Goal: Check status: Check status

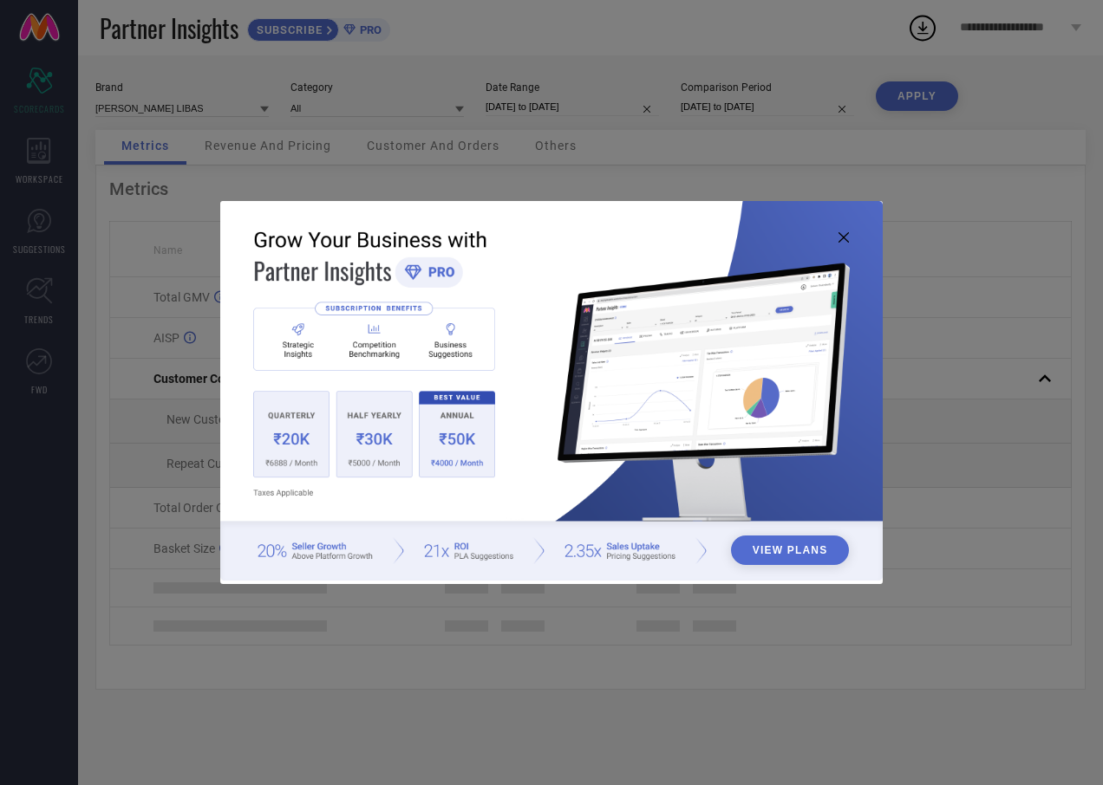
click at [791, 542] on button "View Plans" at bounding box center [790, 550] width 119 height 29
click at [843, 236] on icon at bounding box center [843, 237] width 10 height 10
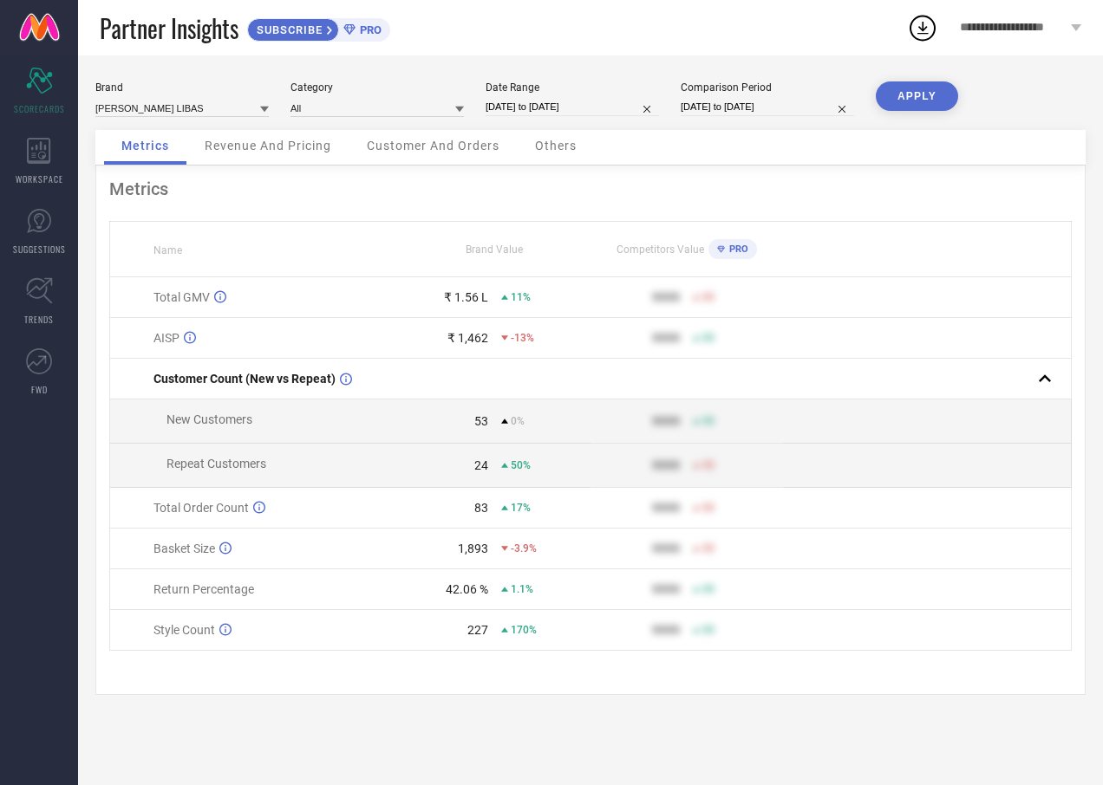
click at [545, 108] on input "[DATE] to [DATE]" at bounding box center [571, 107] width 173 height 18
select select "7"
select select "2025"
select select "8"
select select "2025"
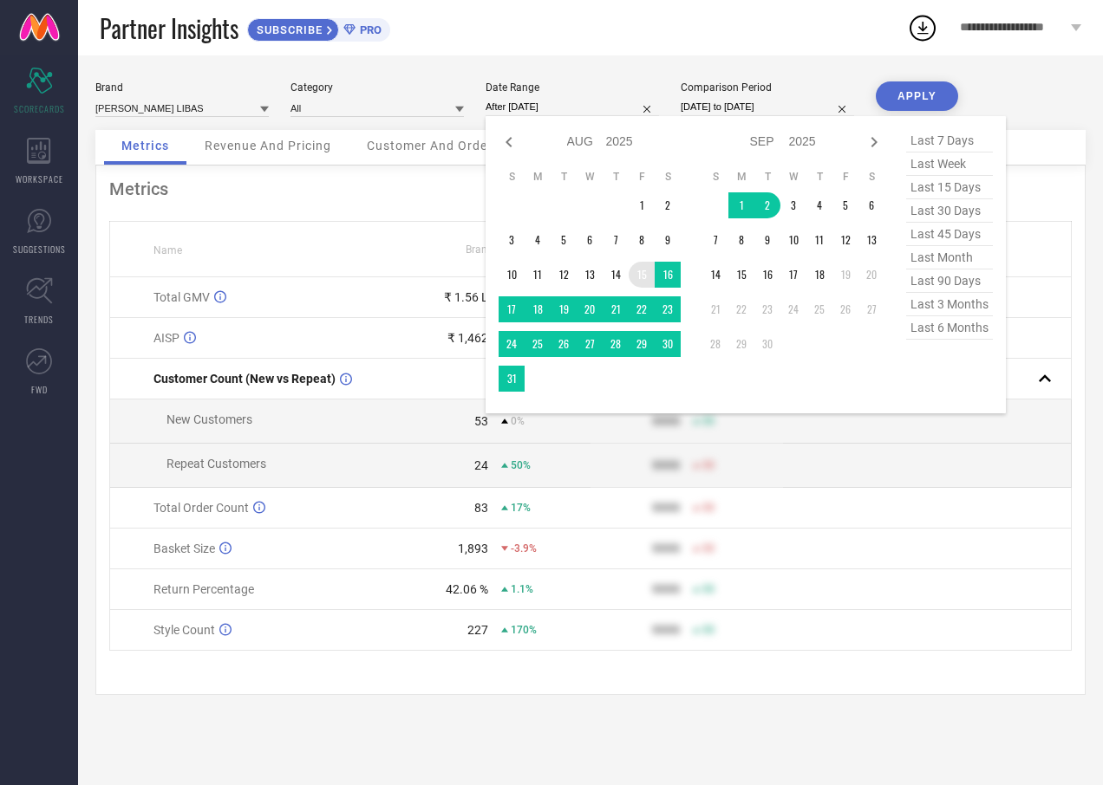
click at [643, 271] on td "15" at bounding box center [641, 275] width 26 height 26
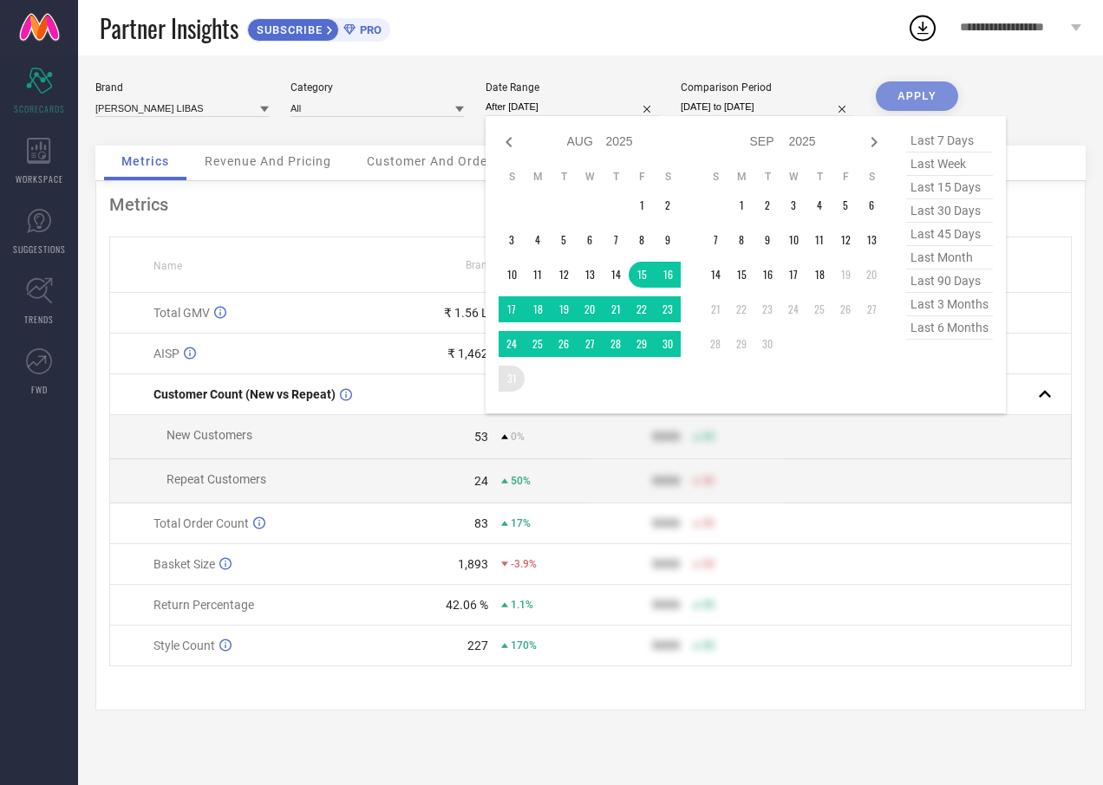
type input "[DATE] to [DATE]"
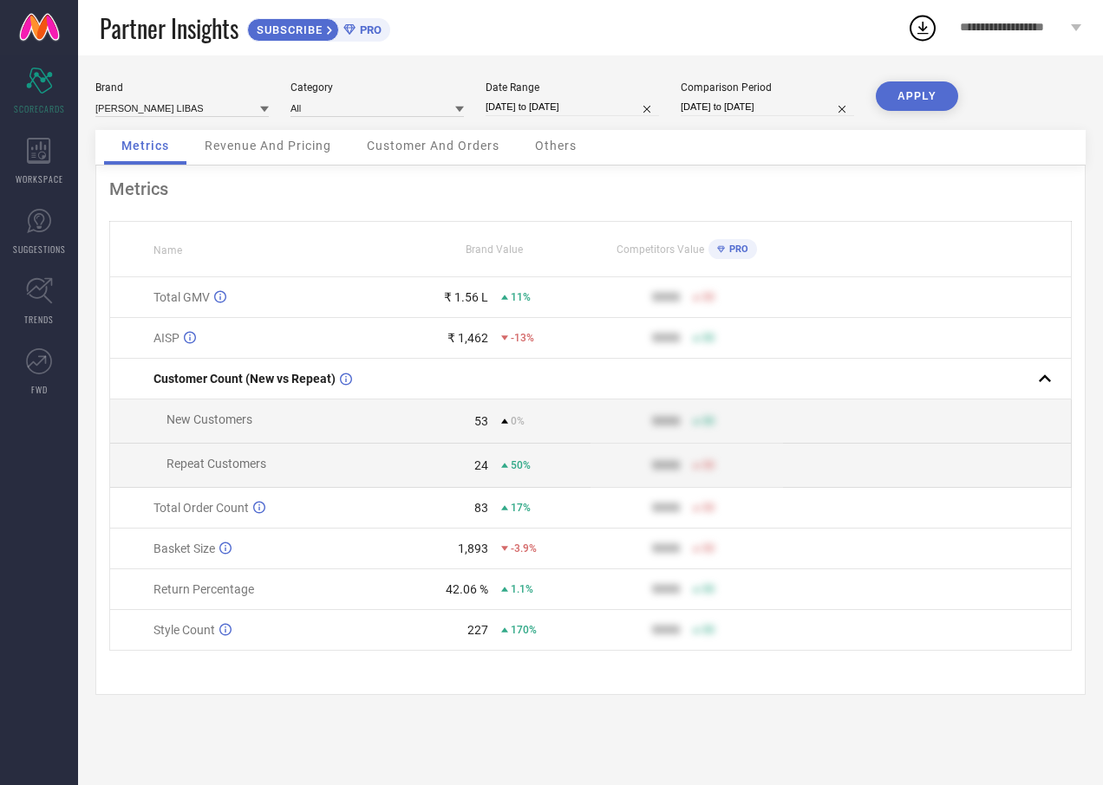
click at [900, 92] on button "APPLY" at bounding box center [916, 95] width 82 height 29
click at [574, 109] on input "[DATE] to [DATE]" at bounding box center [571, 107] width 173 height 18
select select "7"
select select "2025"
select select "8"
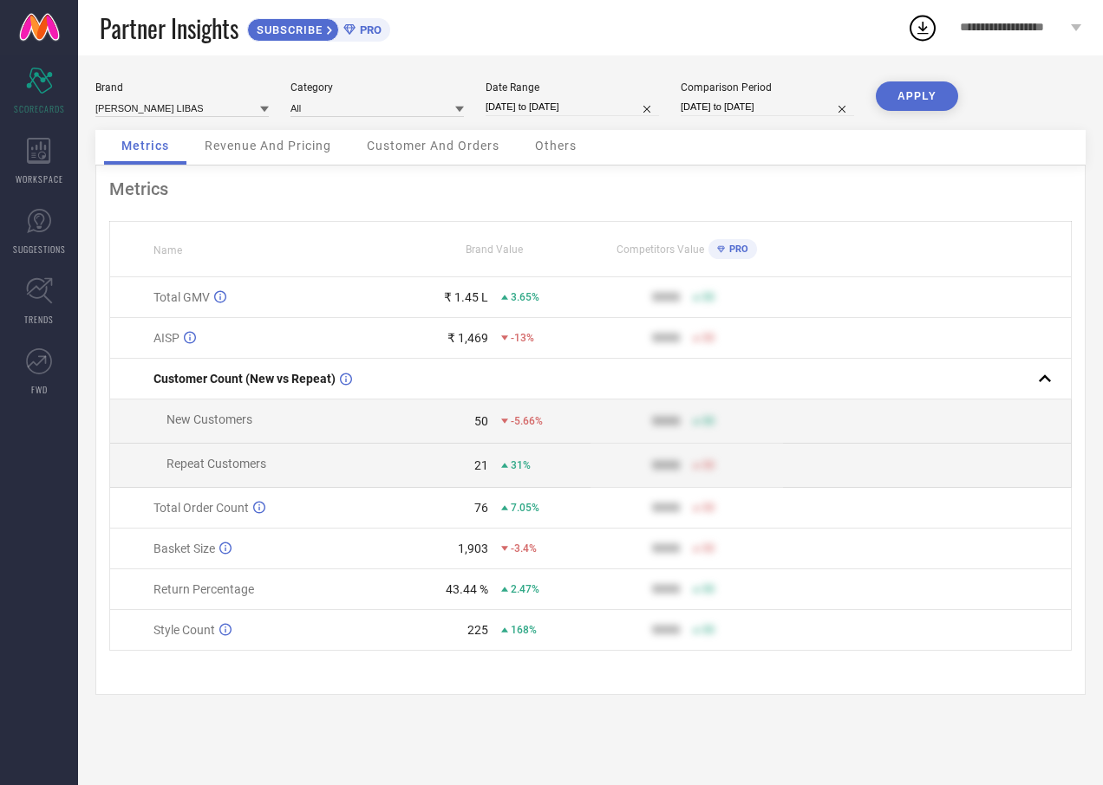
select select "2025"
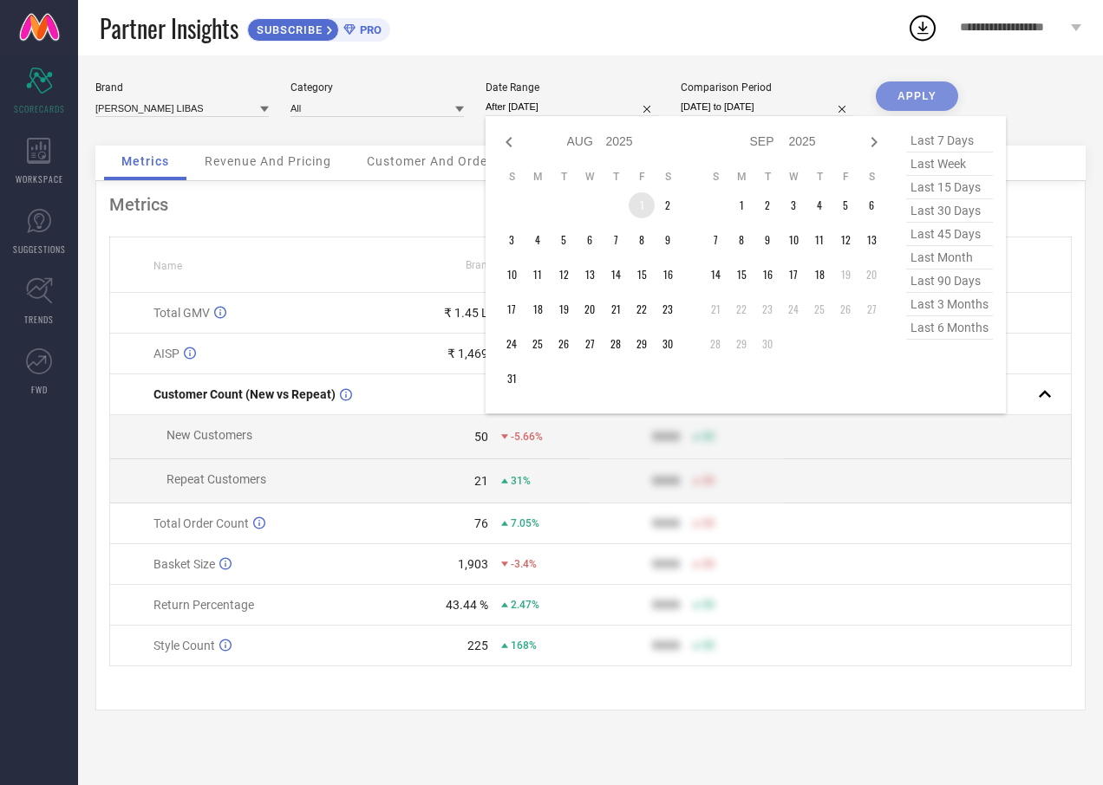
click at [639, 201] on td "1" at bounding box center [641, 205] width 26 height 26
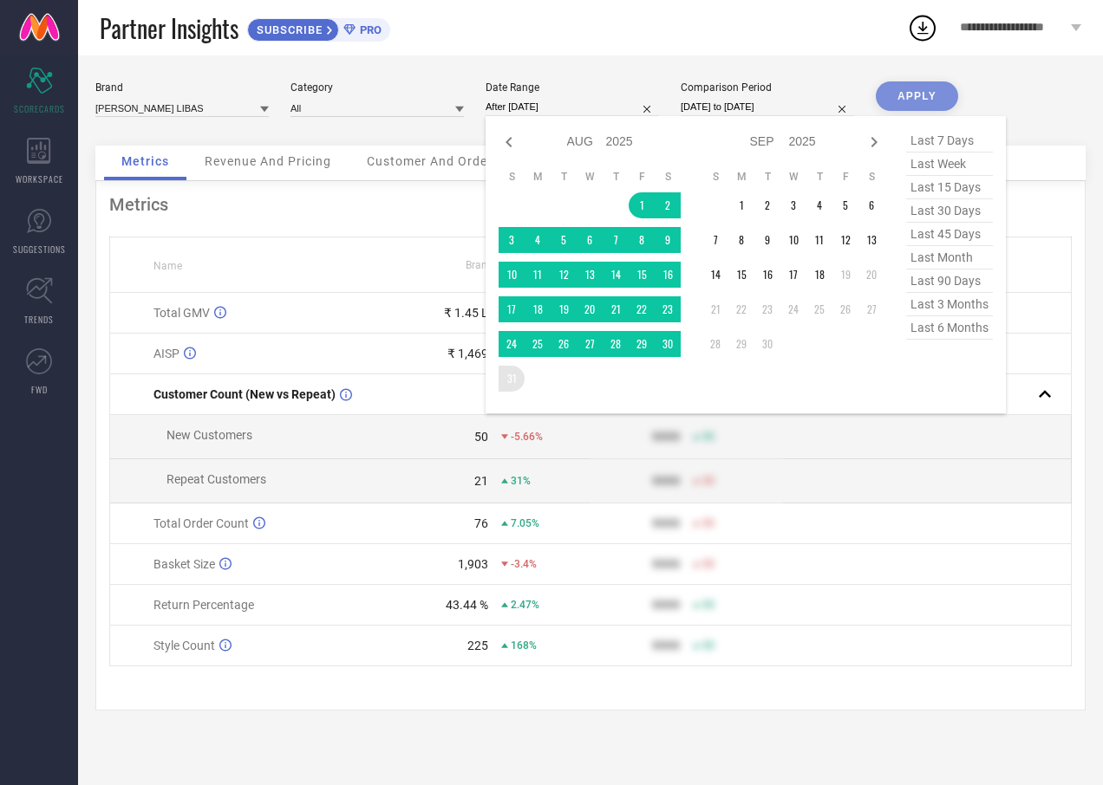
type input "[DATE] to [DATE]"
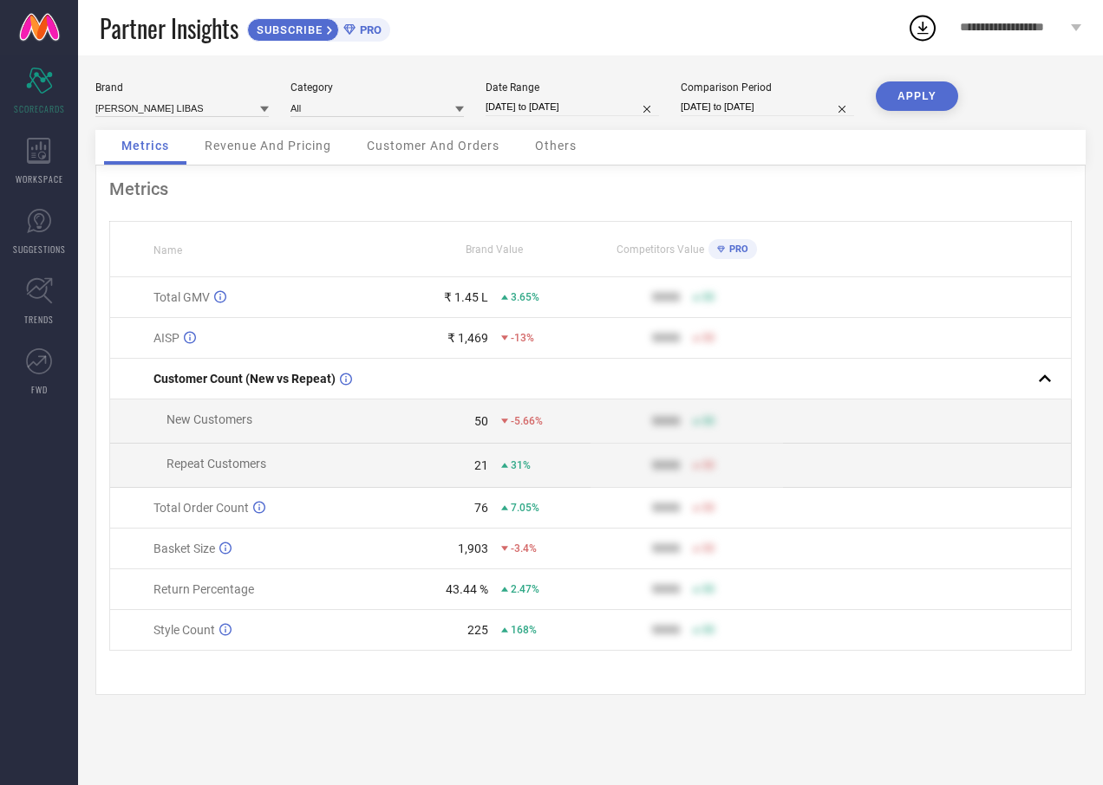
click at [917, 96] on button "APPLY" at bounding box center [916, 95] width 82 height 29
select select "7"
select select "2025"
select select "8"
select select "2025"
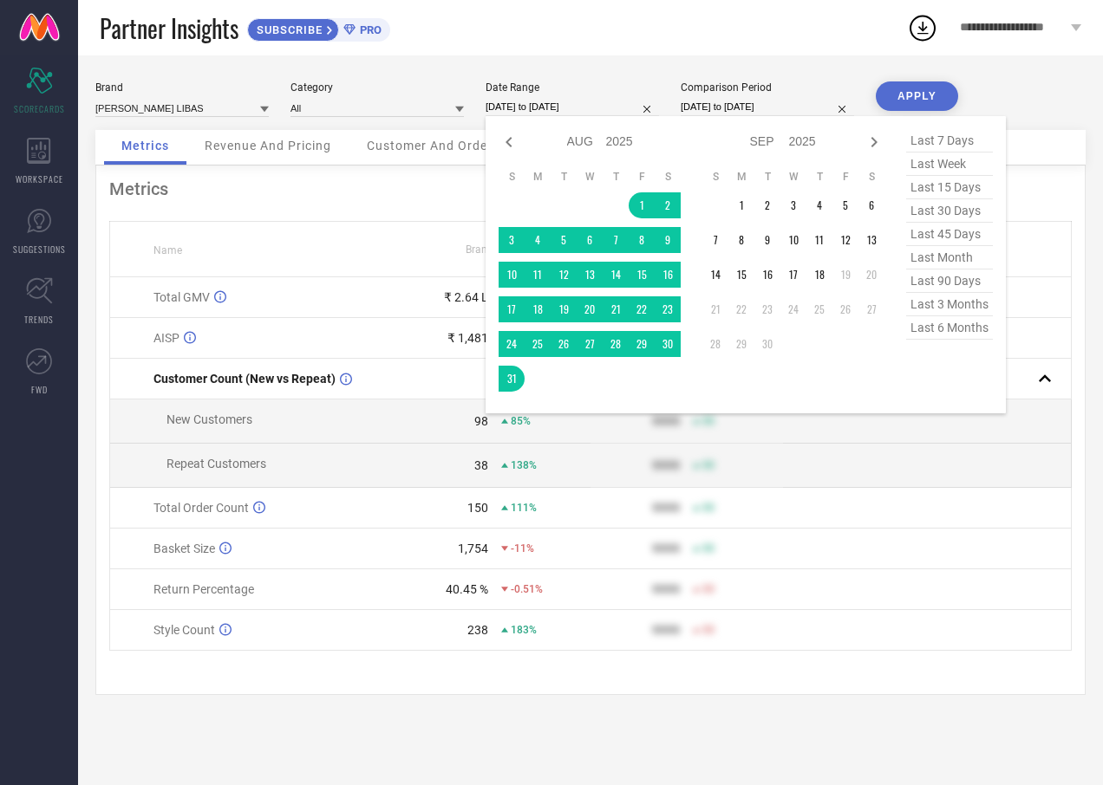
click at [596, 105] on input "[DATE] to [DATE]" at bounding box center [571, 107] width 173 height 18
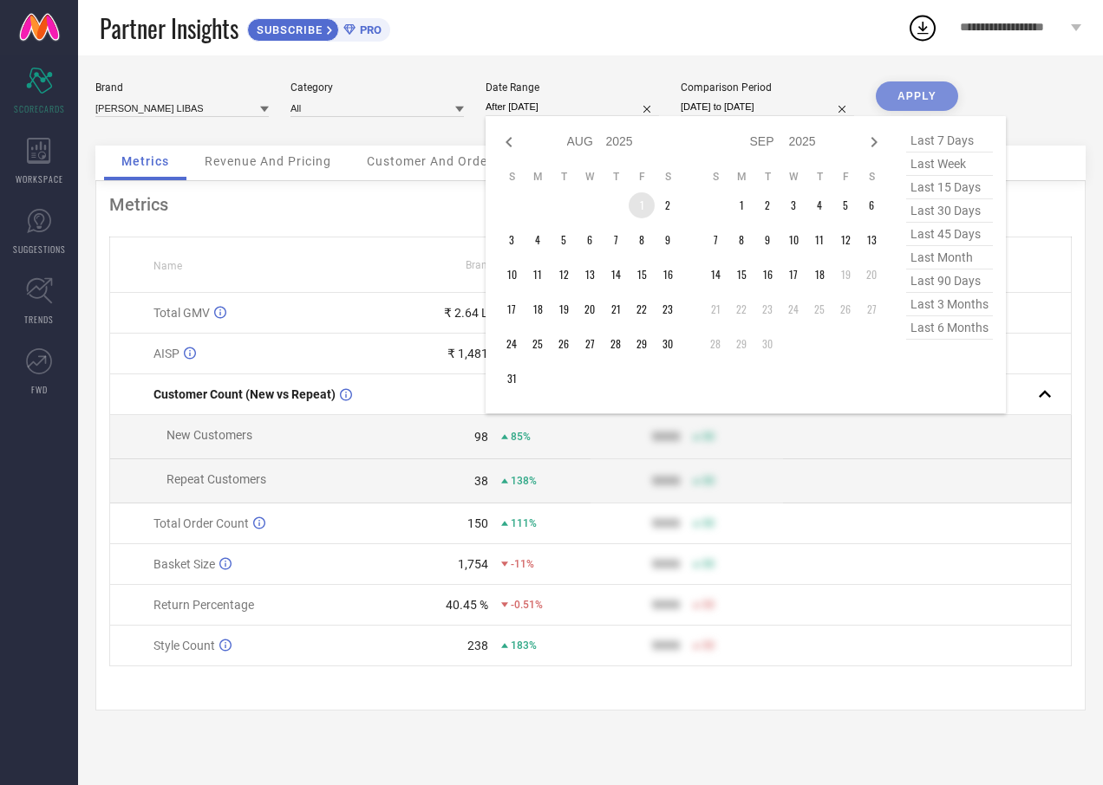
click at [641, 203] on td "1" at bounding box center [641, 205] width 26 height 26
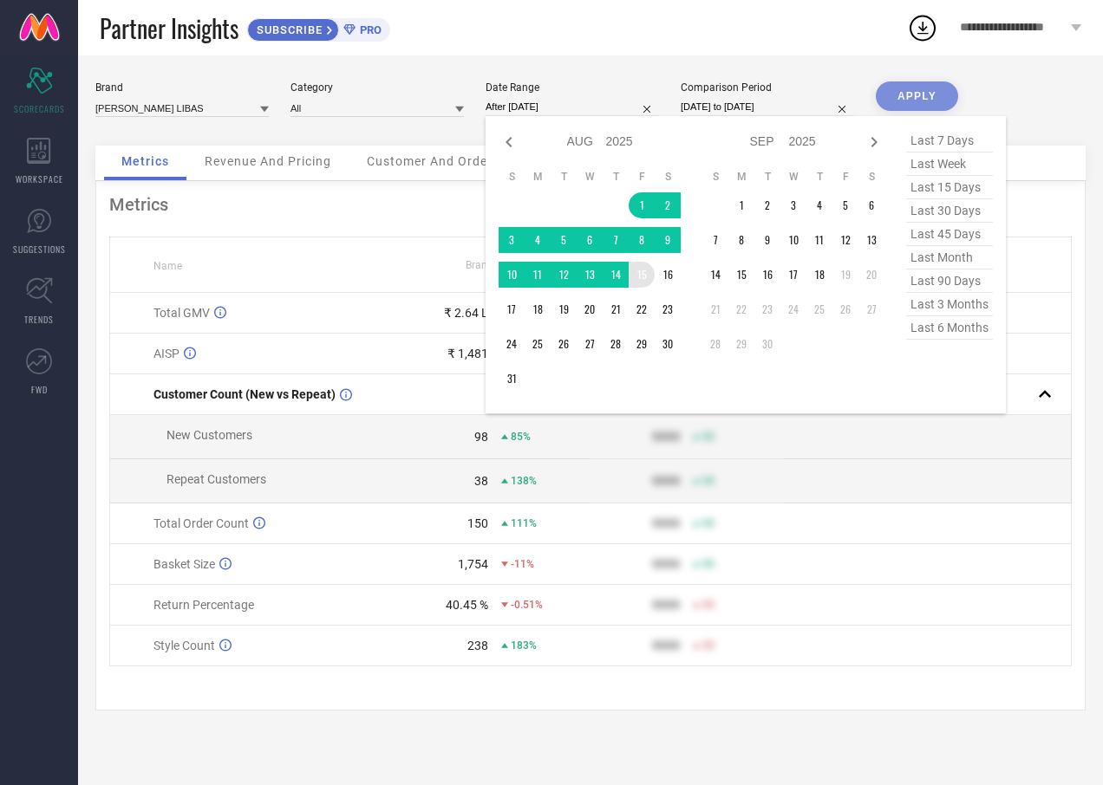
type input "[DATE] to [DATE]"
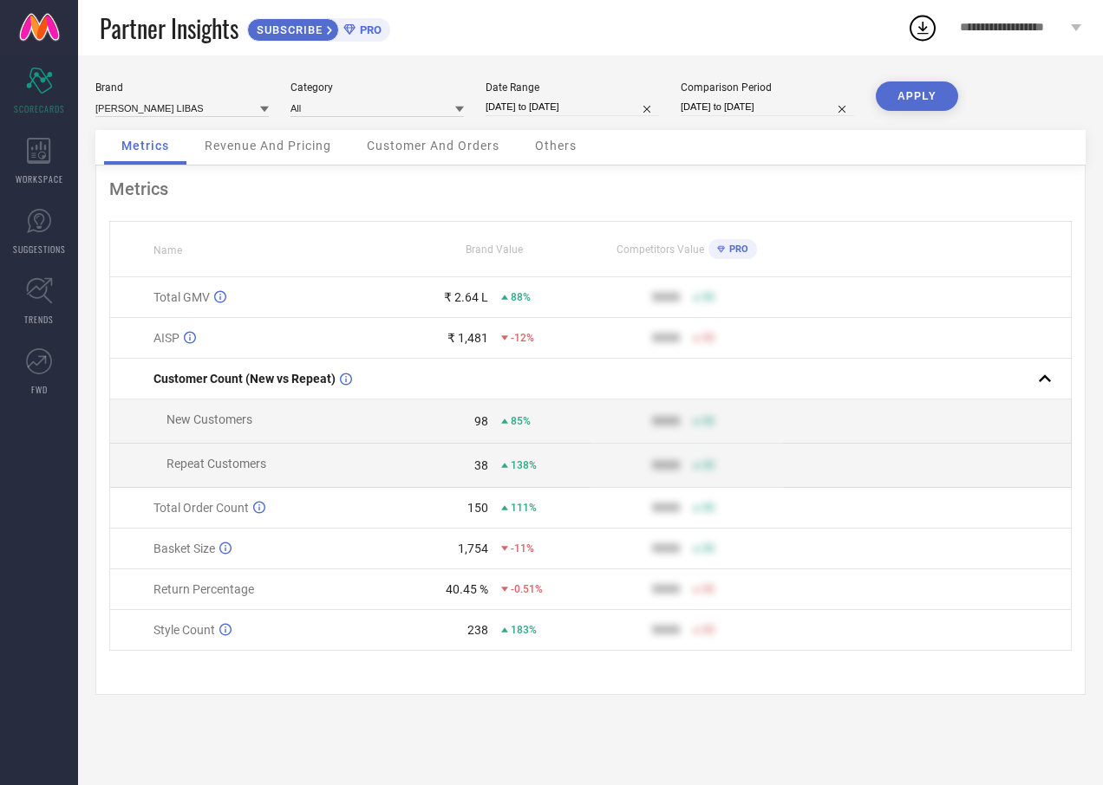
click at [939, 101] on button "APPLY" at bounding box center [916, 95] width 82 height 29
select select "7"
select select "2025"
select select "8"
select select "2025"
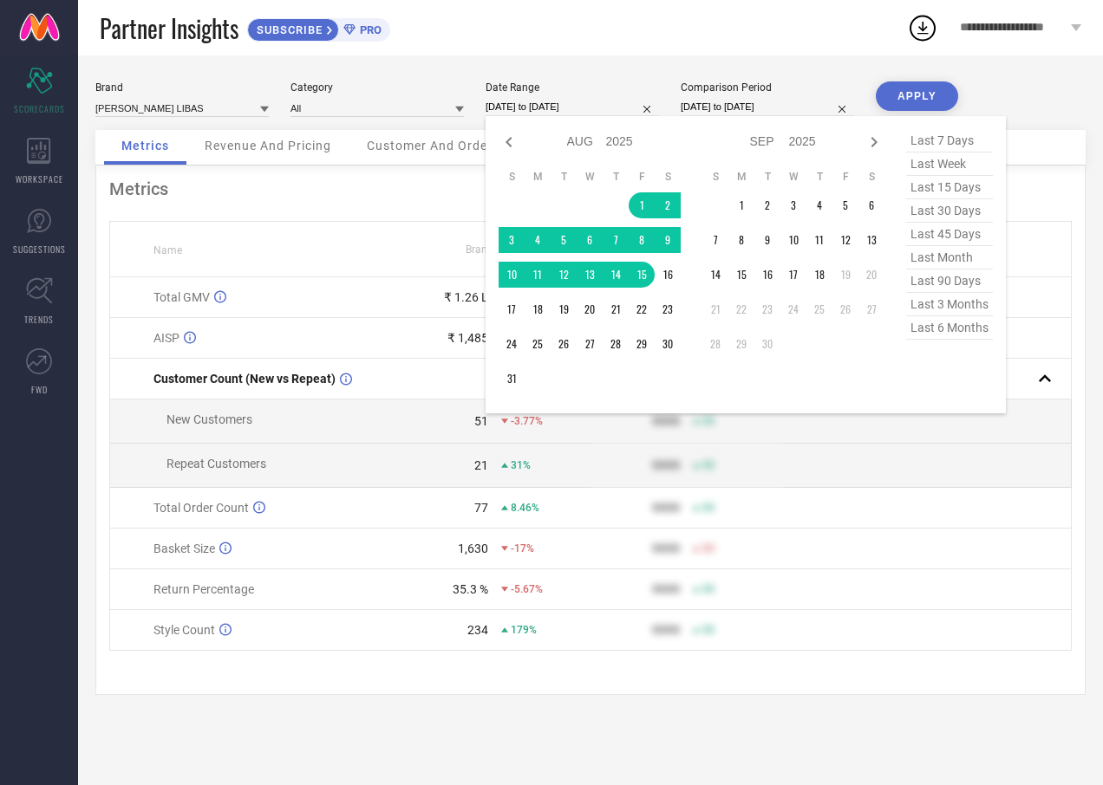
click at [574, 98] on input "[DATE] to [DATE]" at bounding box center [571, 107] width 173 height 18
click at [663, 276] on td "16" at bounding box center [667, 275] width 26 height 26
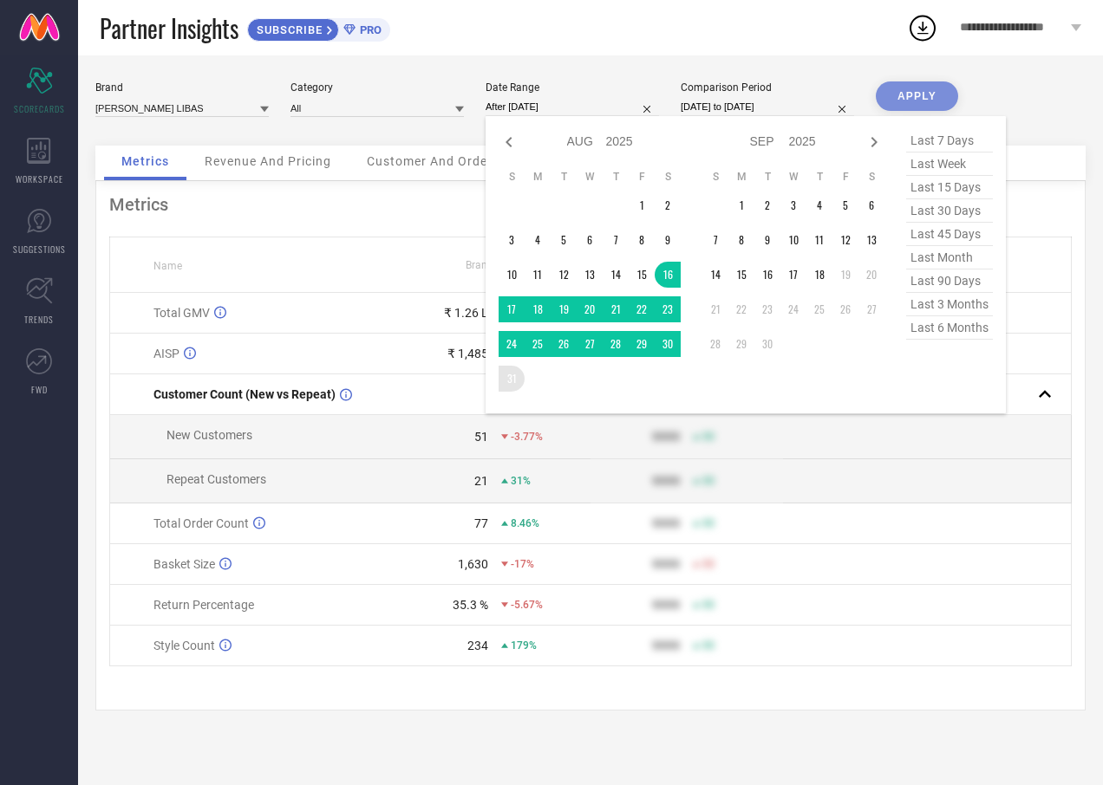
type input "[DATE] to [DATE]"
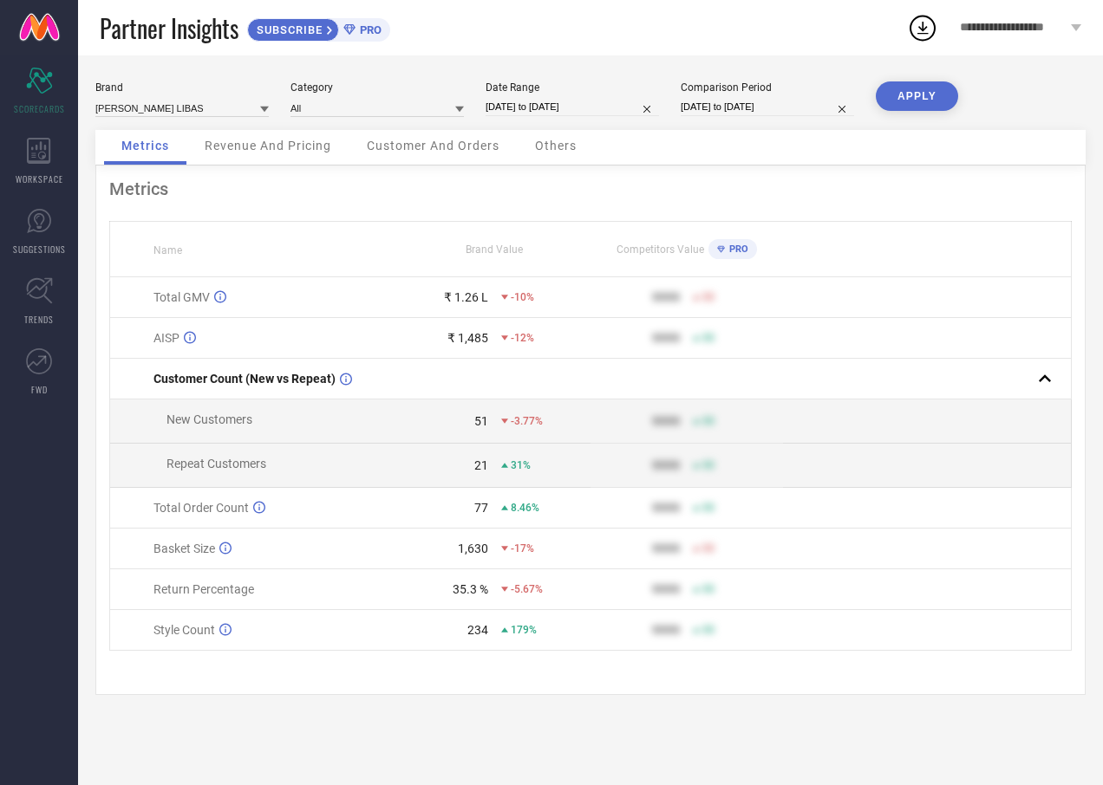
click at [934, 101] on button "APPLY" at bounding box center [916, 95] width 82 height 29
select select "7"
select select "2025"
select select "8"
select select "2025"
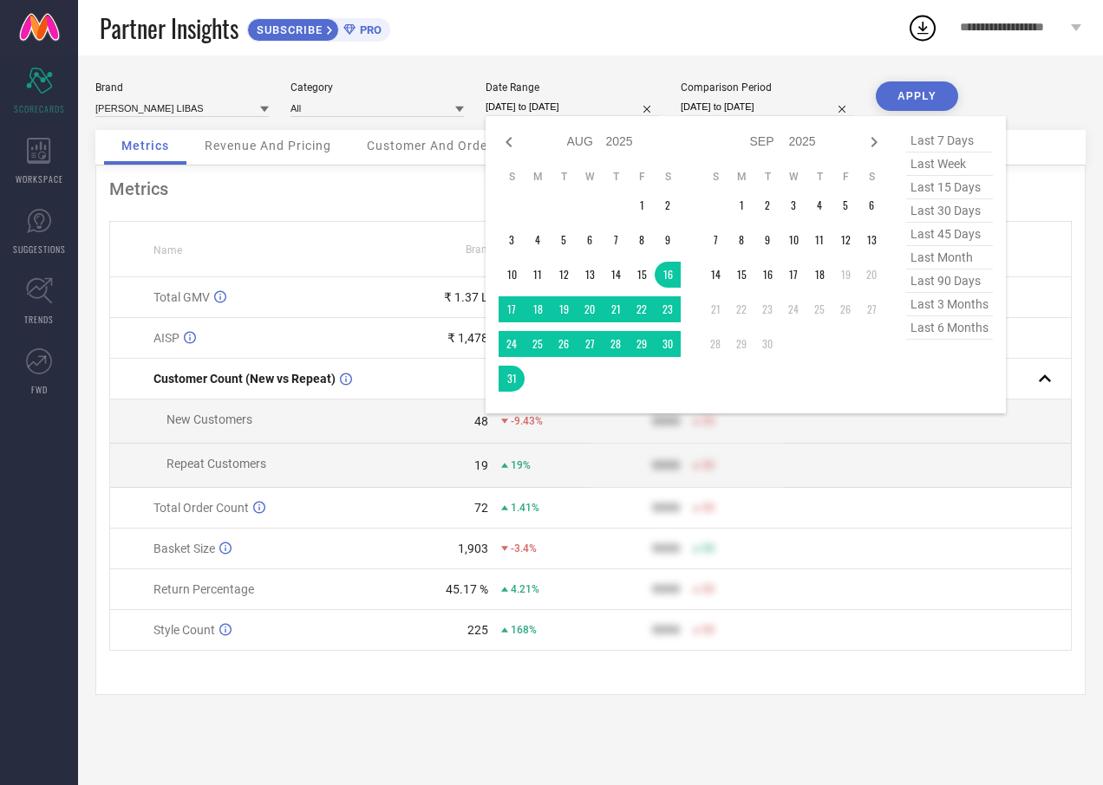
click at [509, 107] on input "[DATE] to [DATE]" at bounding box center [571, 107] width 173 height 18
click at [747, 202] on td "1" at bounding box center [741, 205] width 26 height 26
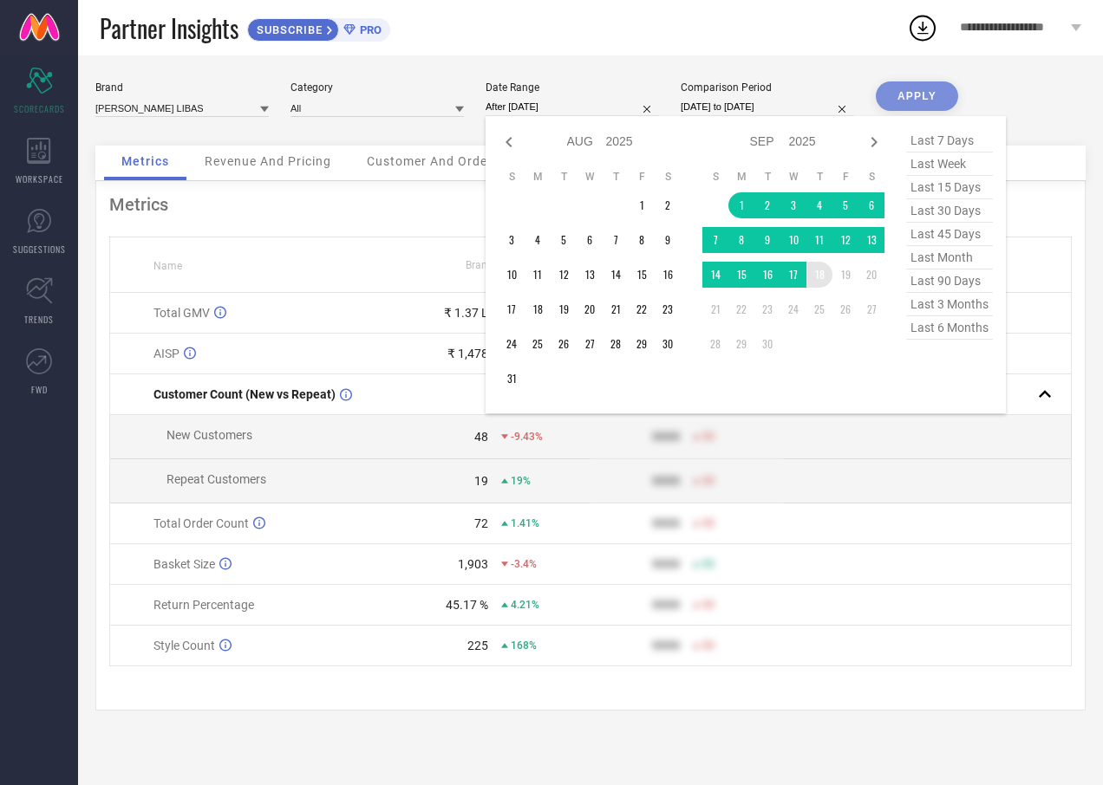
type input "[DATE] to [DATE]"
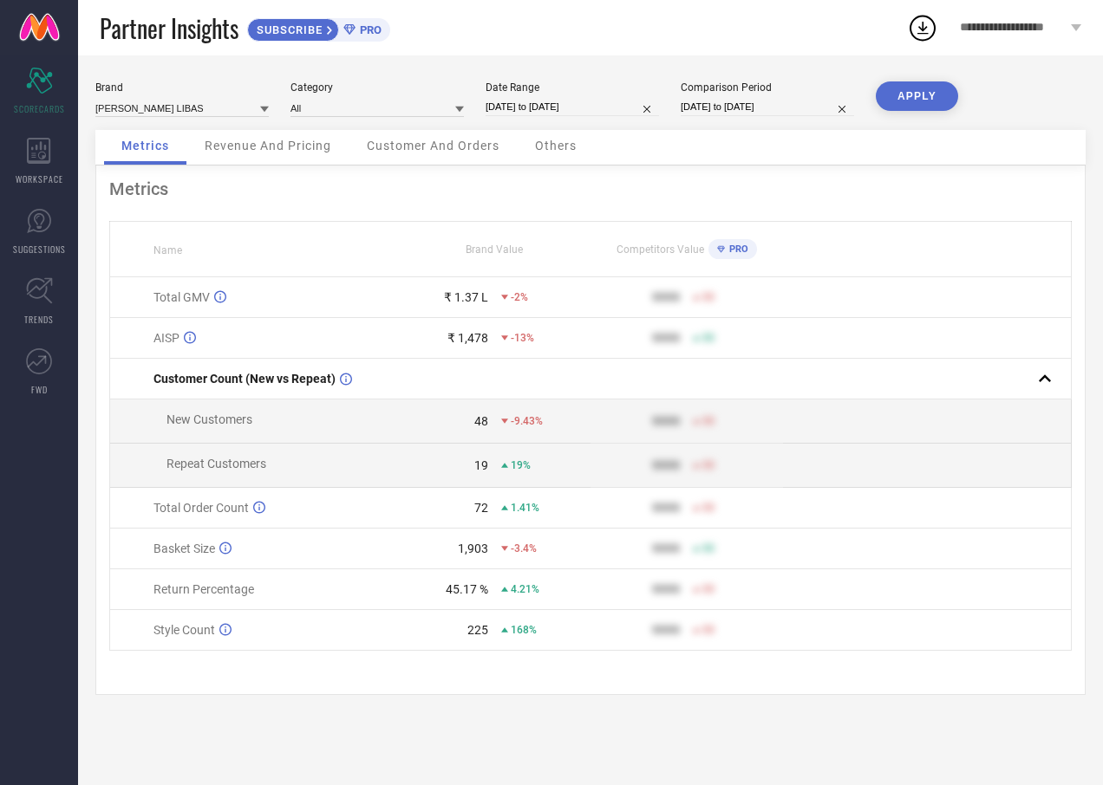
click at [924, 104] on button "APPLY" at bounding box center [916, 95] width 82 height 29
click at [582, 110] on input "[DATE] to [DATE]" at bounding box center [571, 107] width 173 height 18
select select "8"
select select "2025"
select select "9"
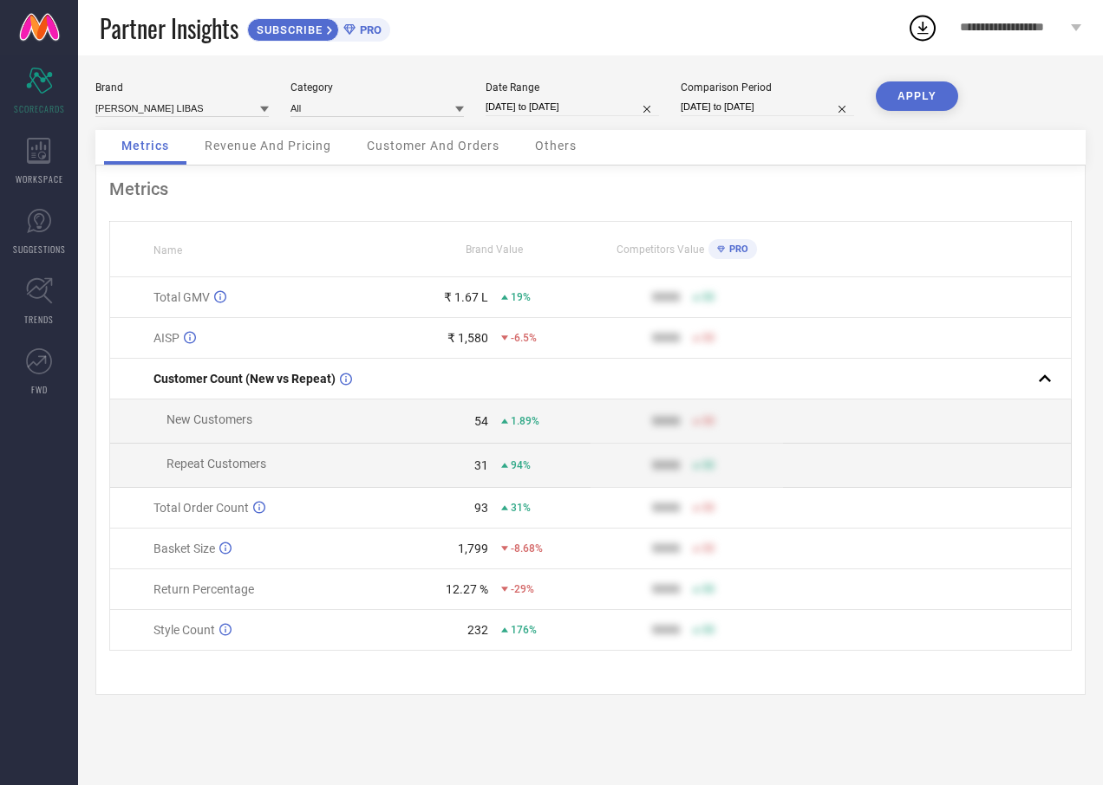
select select "2025"
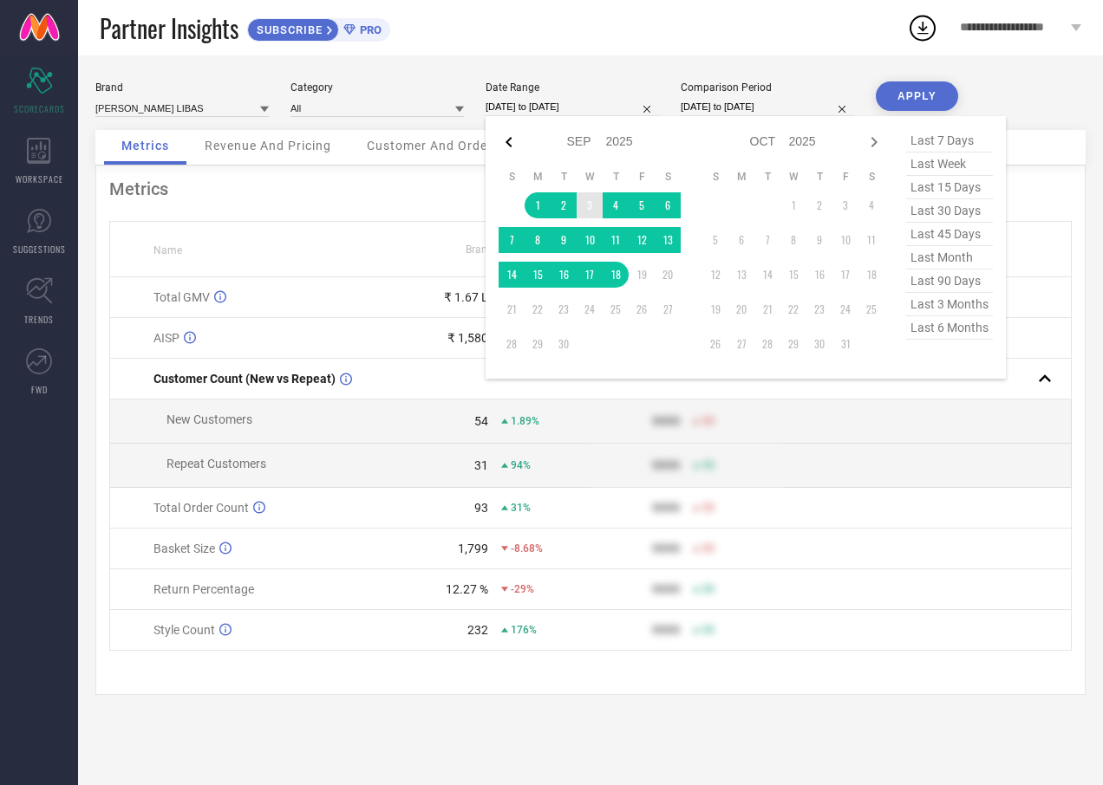
click at [514, 142] on icon at bounding box center [508, 142] width 21 height 21
select select "7"
select select "2025"
select select "8"
select select "2025"
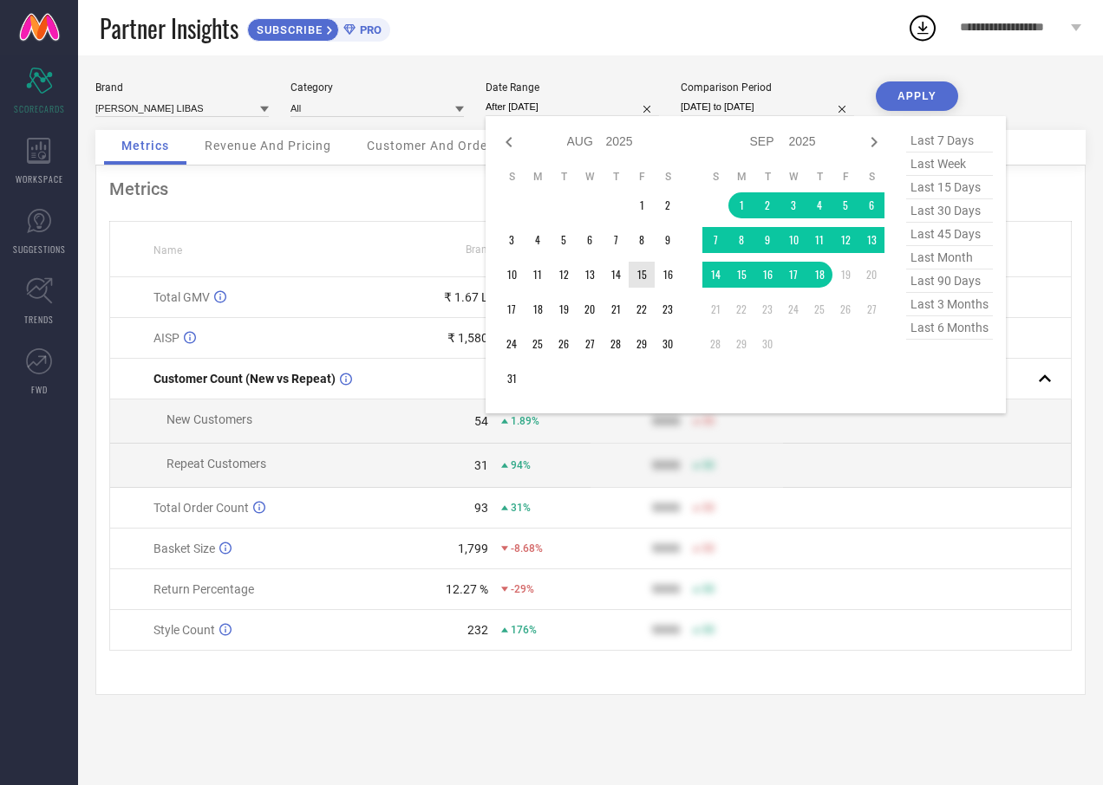
click at [635, 279] on td "15" at bounding box center [641, 275] width 26 height 26
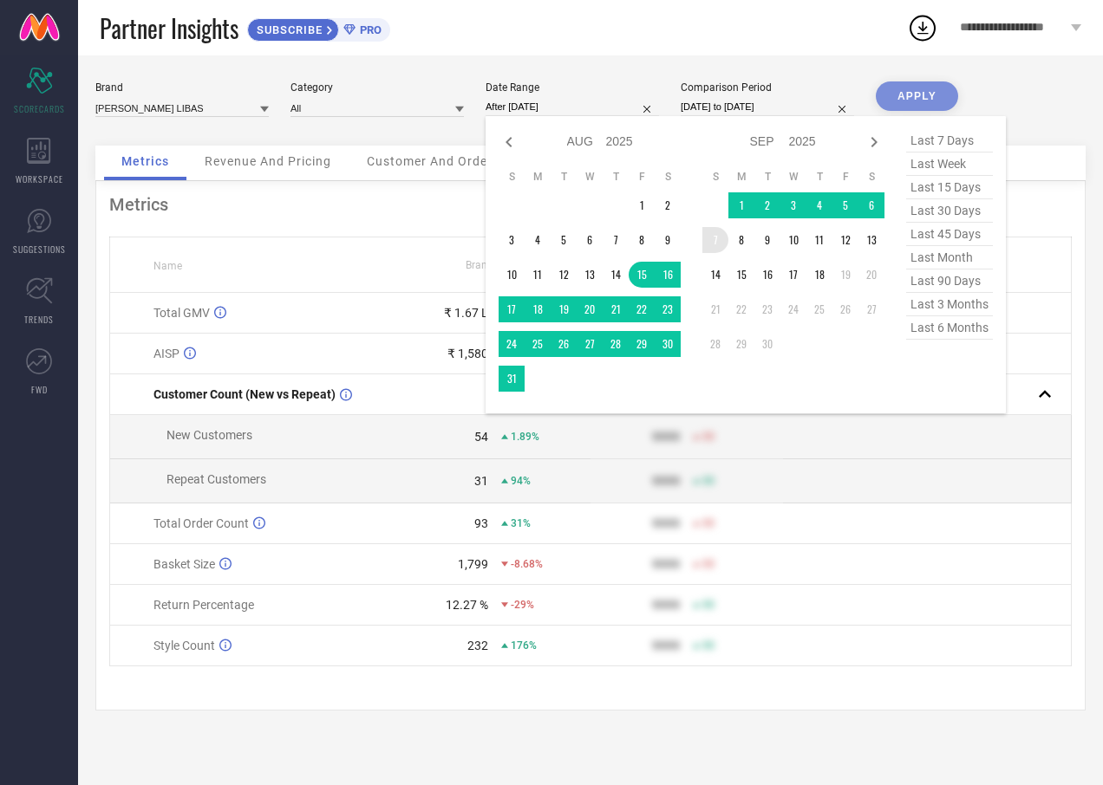
type input "[DATE] to [DATE]"
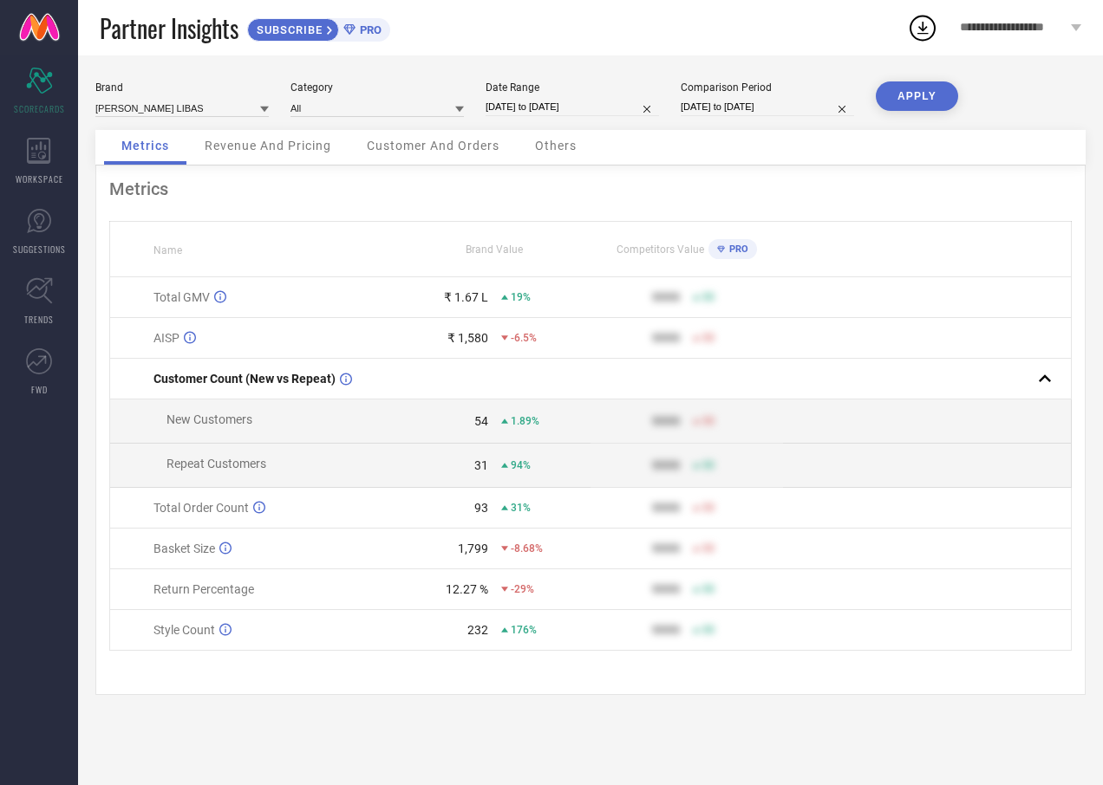
click at [893, 102] on button "APPLY" at bounding box center [916, 95] width 82 height 29
select select "7"
select select "2025"
select select "8"
select select "2025"
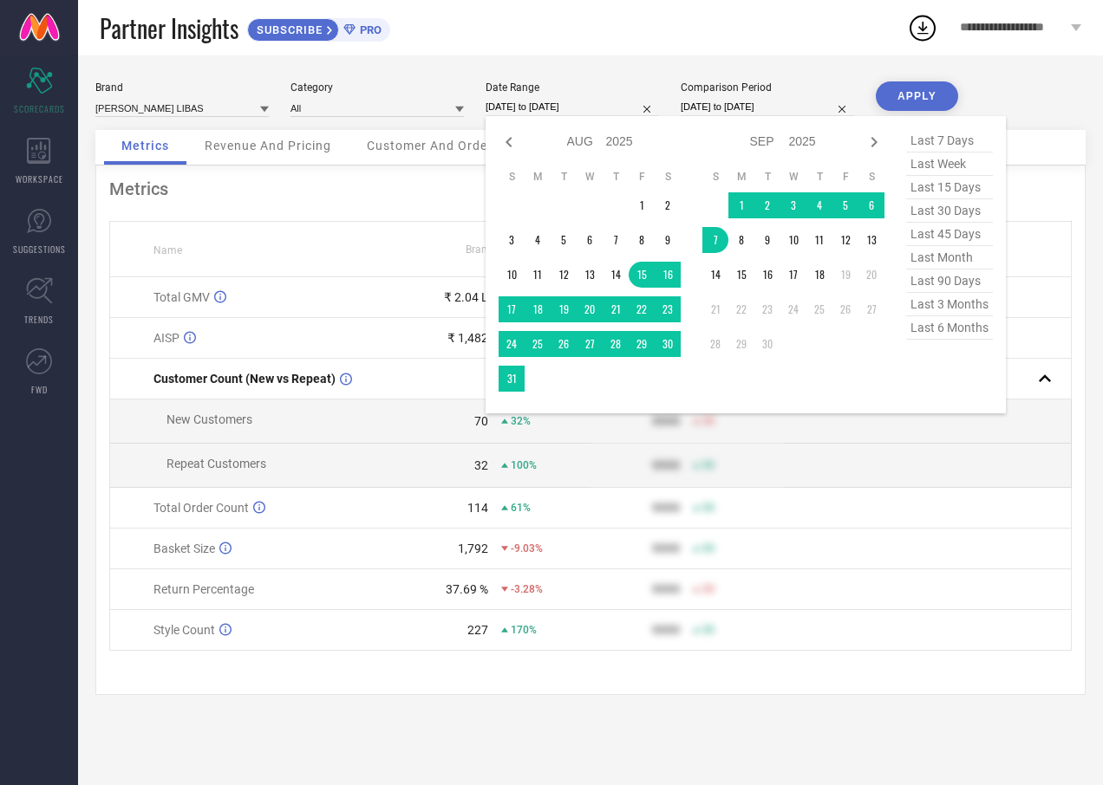
click at [545, 106] on input "[DATE] to [DATE]" at bounding box center [571, 107] width 173 height 18
click at [730, 210] on td "1" at bounding box center [741, 205] width 26 height 26
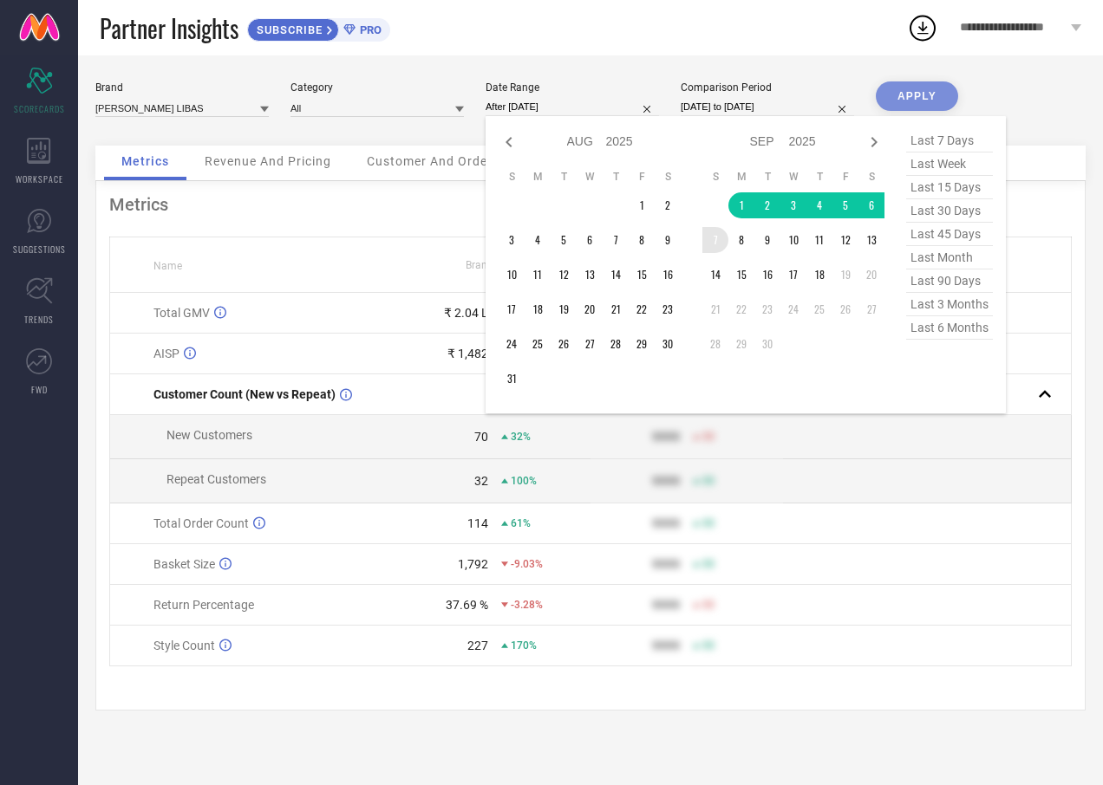
type input "[DATE] to [DATE]"
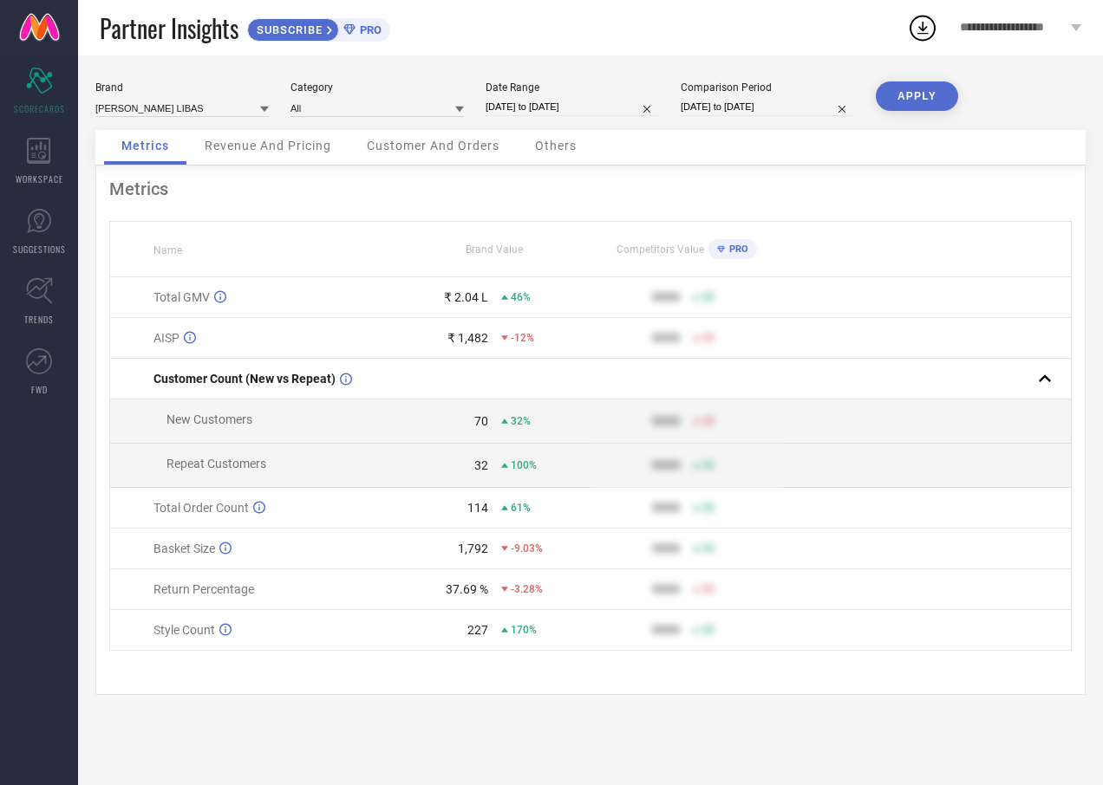
click at [901, 97] on button "APPLY" at bounding box center [916, 95] width 82 height 29
select select "8"
select select "2025"
select select "9"
select select "2025"
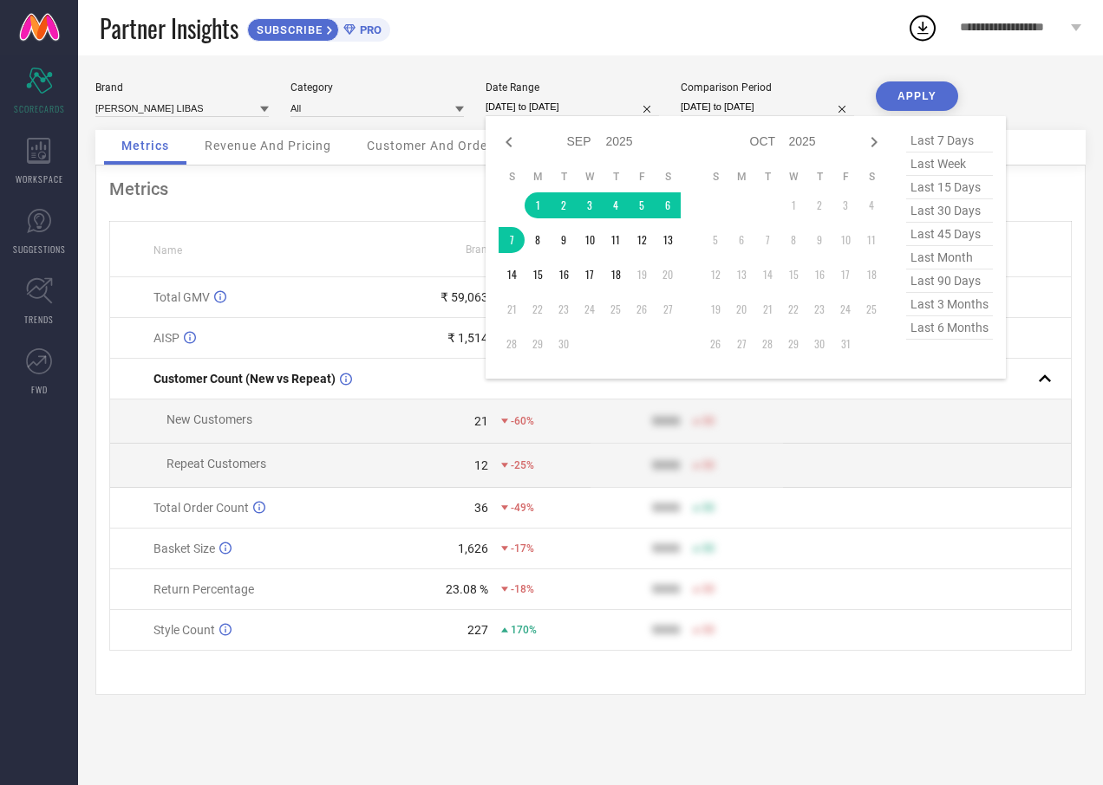
click at [579, 110] on input "[DATE] to [DATE]" at bounding box center [571, 107] width 173 height 18
click at [943, 146] on span "last 7 days" at bounding box center [949, 140] width 87 height 23
type input "[DATE] to [DATE]"
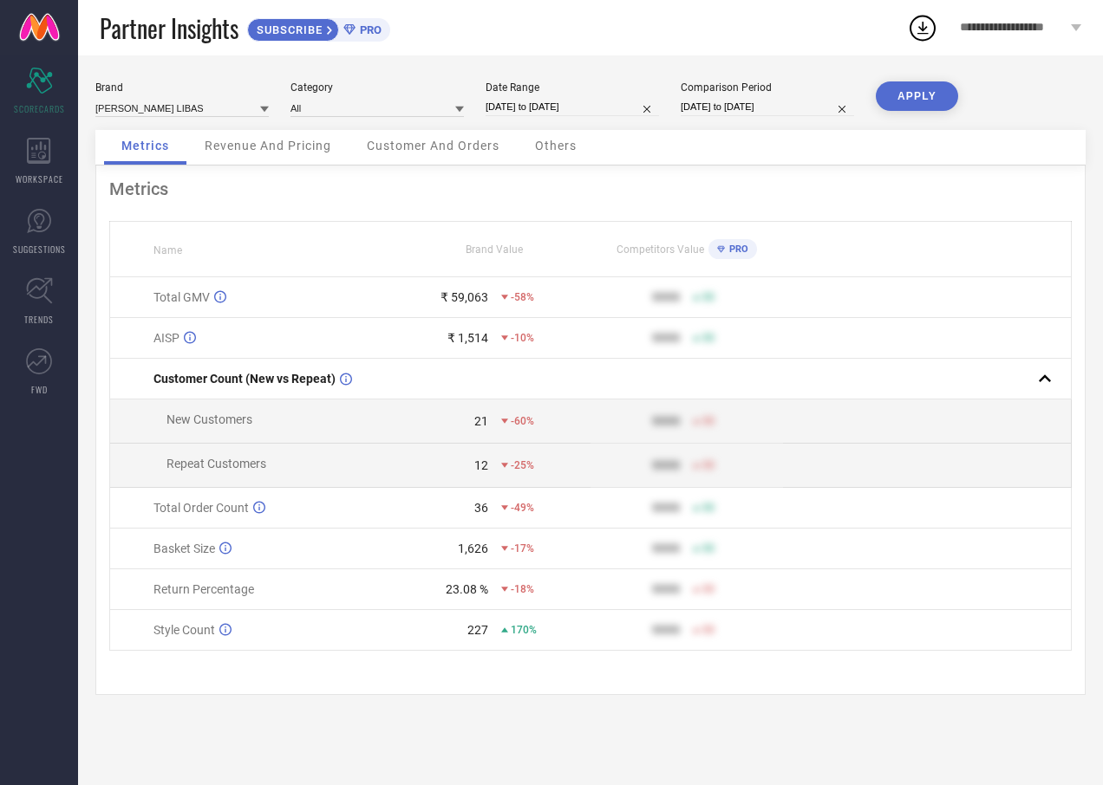
click at [920, 107] on button "APPLY" at bounding box center [916, 95] width 82 height 29
click at [570, 107] on input "[DATE] to [DATE]" at bounding box center [571, 107] width 173 height 18
select select "8"
select select "2025"
select select "9"
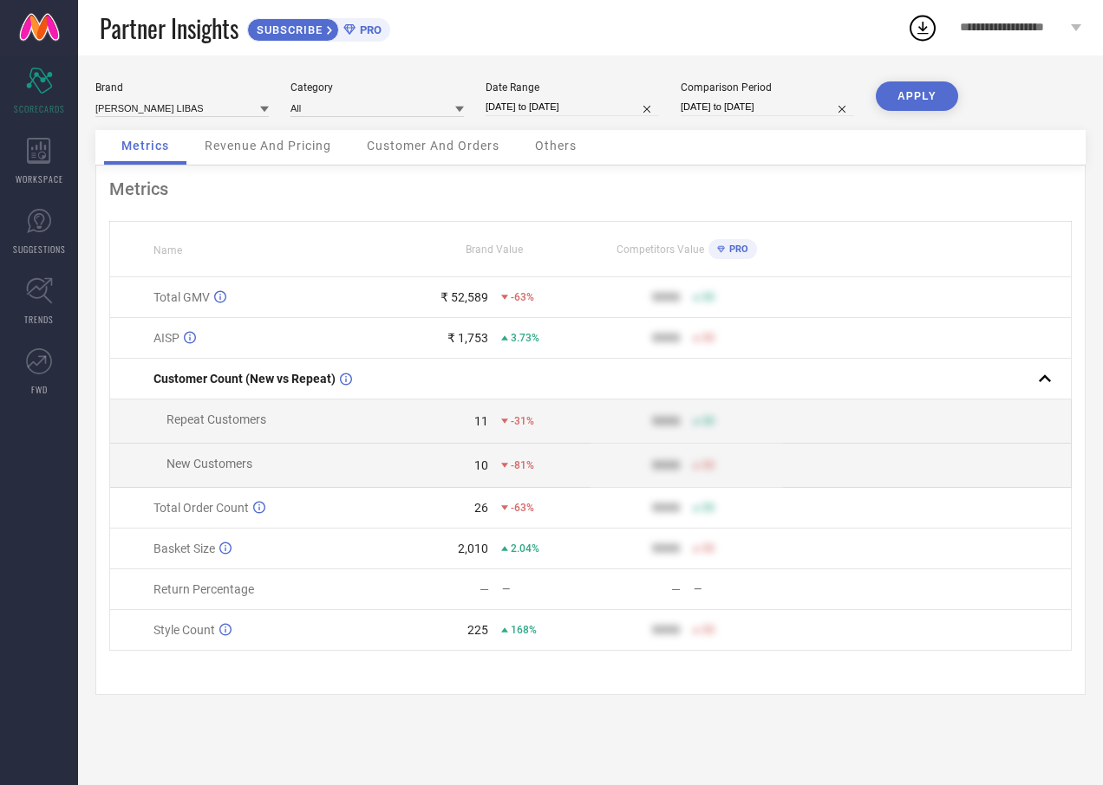
select select "2025"
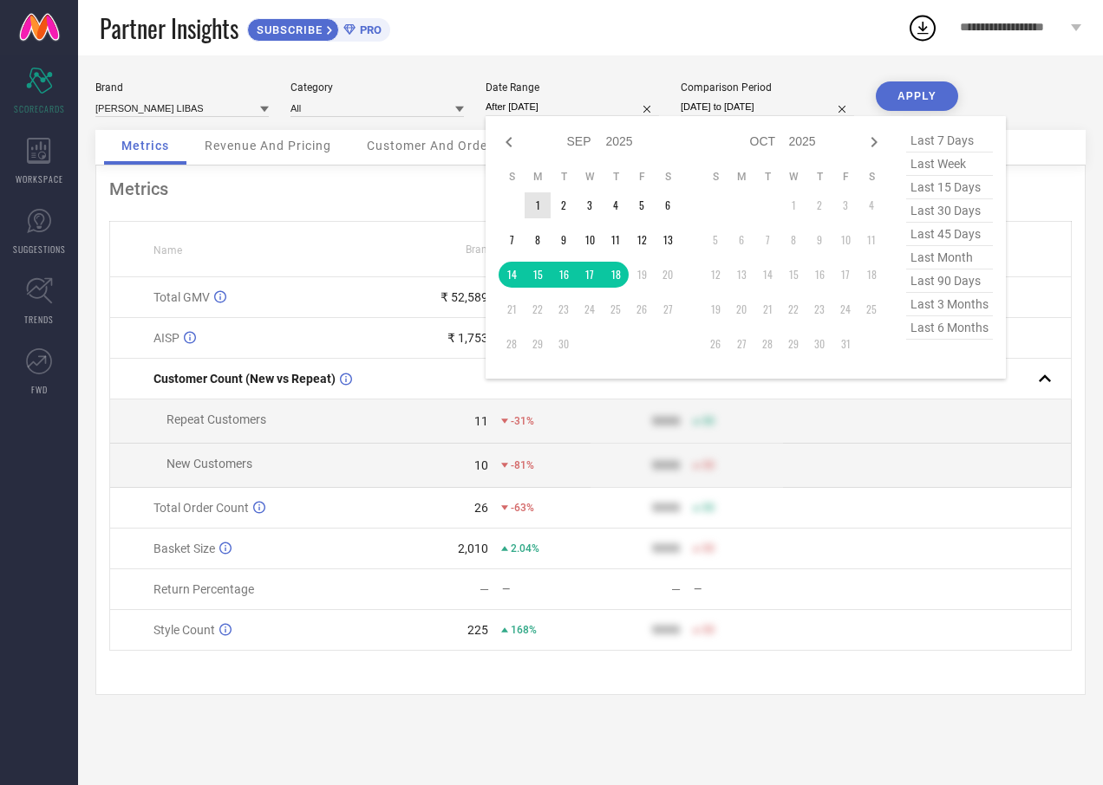
click at [525, 203] on td "1" at bounding box center [537, 205] width 26 height 26
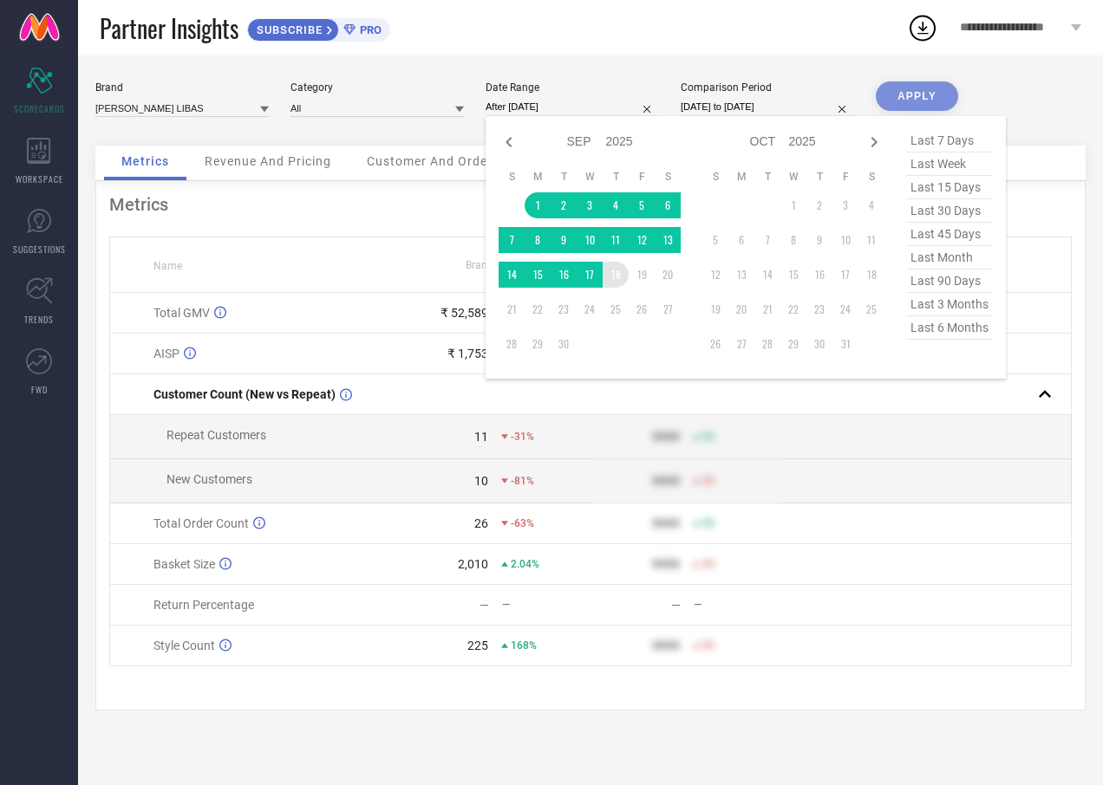
type input "[DATE] to [DATE]"
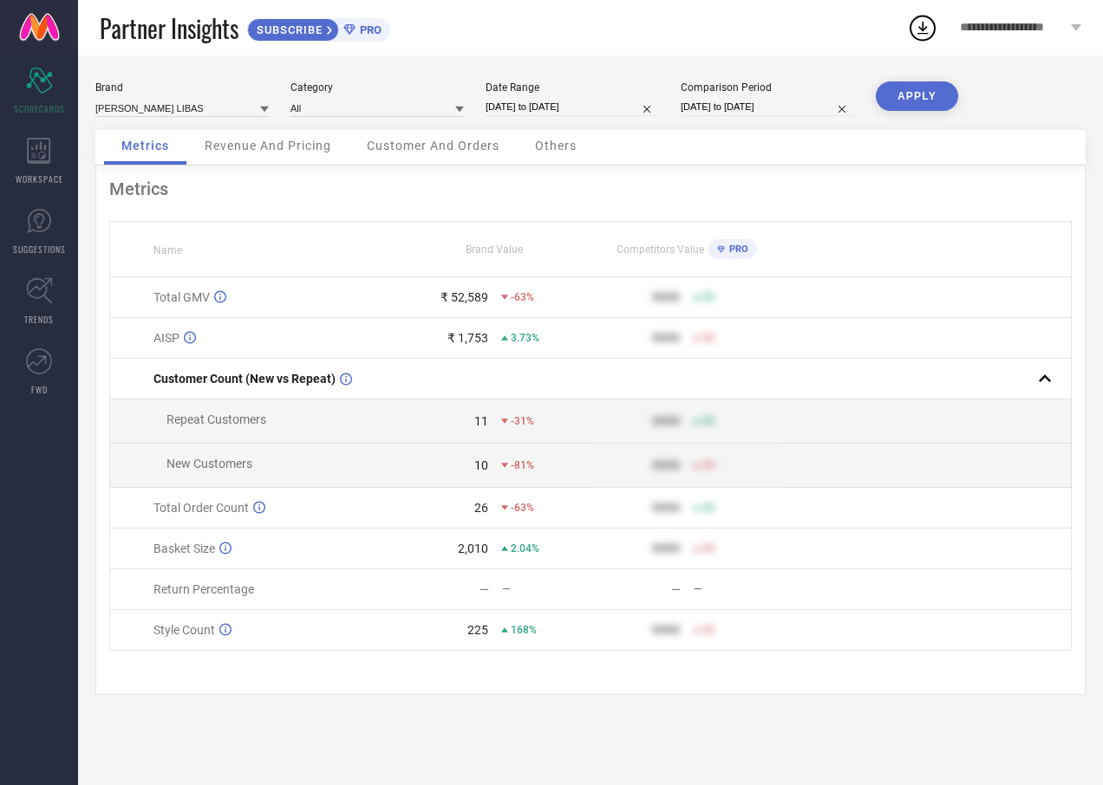
click at [914, 107] on button "APPLY" at bounding box center [916, 95] width 82 height 29
select select "8"
select select "2025"
select select "9"
select select "2025"
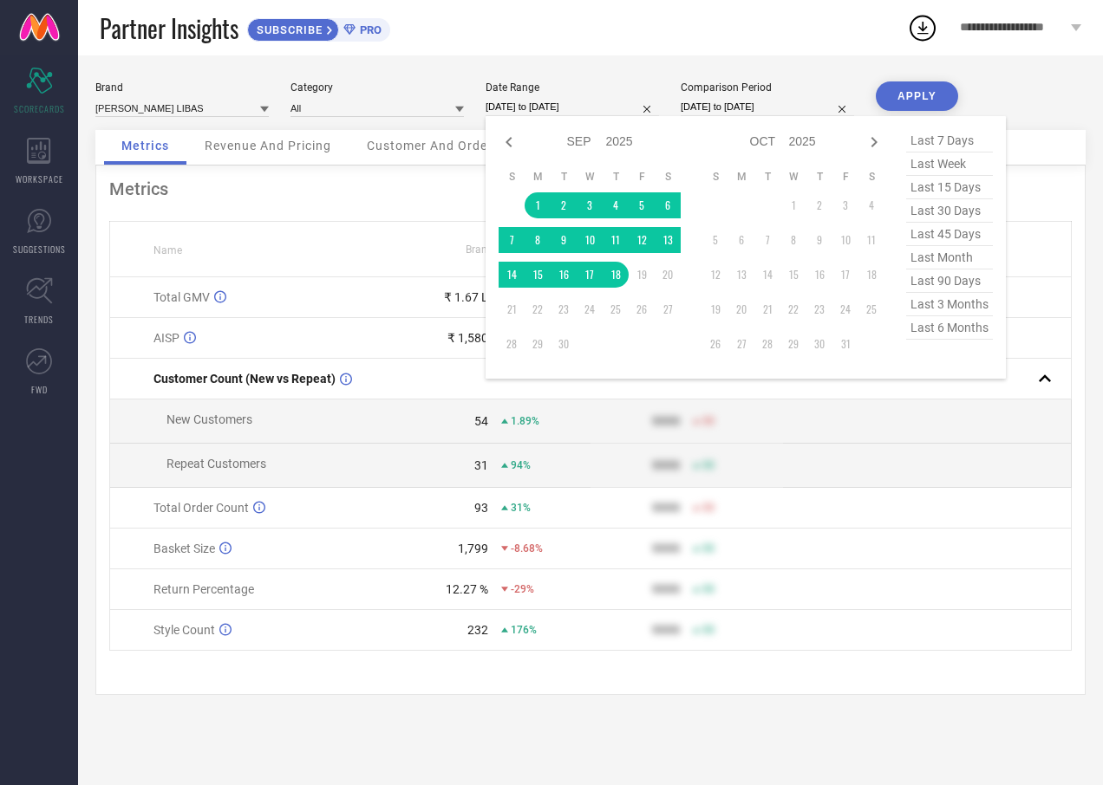
click at [534, 99] on input "[DATE] to [DATE]" at bounding box center [571, 107] width 173 height 18
click at [520, 143] on div "Jan Feb Mar Apr May Jun [DATE] Aug Sep Oct Nov [DATE] 2016 2017 2018 2019 2020 …" at bounding box center [599, 141] width 161 height 25
click at [492, 143] on div "Jan Feb Mar Apr May Jun [DATE] Aug Sep Oct Nov [DATE] 2016 2017 2018 2019 2020 …" at bounding box center [745, 247] width 520 height 263
click at [501, 147] on icon at bounding box center [508, 142] width 21 height 21
select select "7"
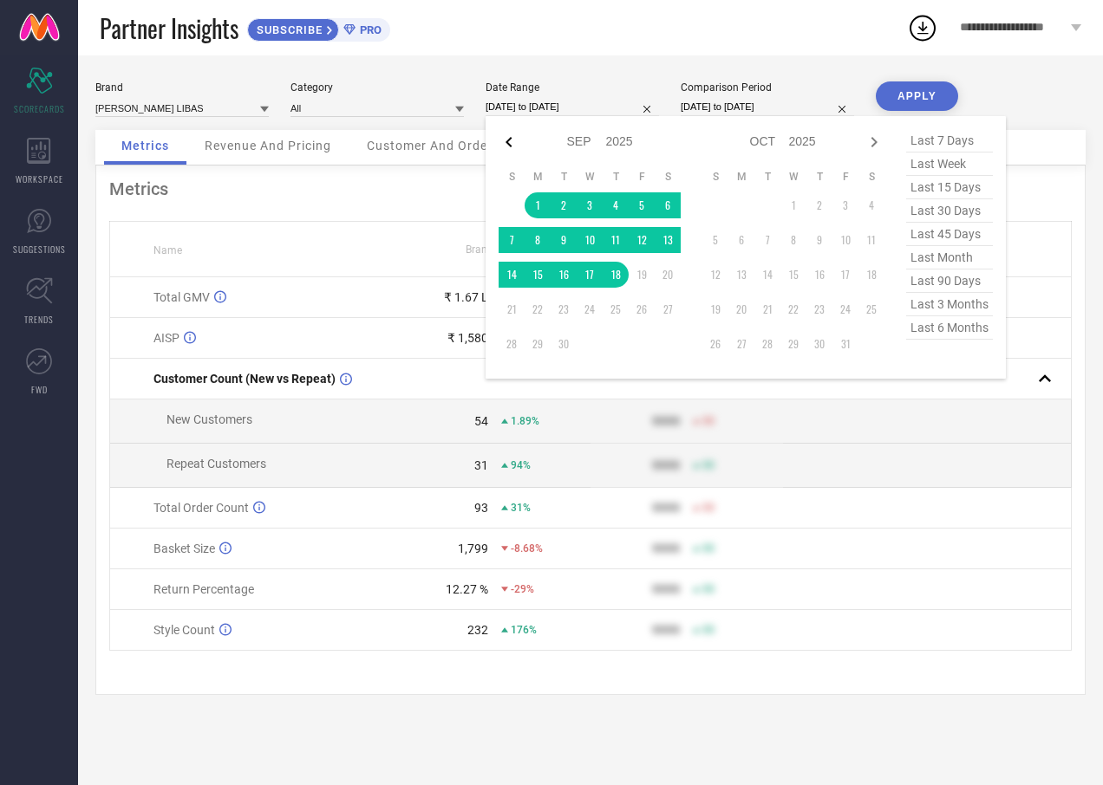
select select "2025"
select select "8"
select select "2025"
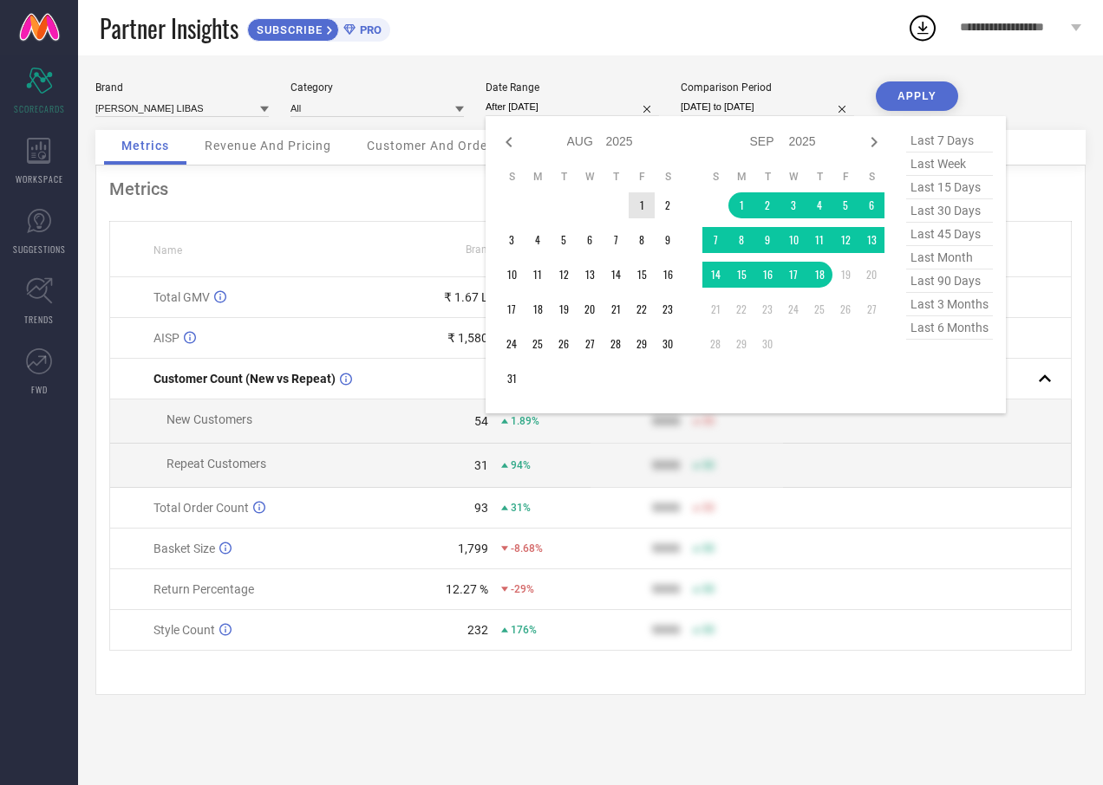
click at [634, 212] on td "1" at bounding box center [641, 205] width 26 height 26
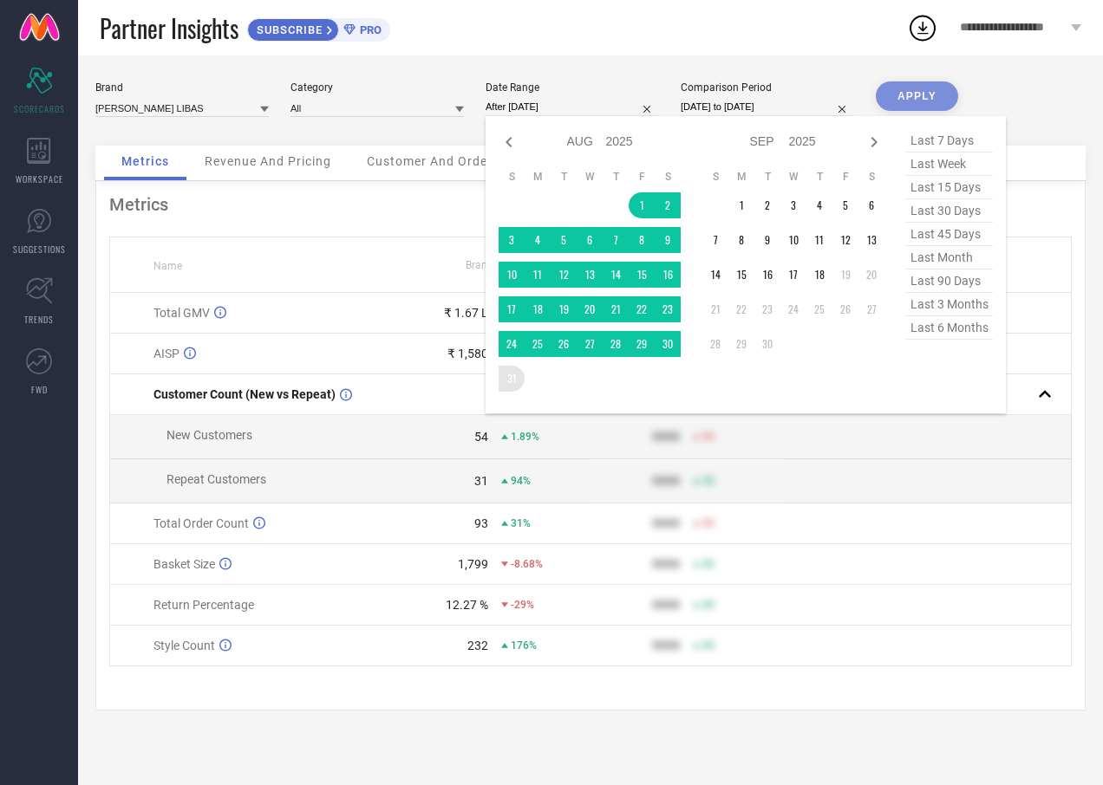
type input "[DATE] to [DATE]"
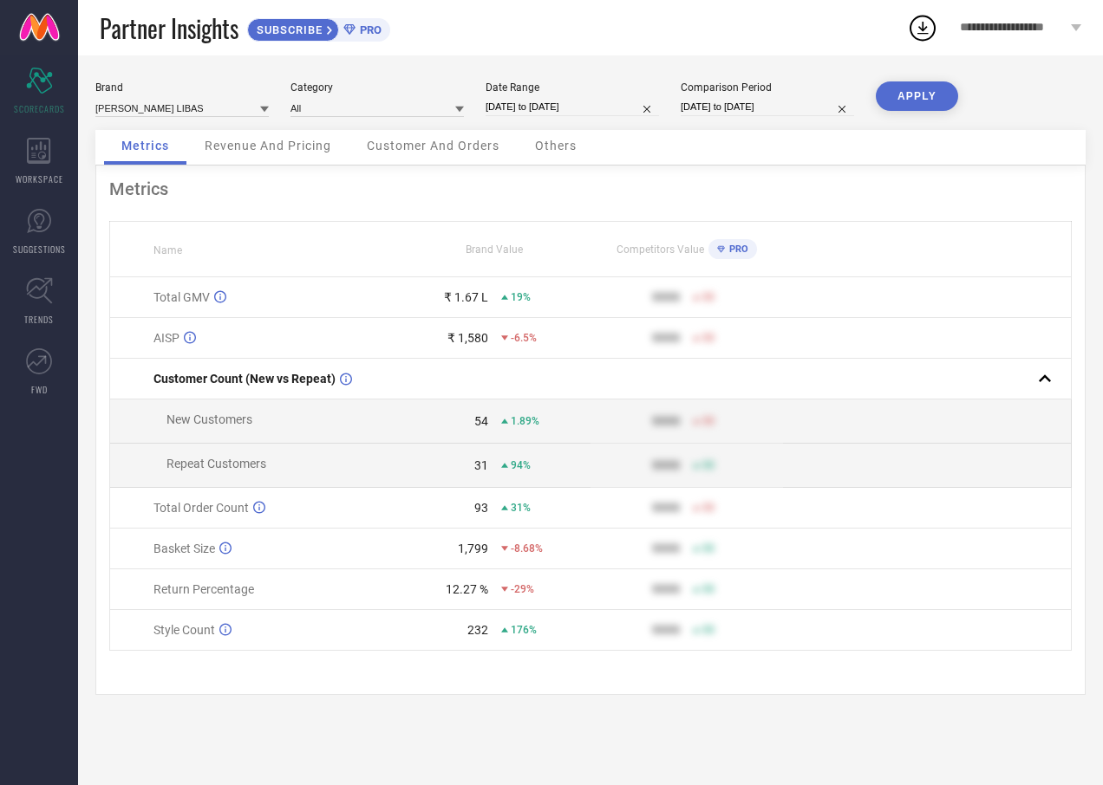
click at [930, 103] on button "APPLY" at bounding box center [916, 95] width 82 height 29
click at [579, 111] on input "[DATE] to [DATE]" at bounding box center [571, 107] width 173 height 18
select select "7"
select select "2025"
select select "8"
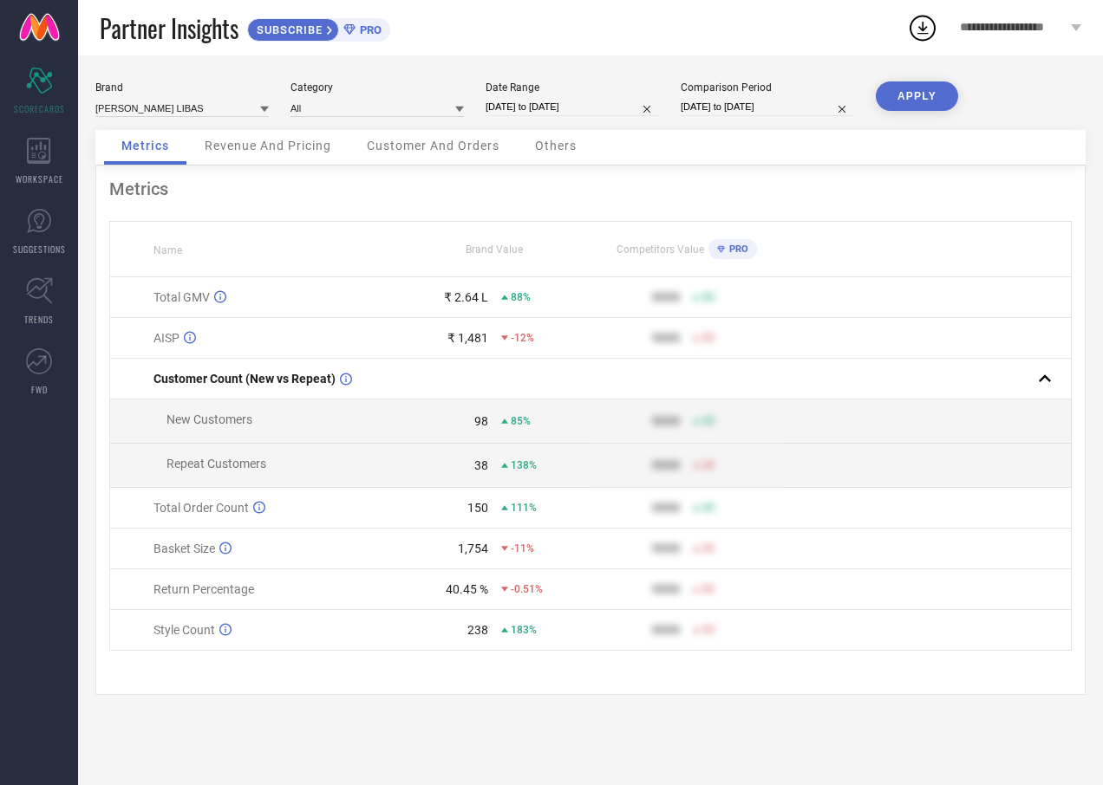
select select "2025"
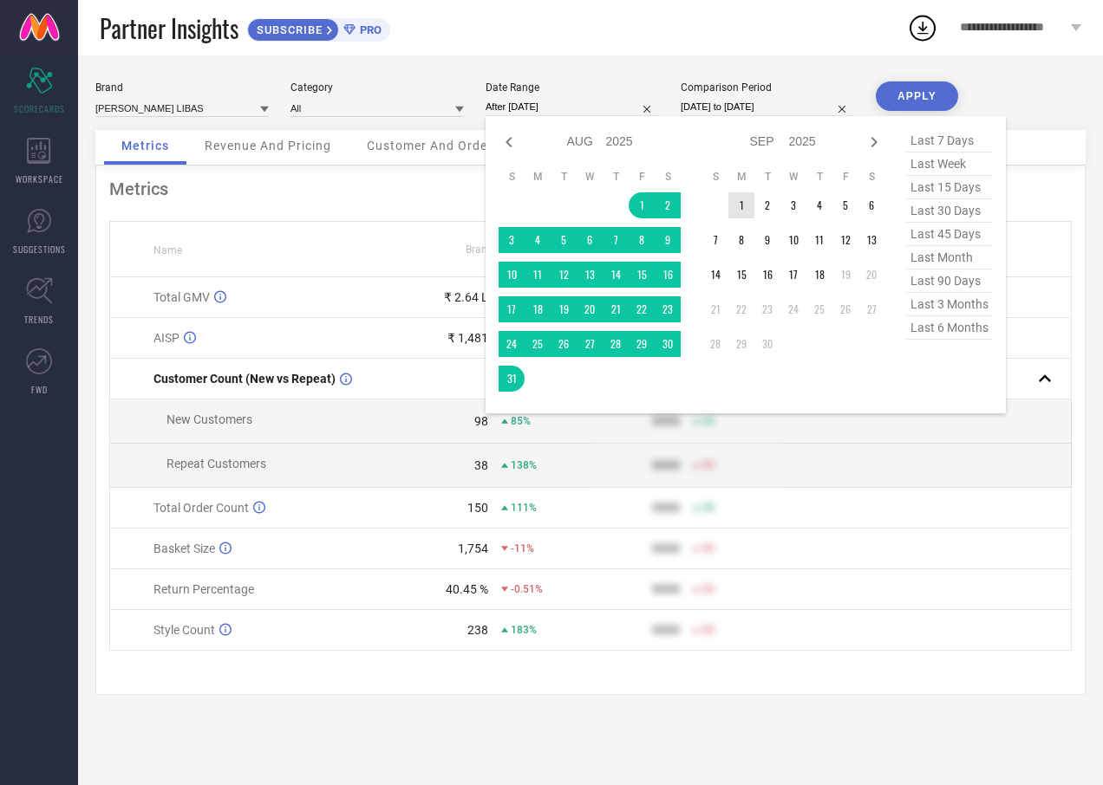
click at [735, 208] on td "1" at bounding box center [741, 205] width 26 height 26
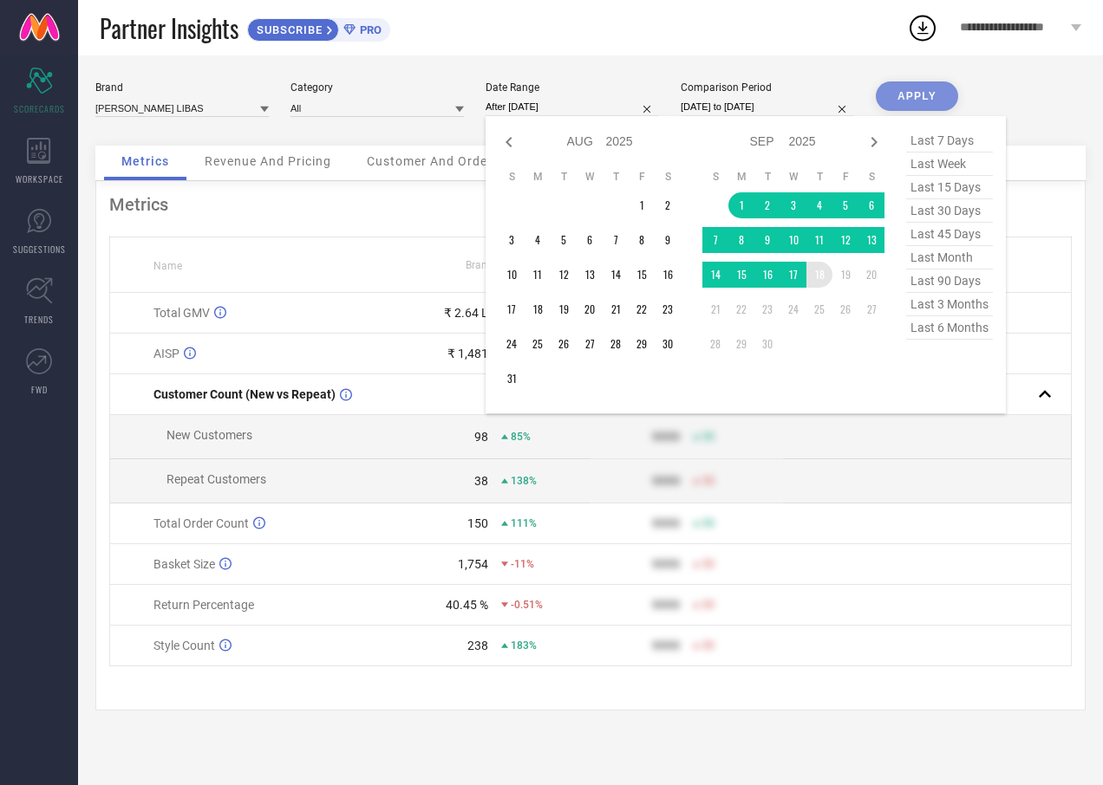
type input "[DATE] to [DATE]"
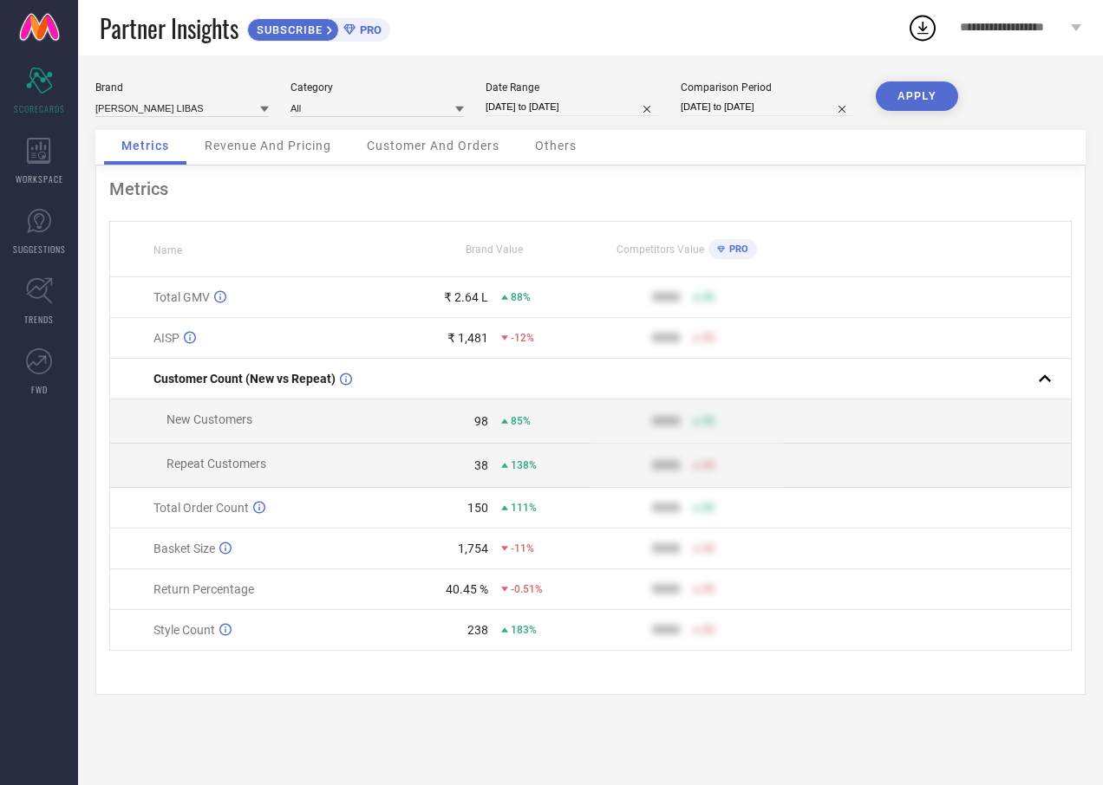
click at [891, 90] on button "APPLY" at bounding box center [916, 95] width 82 height 29
click at [475, 345] on div "₹ 1,580" at bounding box center [467, 338] width 41 height 14
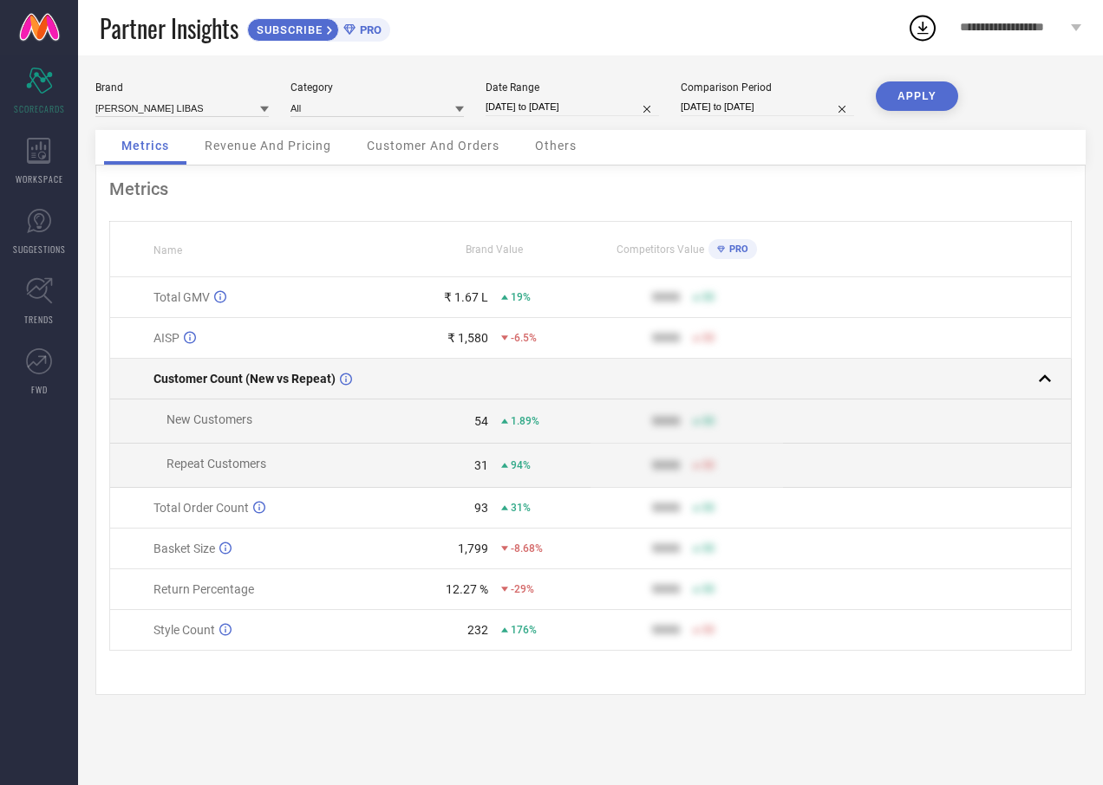
click at [972, 361] on td at bounding box center [927, 379] width 289 height 41
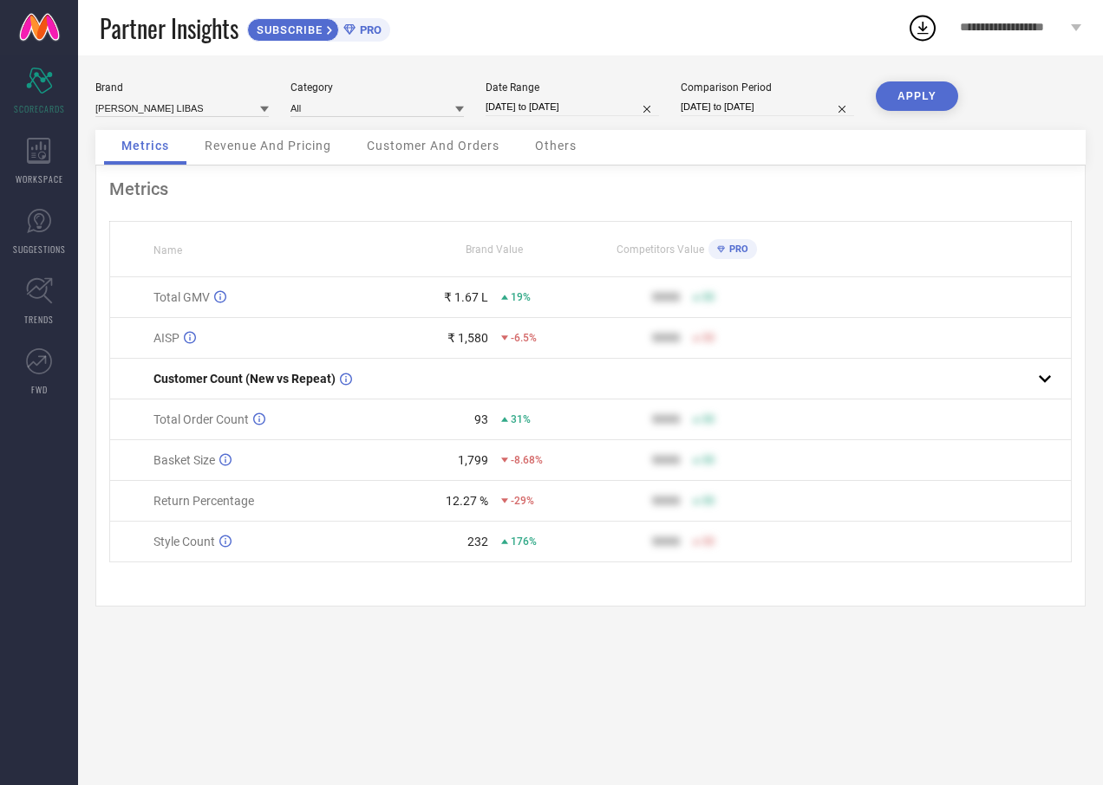
click at [497, 320] on td "₹ 1,580 -6.5%" at bounding box center [494, 338] width 192 height 41
click at [491, 318] on td "₹ 1.67 L 19%" at bounding box center [494, 297] width 192 height 41
click at [487, 314] on td "₹ 1.67 L 19%" at bounding box center [494, 297] width 192 height 41
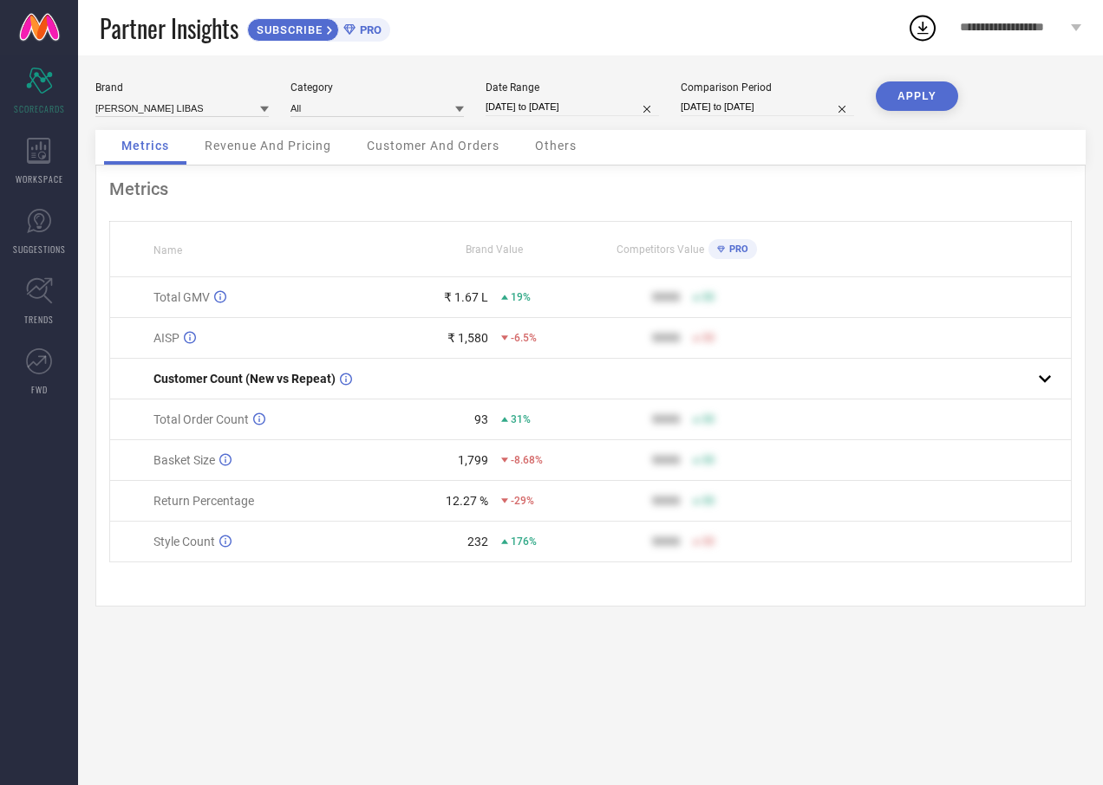
click at [479, 302] on div "₹ 1.67 L" at bounding box center [466, 297] width 44 height 14
click at [572, 107] on input "[DATE] to [DATE]" at bounding box center [571, 107] width 173 height 18
select select "8"
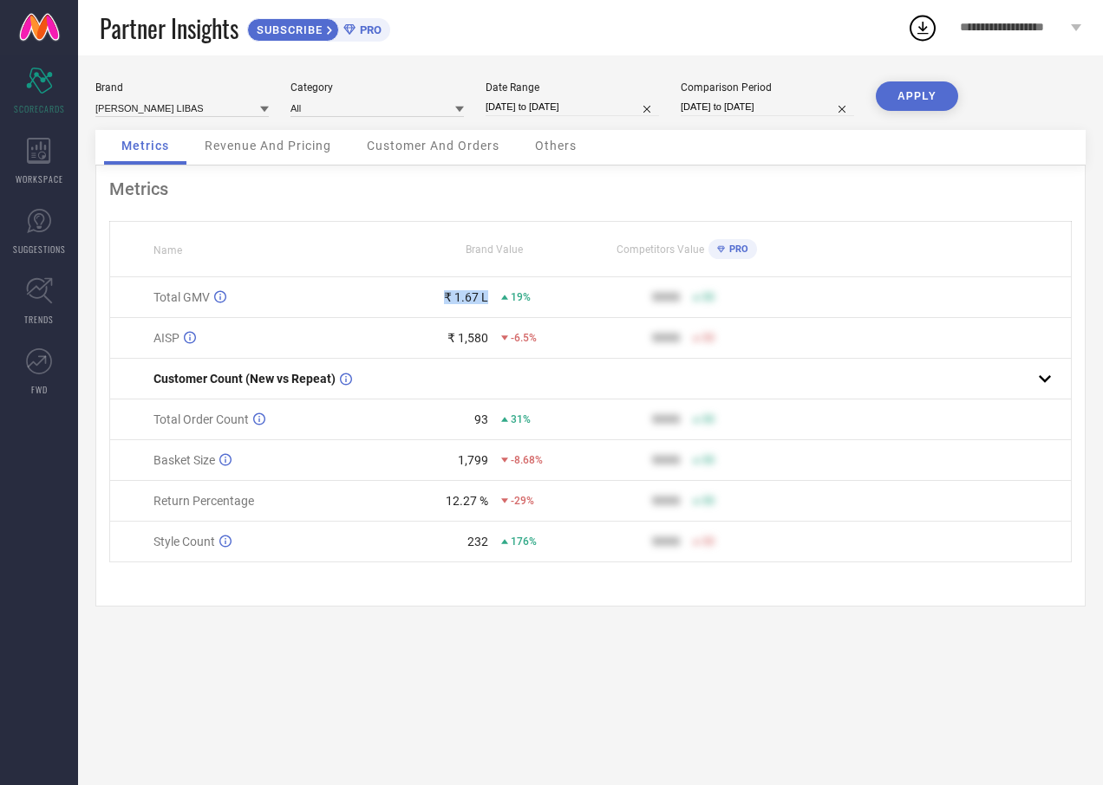
select select "2025"
select select "9"
select select "2025"
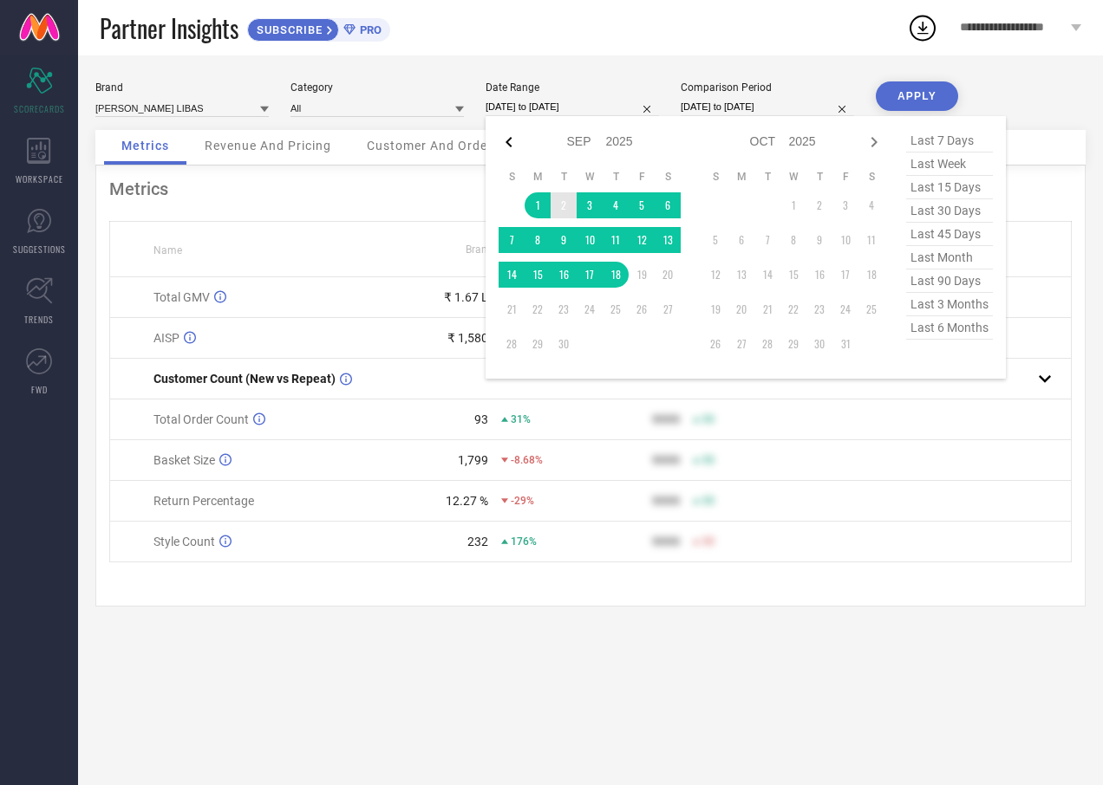
click at [504, 146] on icon at bounding box center [508, 142] width 21 height 21
select select "7"
select select "2025"
select select "8"
select select "2025"
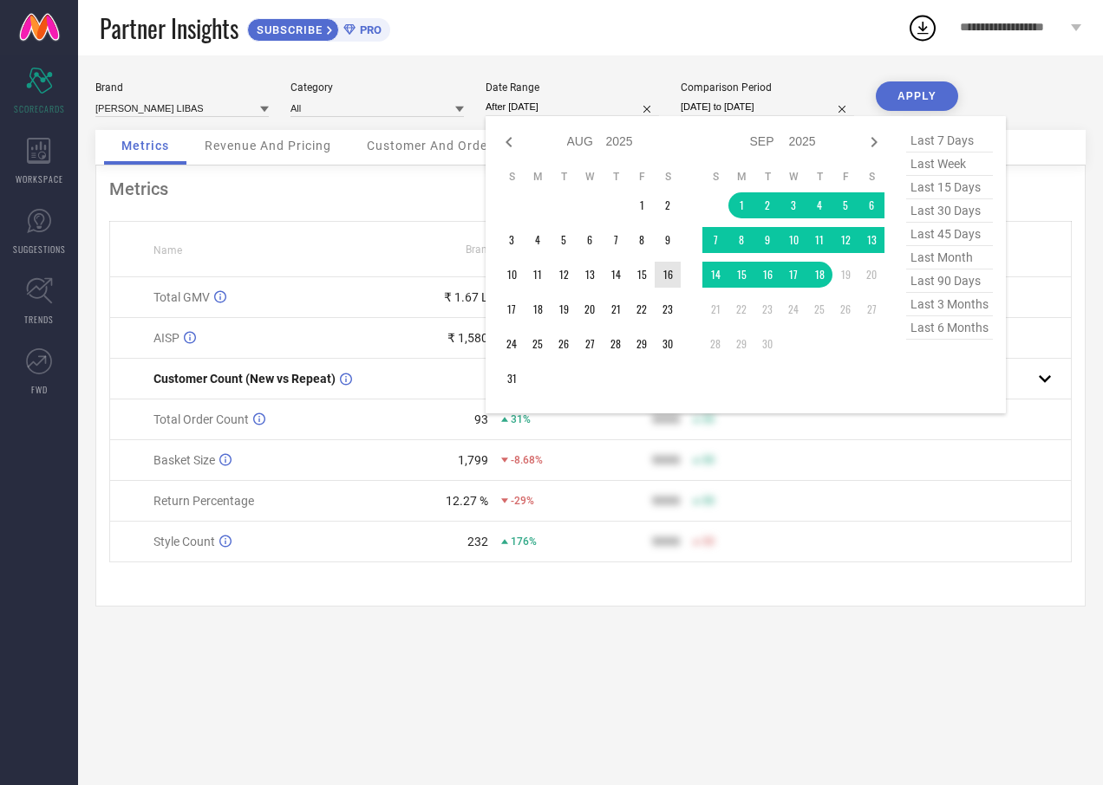
click at [658, 279] on td "16" at bounding box center [667, 275] width 26 height 26
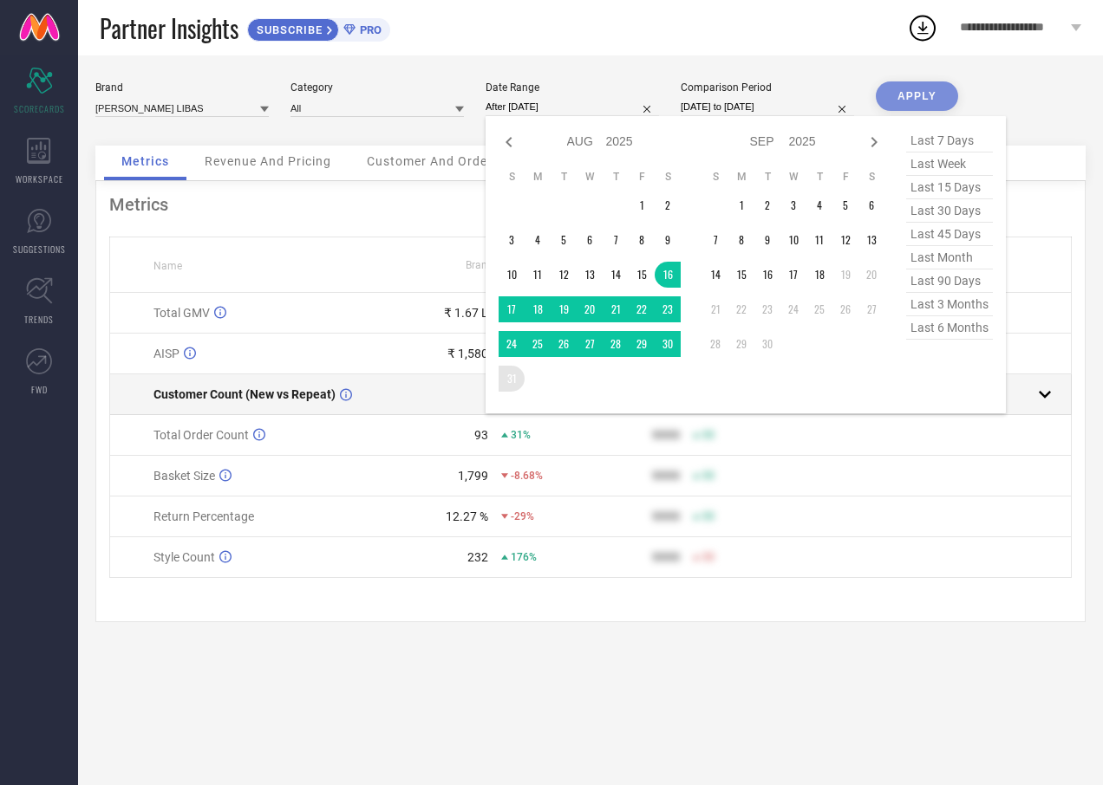
type input "[DATE] to [DATE]"
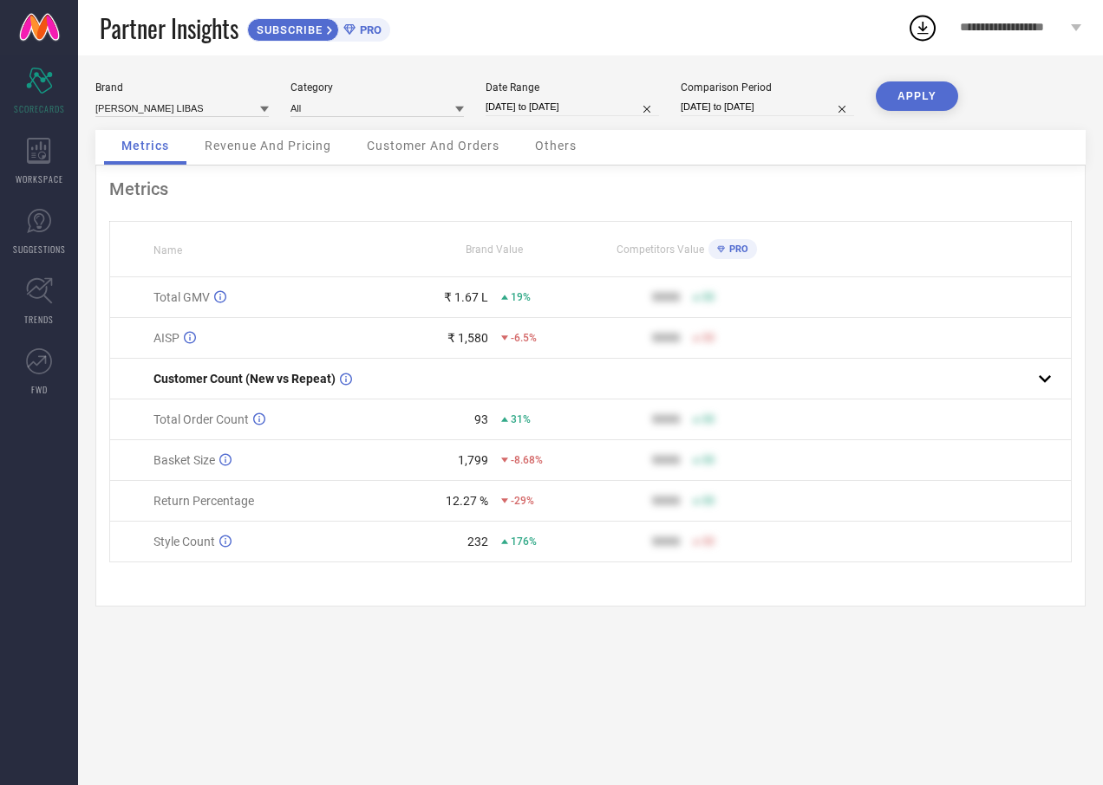
click at [934, 110] on button "APPLY" at bounding box center [916, 95] width 82 height 29
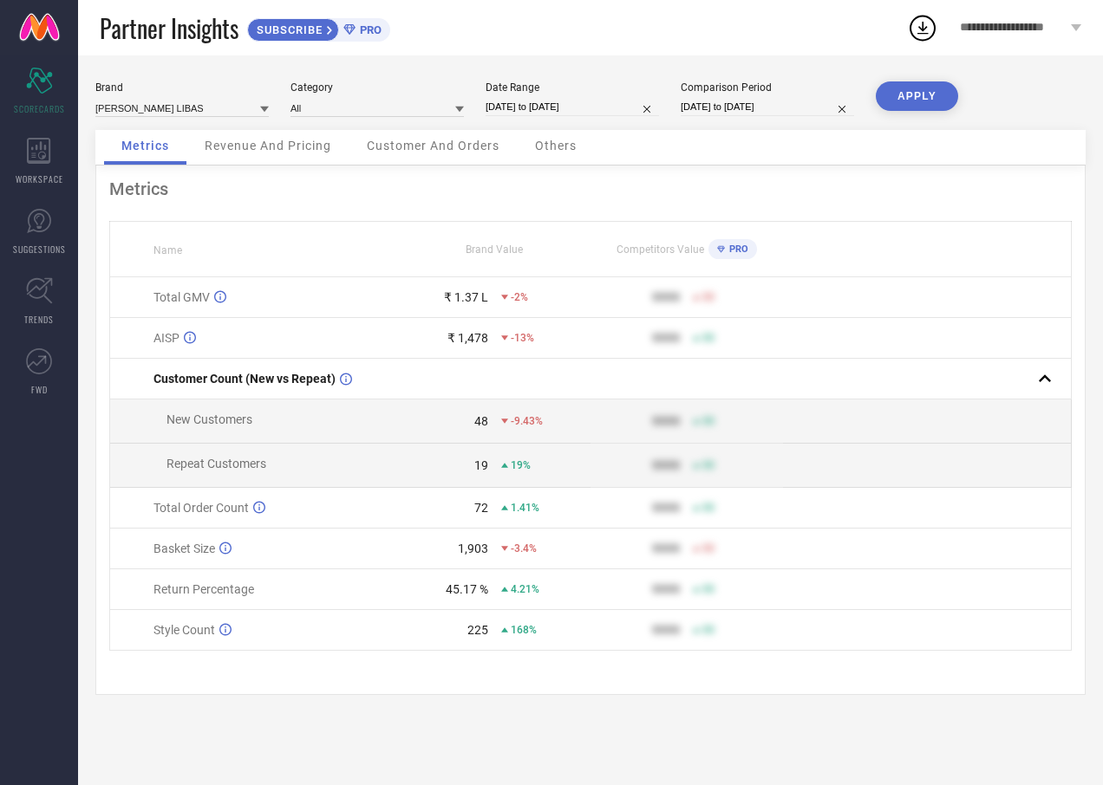
select select "7"
select select "2025"
select select "8"
select select "2025"
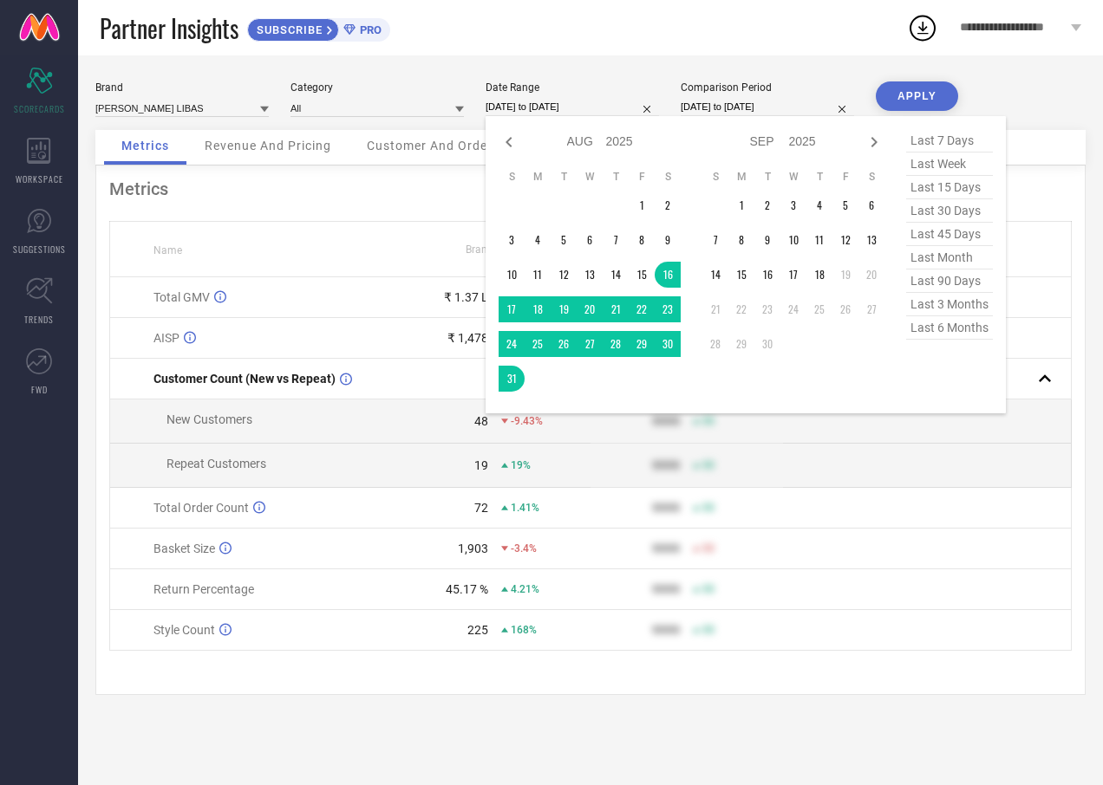
click at [544, 101] on input "[DATE] to [DATE]" at bounding box center [571, 107] width 173 height 18
click at [643, 200] on td "1" at bounding box center [641, 205] width 26 height 26
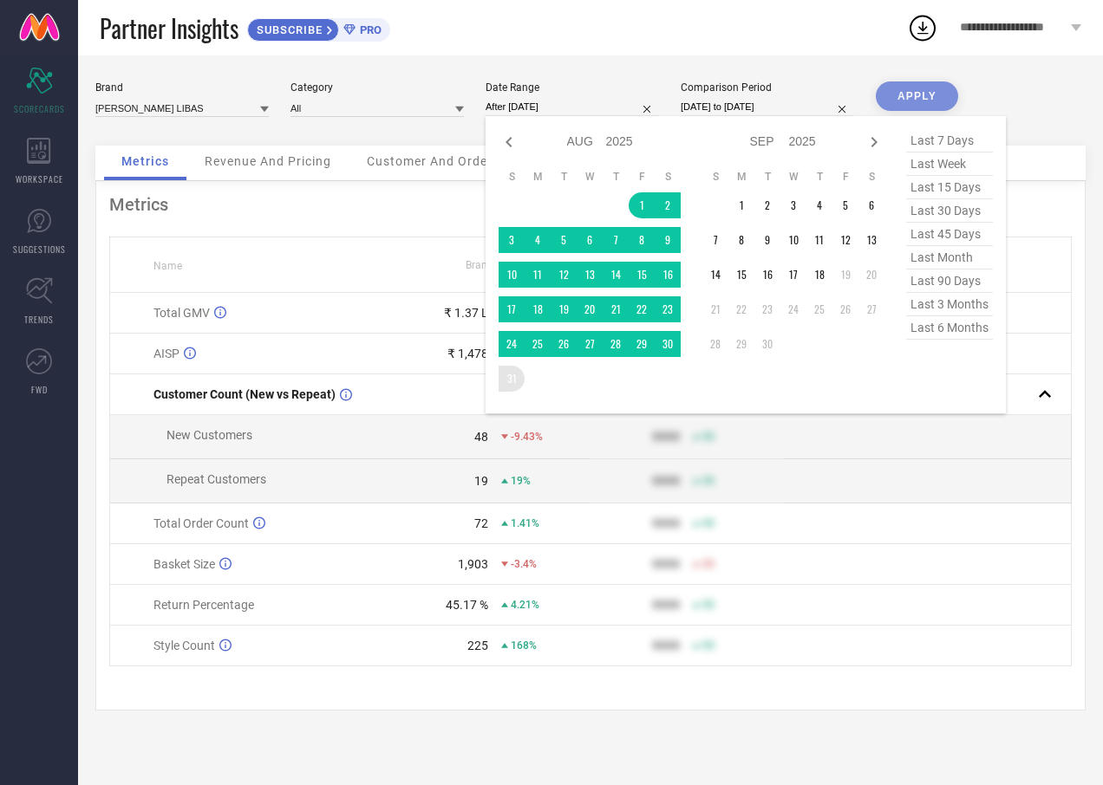
type input "[DATE] to [DATE]"
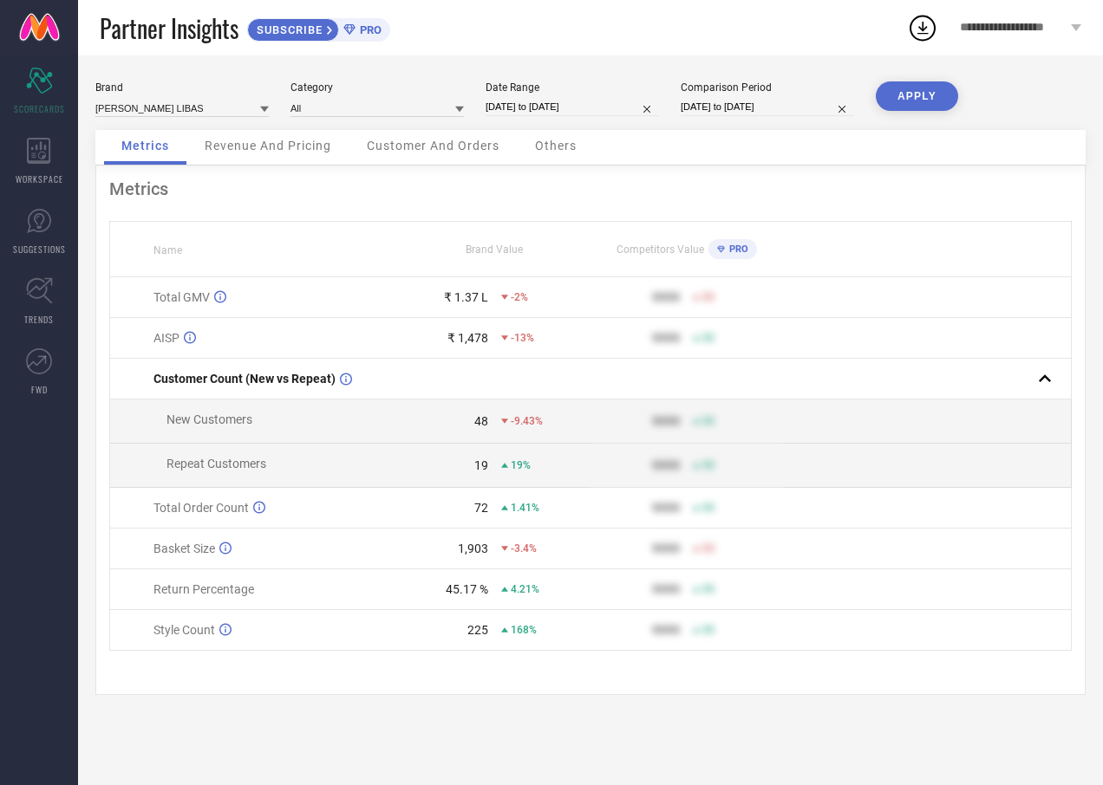
click at [934, 96] on button "APPLY" at bounding box center [916, 95] width 82 height 29
click at [582, 102] on input "[DATE] to [DATE]" at bounding box center [571, 107] width 173 height 18
select select "7"
select select "2025"
select select "8"
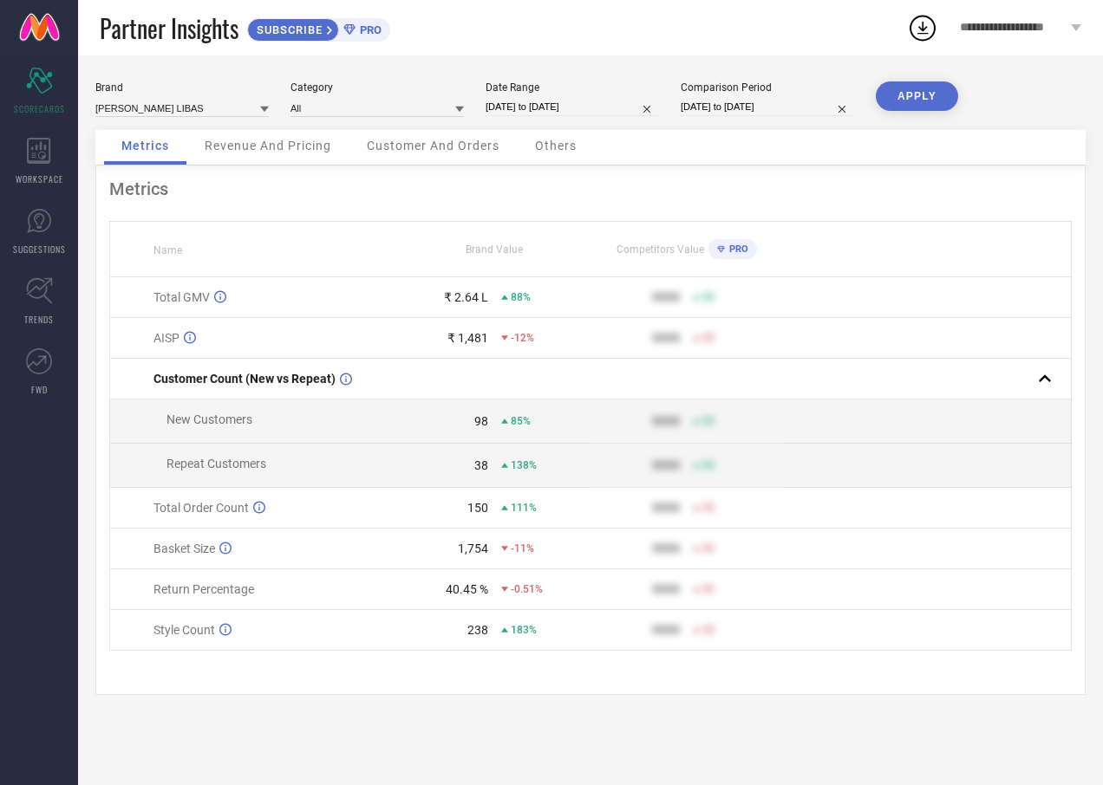
select select "2025"
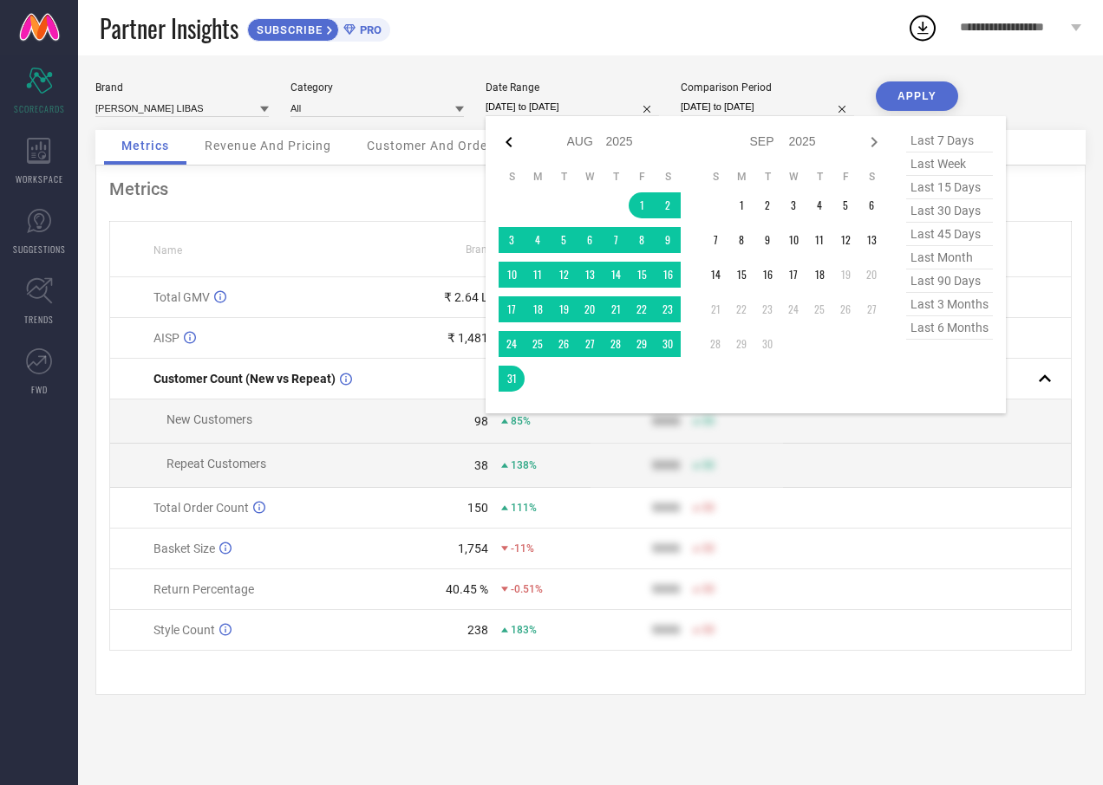
click at [508, 140] on icon at bounding box center [508, 142] width 6 height 10
select select "6"
select select "2025"
select select "7"
select select "2025"
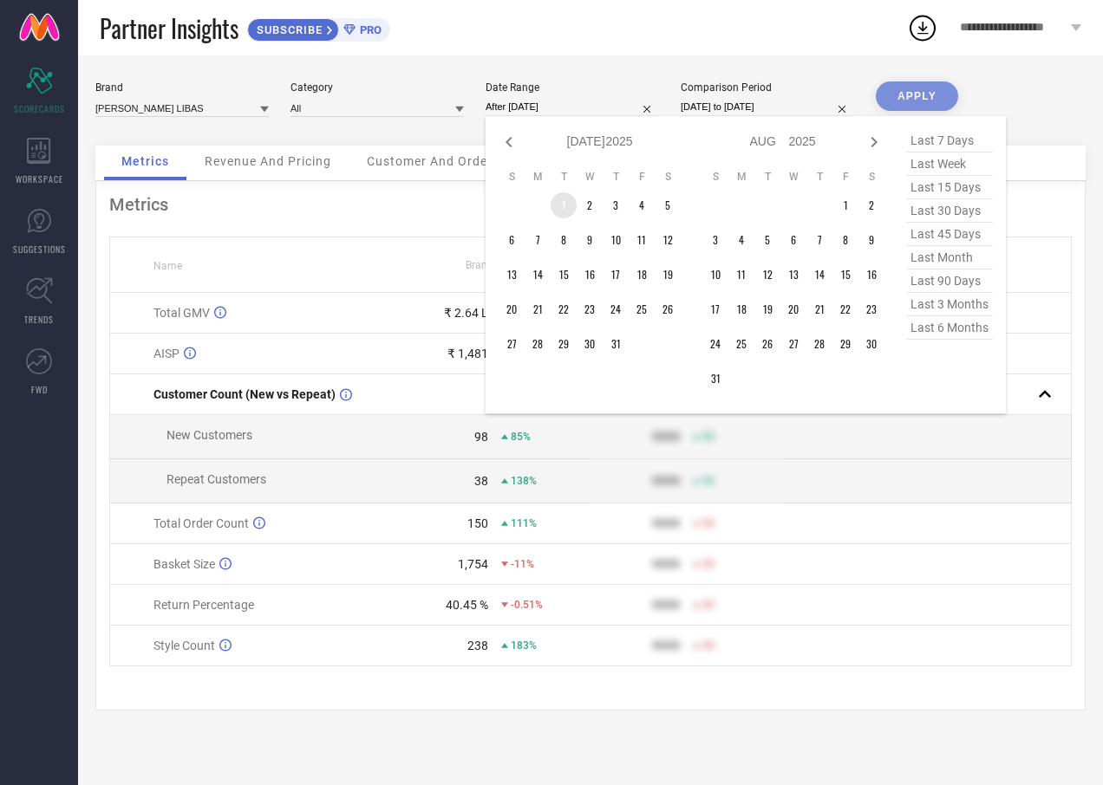
click at [568, 205] on td "1" at bounding box center [563, 205] width 26 height 26
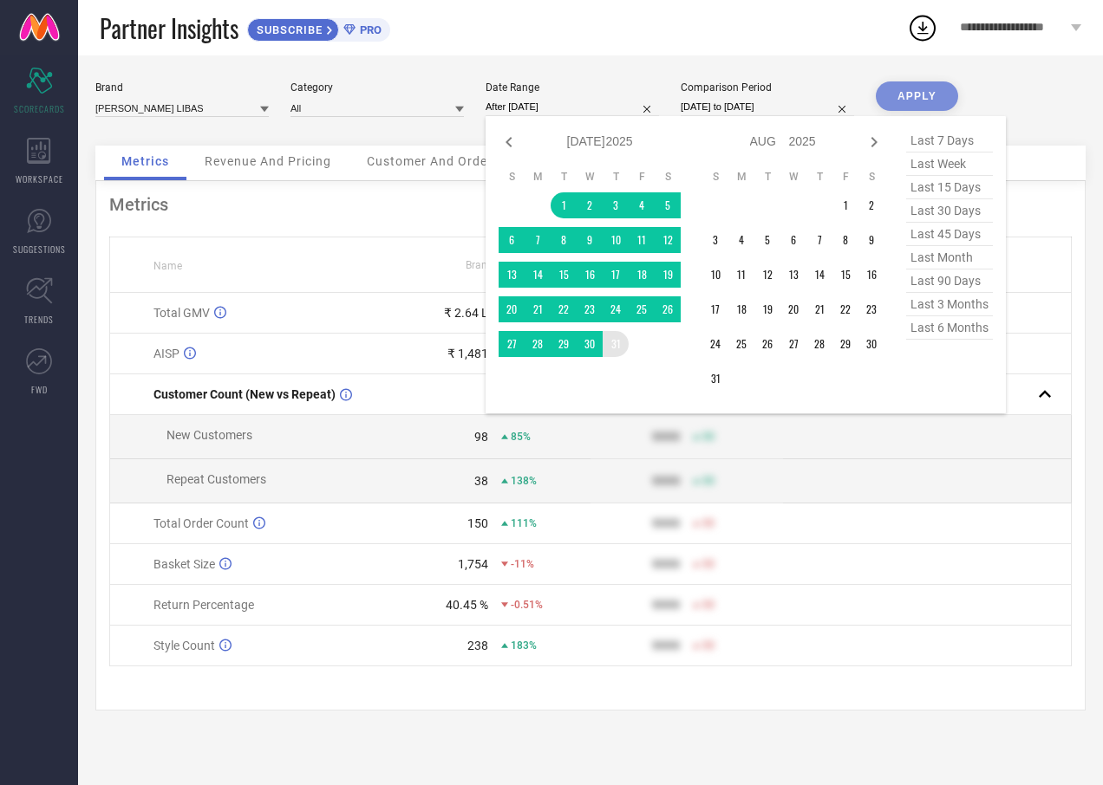
type input "[DATE] to [DATE]"
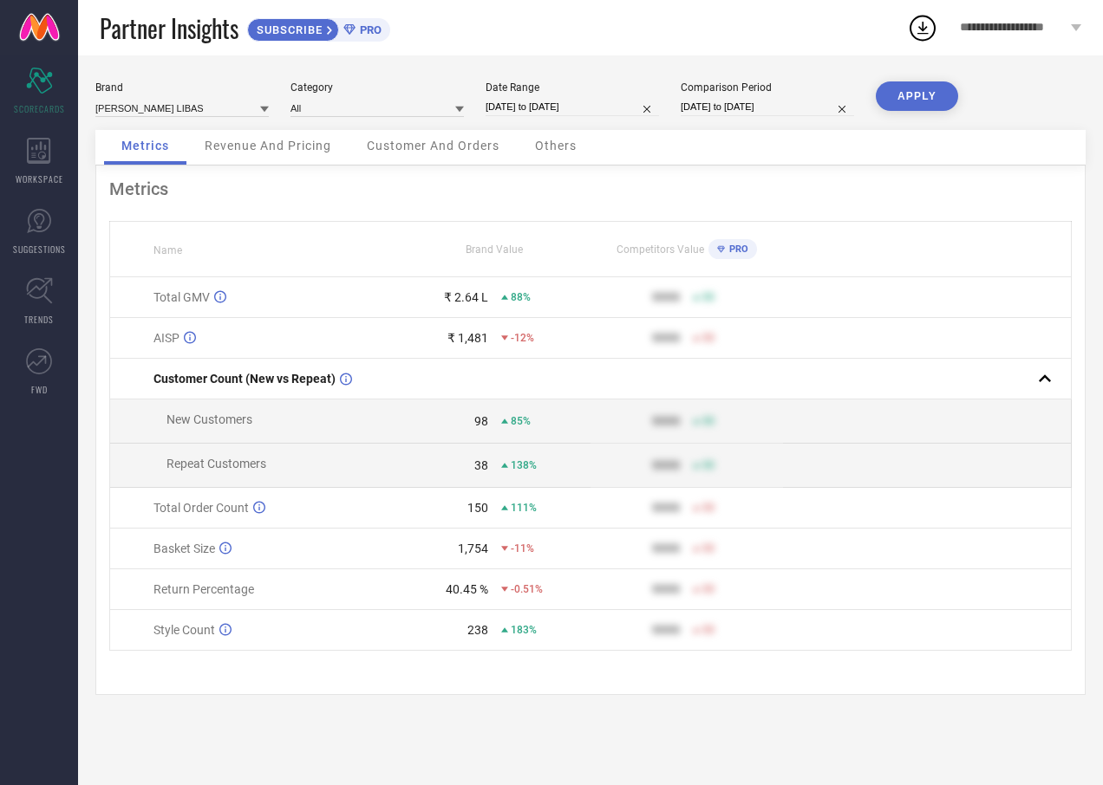
click at [911, 99] on button "APPLY" at bounding box center [916, 95] width 82 height 29
click at [607, 112] on input "[DATE] to [DATE]" at bounding box center [571, 107] width 173 height 18
select select "6"
select select "2025"
select select "7"
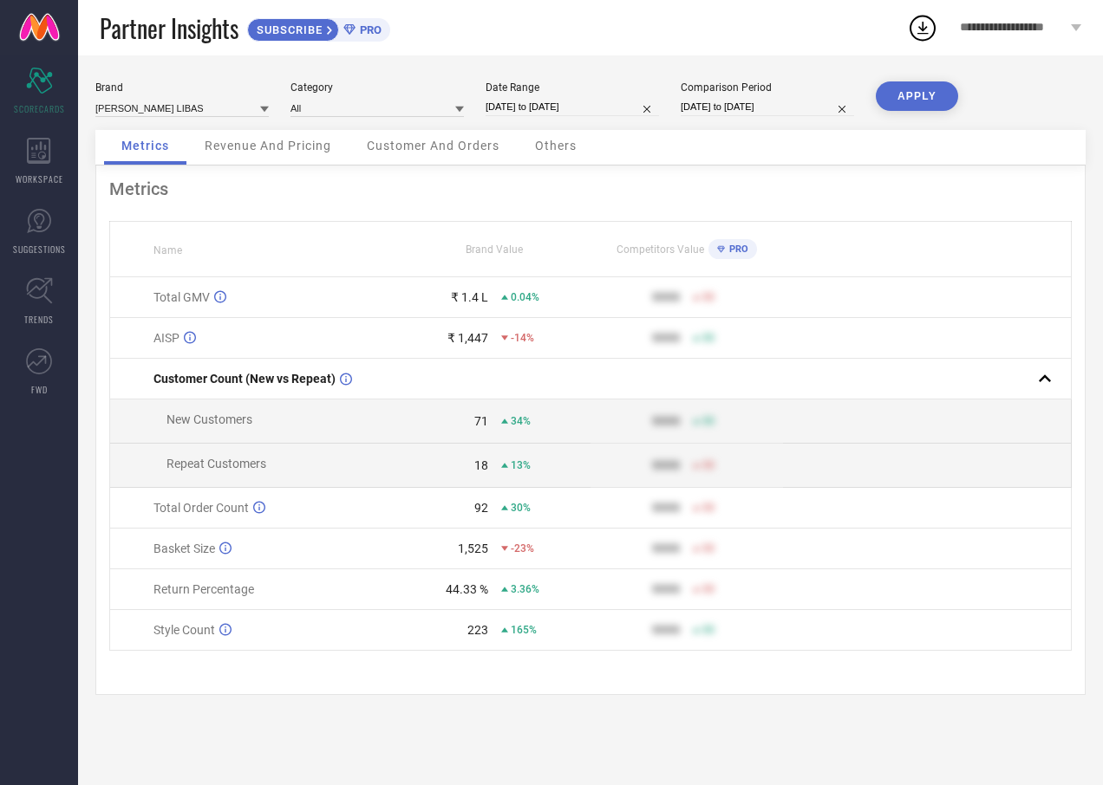
select select "2025"
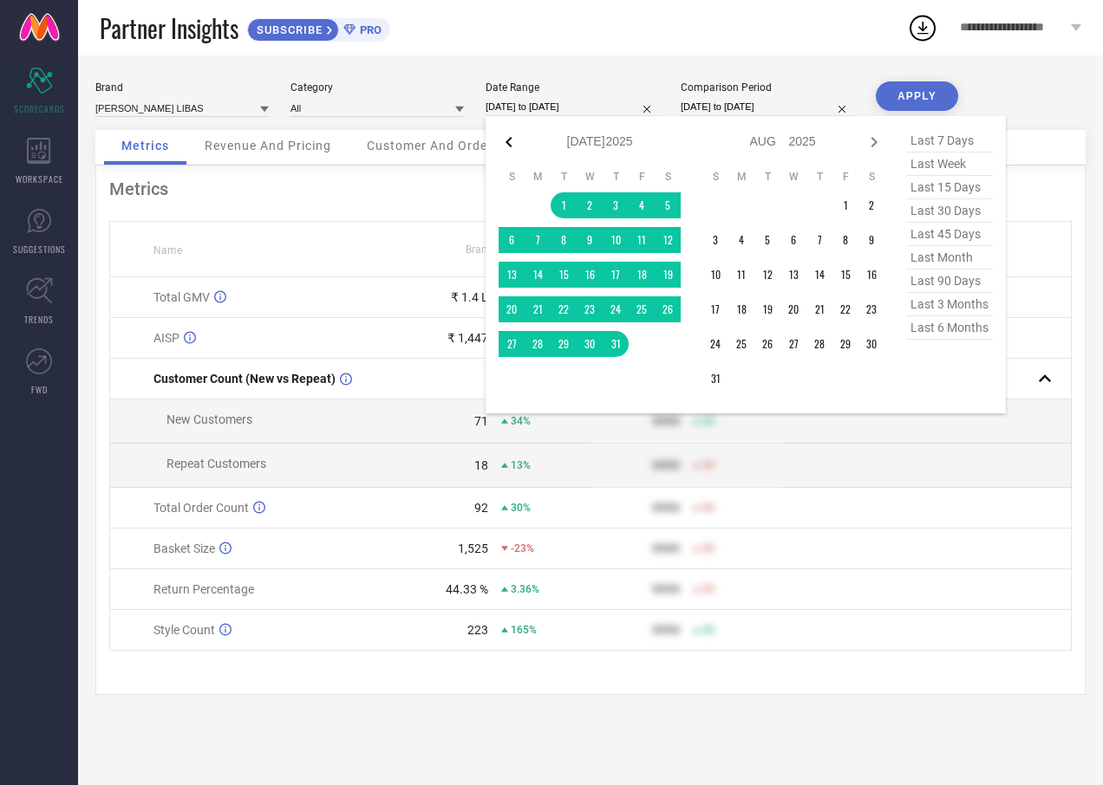
click at [511, 140] on icon at bounding box center [508, 142] width 21 height 21
select select "5"
select select "2025"
select select "6"
select select "2025"
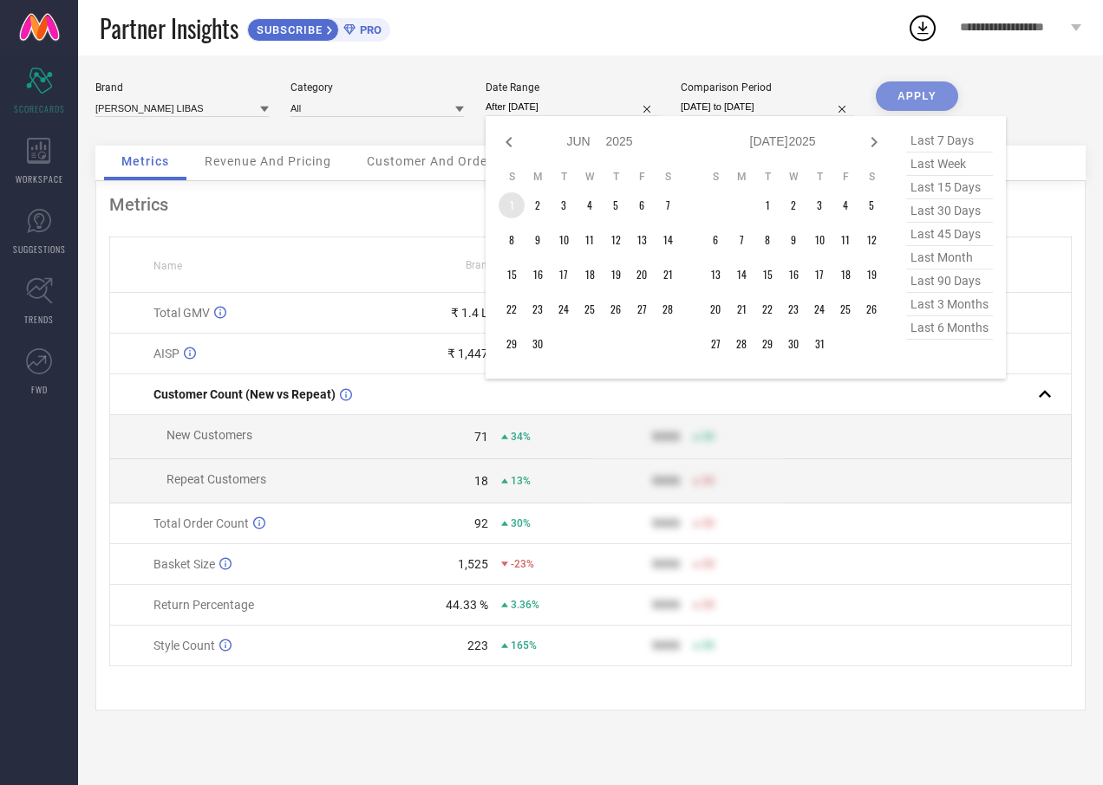
click at [514, 208] on td "1" at bounding box center [511, 205] width 26 height 26
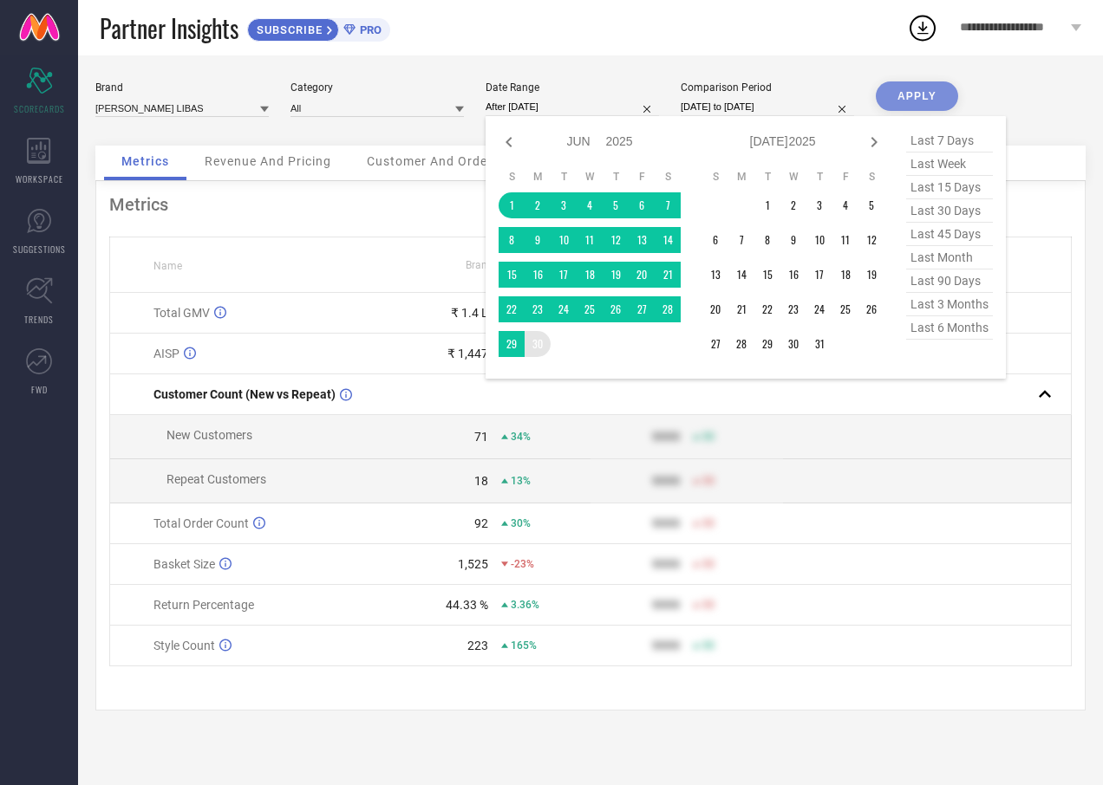
type input "[DATE] to [DATE]"
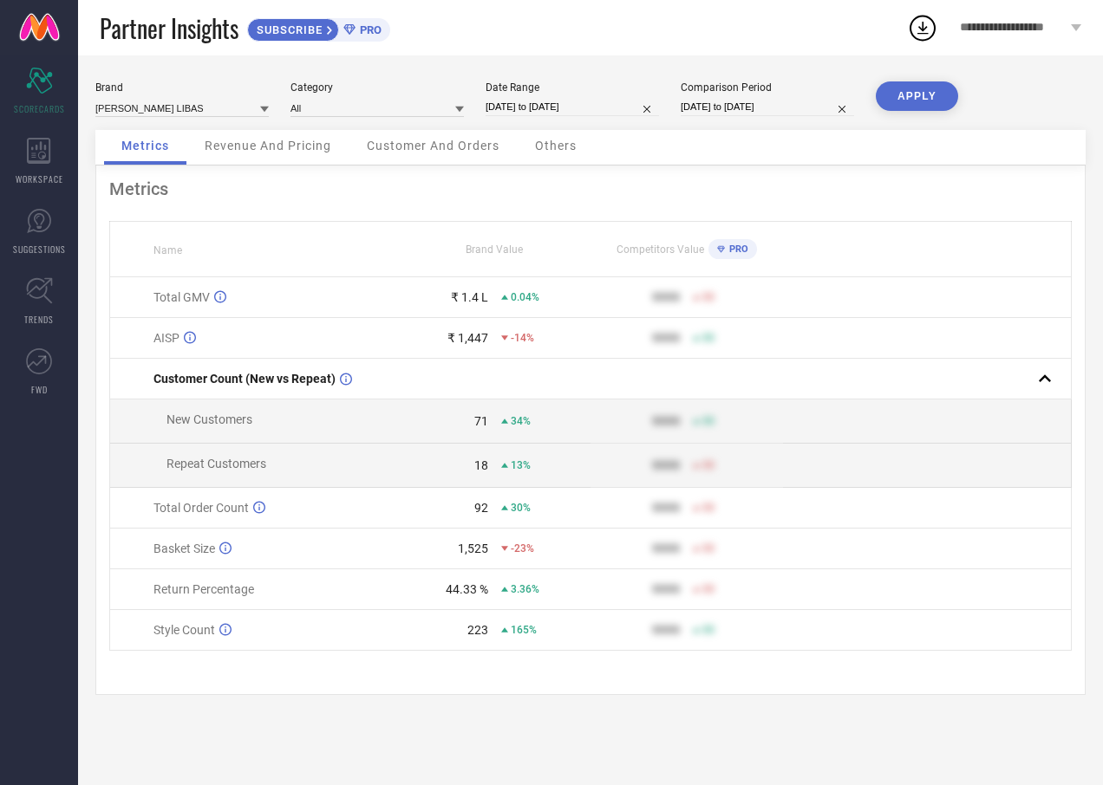
click at [889, 99] on button "APPLY" at bounding box center [916, 95] width 82 height 29
click at [560, 110] on input "[DATE] to [DATE]" at bounding box center [571, 107] width 173 height 18
select select "5"
select select "2025"
select select "6"
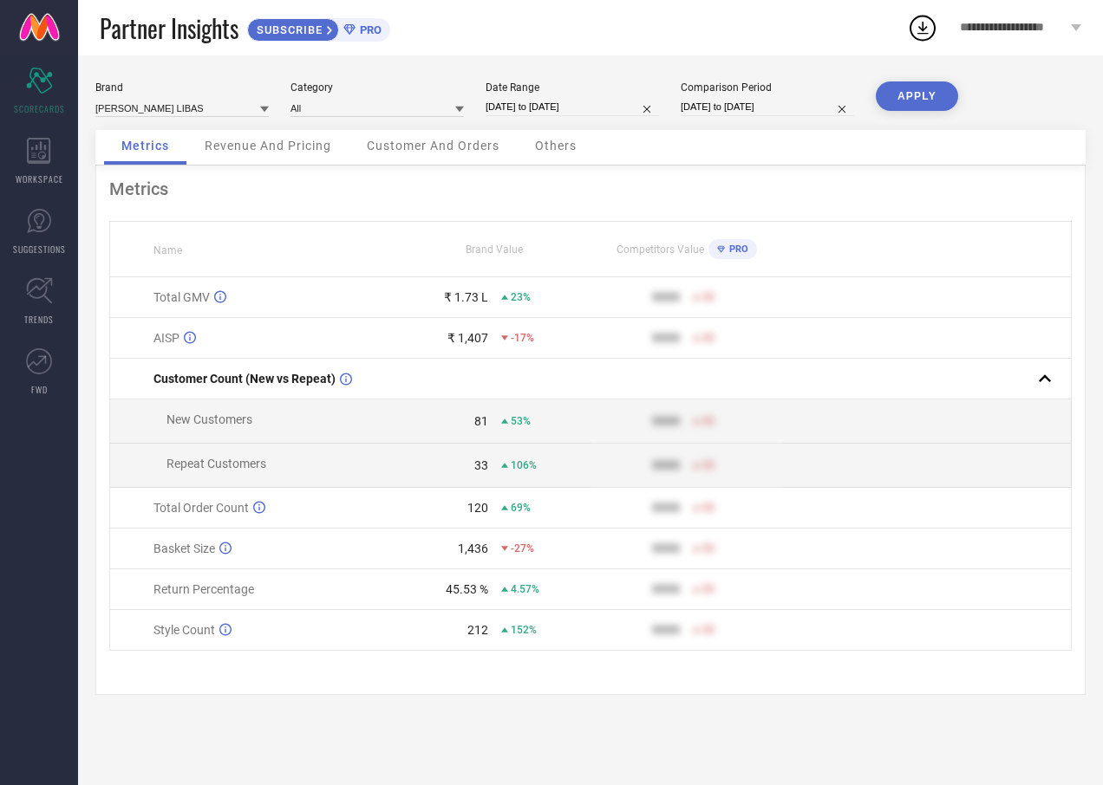
select select "2025"
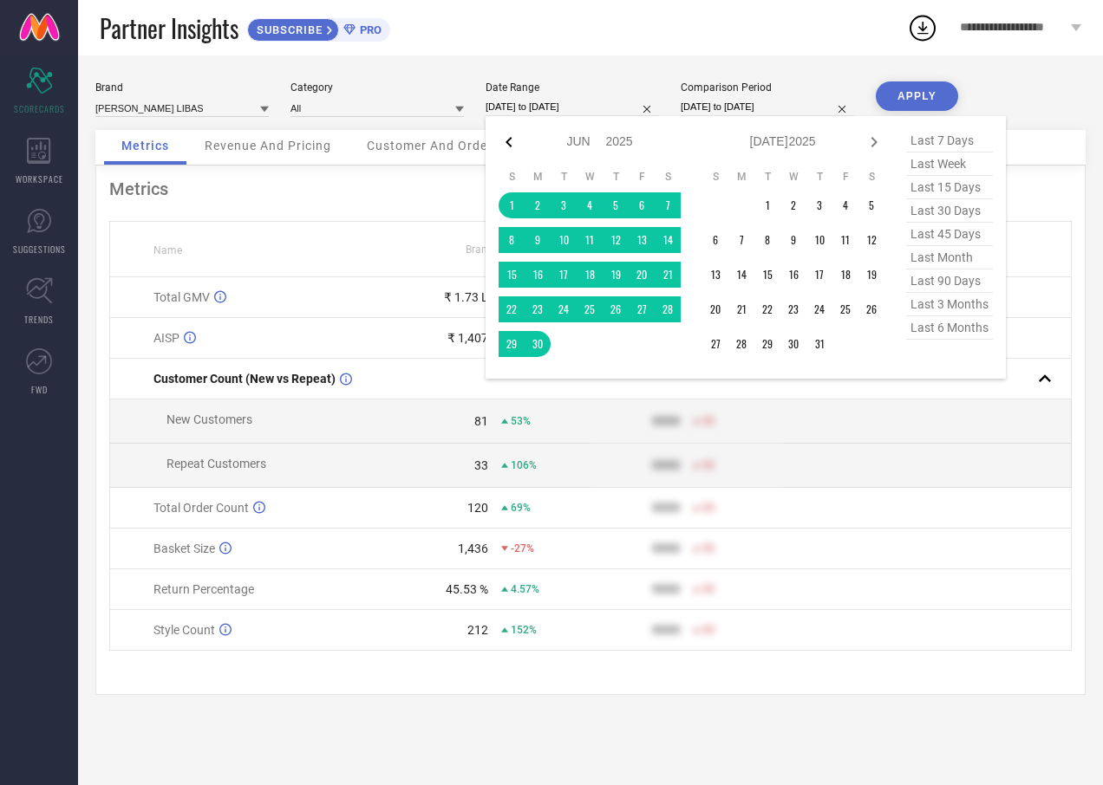
click at [516, 138] on icon at bounding box center [508, 142] width 21 height 21
select select "4"
select select "2025"
select select "5"
select select "2025"
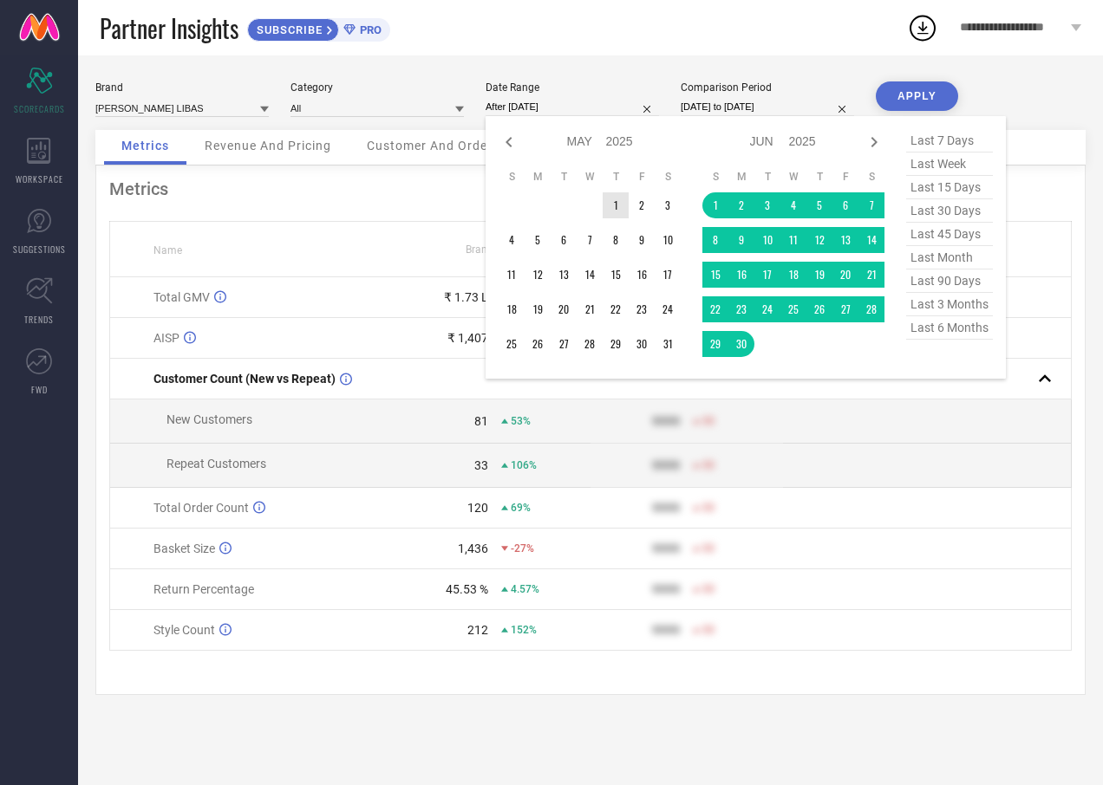
click at [617, 206] on td "1" at bounding box center [615, 205] width 26 height 26
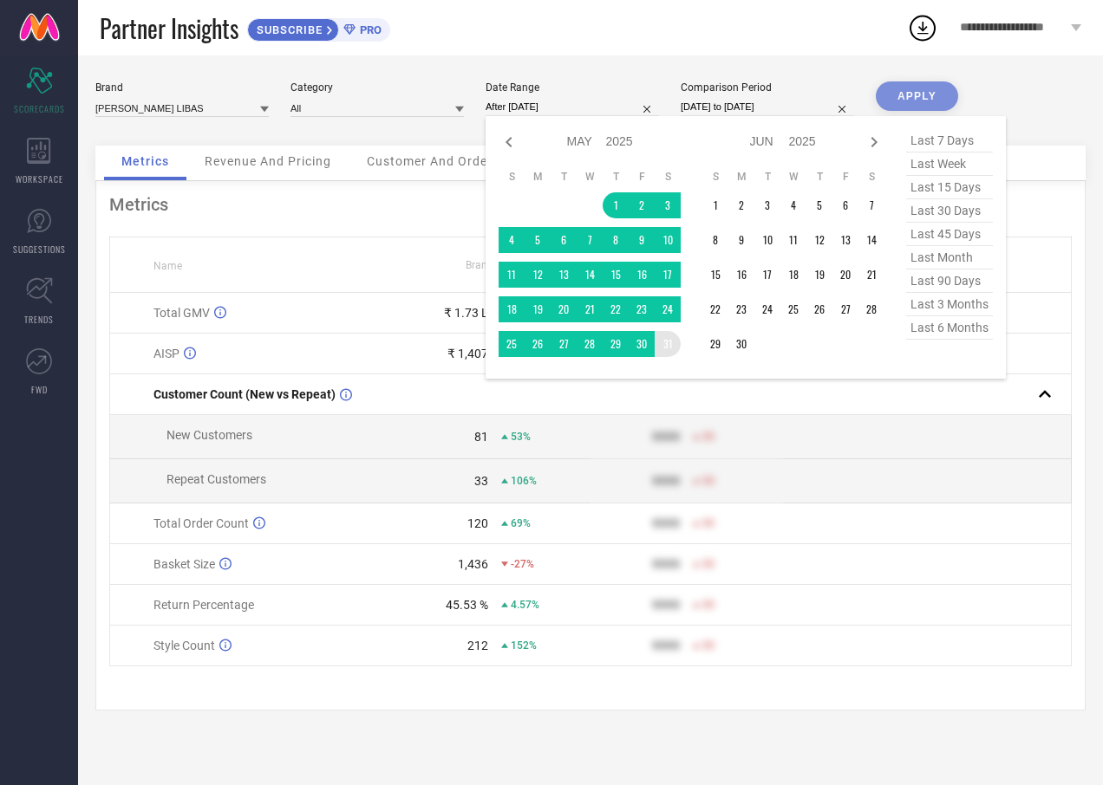
type input "[DATE] to [DATE]"
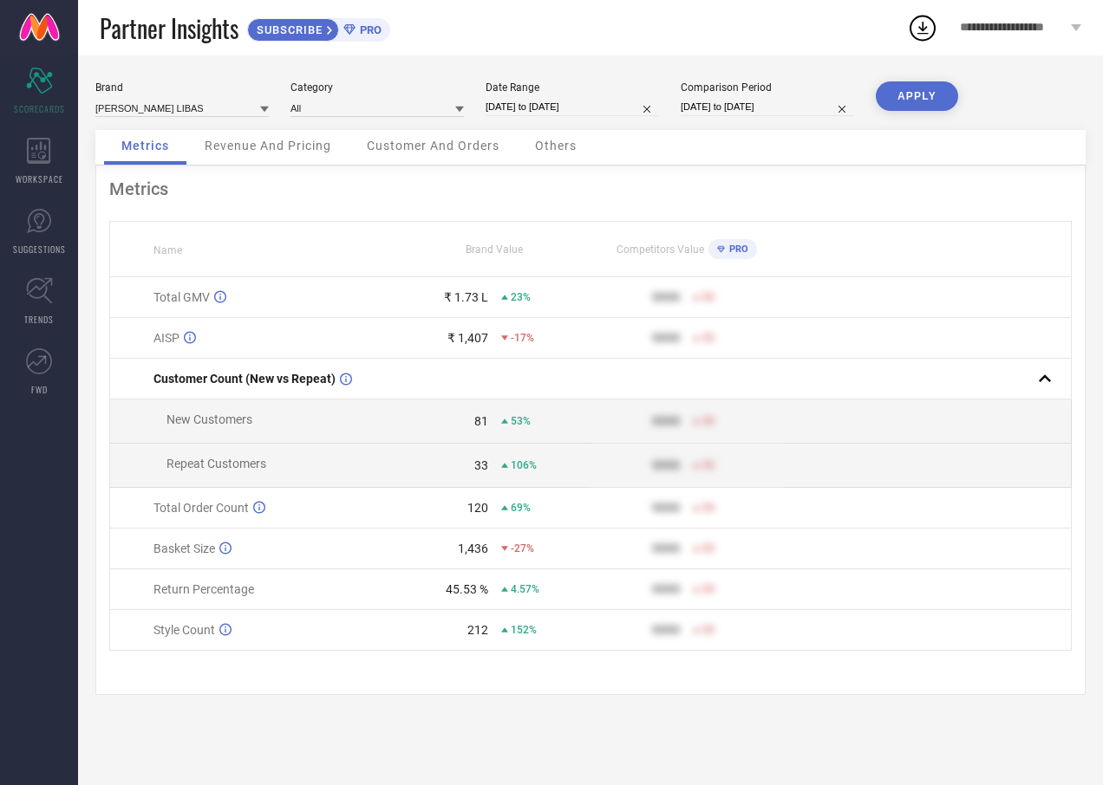
click at [911, 101] on button "APPLY" at bounding box center [916, 95] width 82 height 29
select select "4"
select select "2025"
select select "5"
select select "2025"
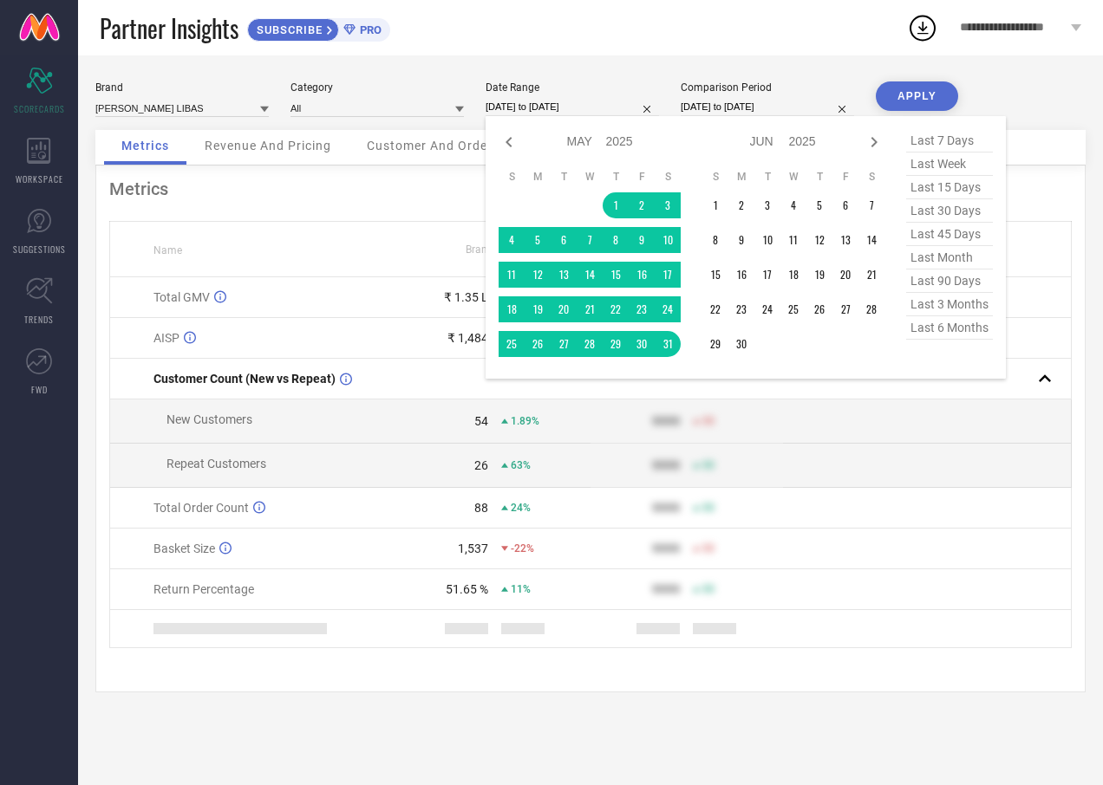
click at [553, 112] on input "[DATE] to [DATE]" at bounding box center [571, 107] width 173 height 18
click at [709, 202] on td "1" at bounding box center [715, 205] width 26 height 26
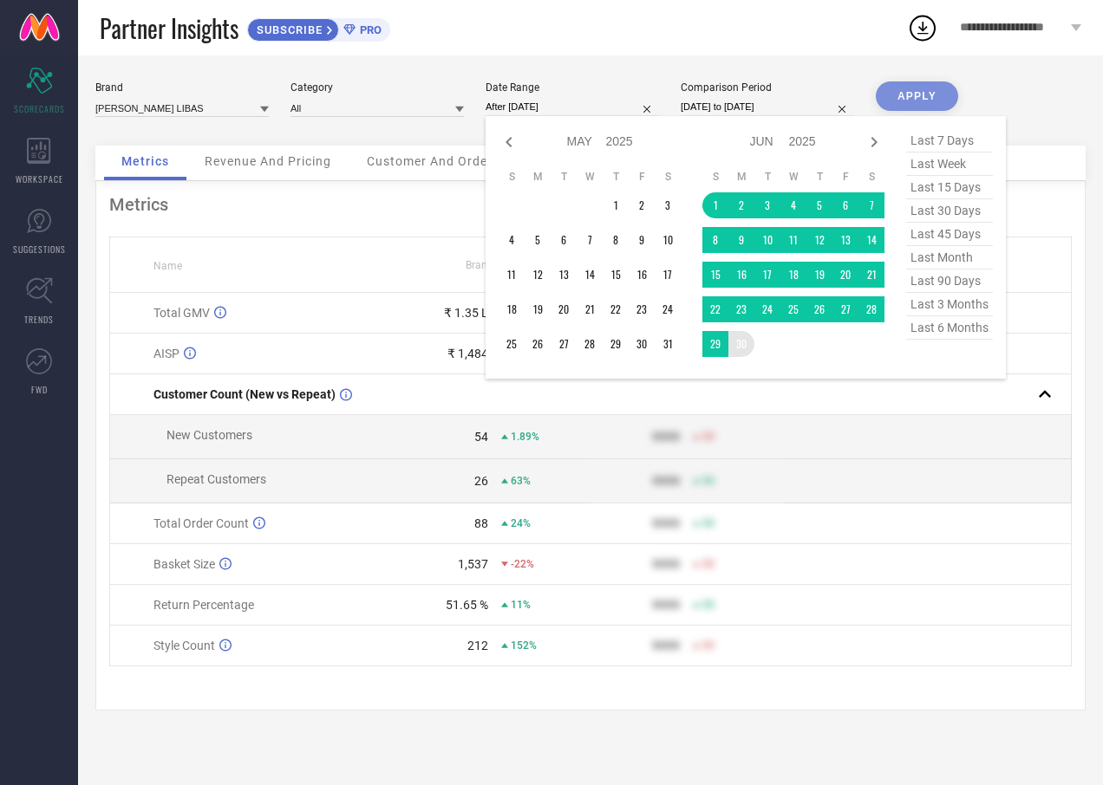
type input "[DATE] to [DATE]"
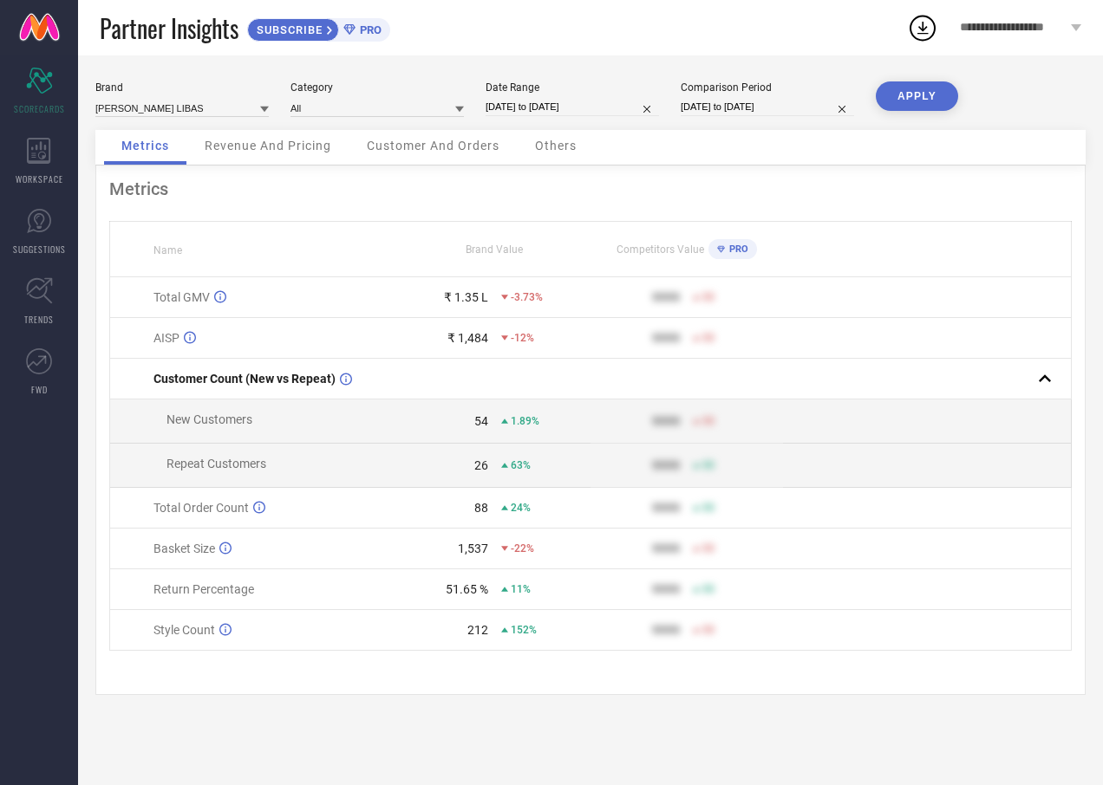
click at [922, 103] on button "APPLY" at bounding box center [916, 95] width 82 height 29
click at [579, 104] on input "[DATE] to [DATE]" at bounding box center [571, 107] width 173 height 18
select select "5"
select select "2025"
select select "6"
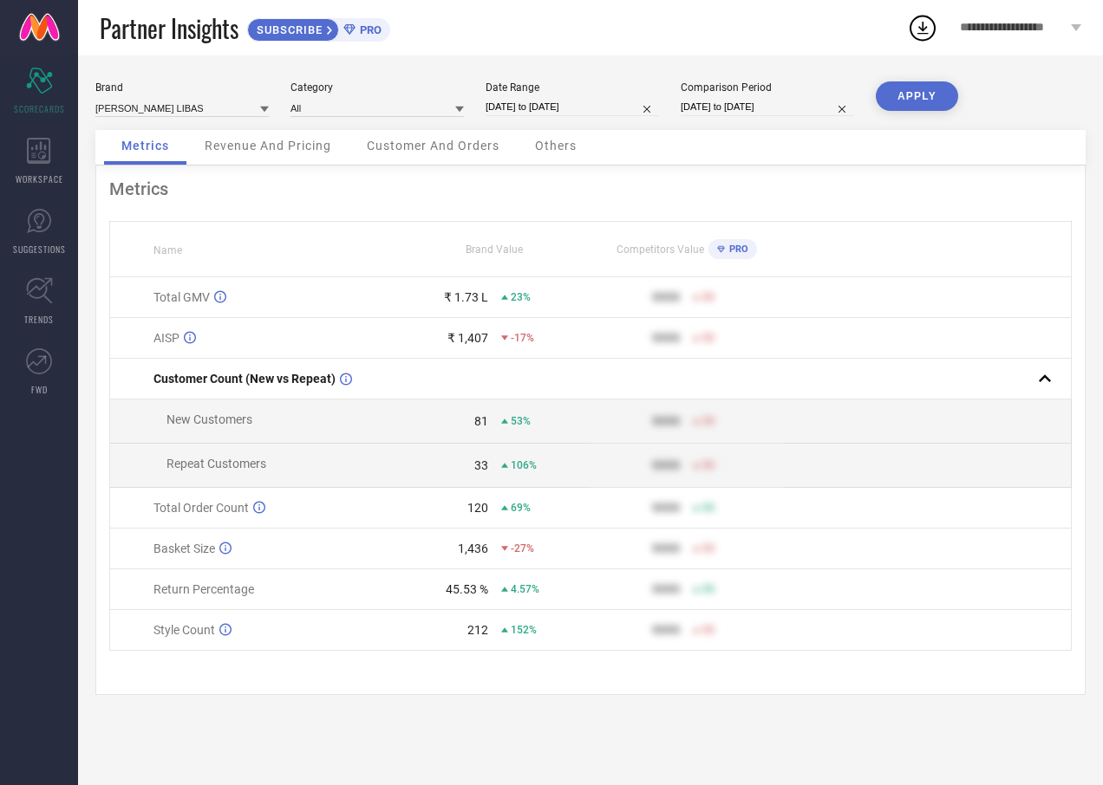
select select "2025"
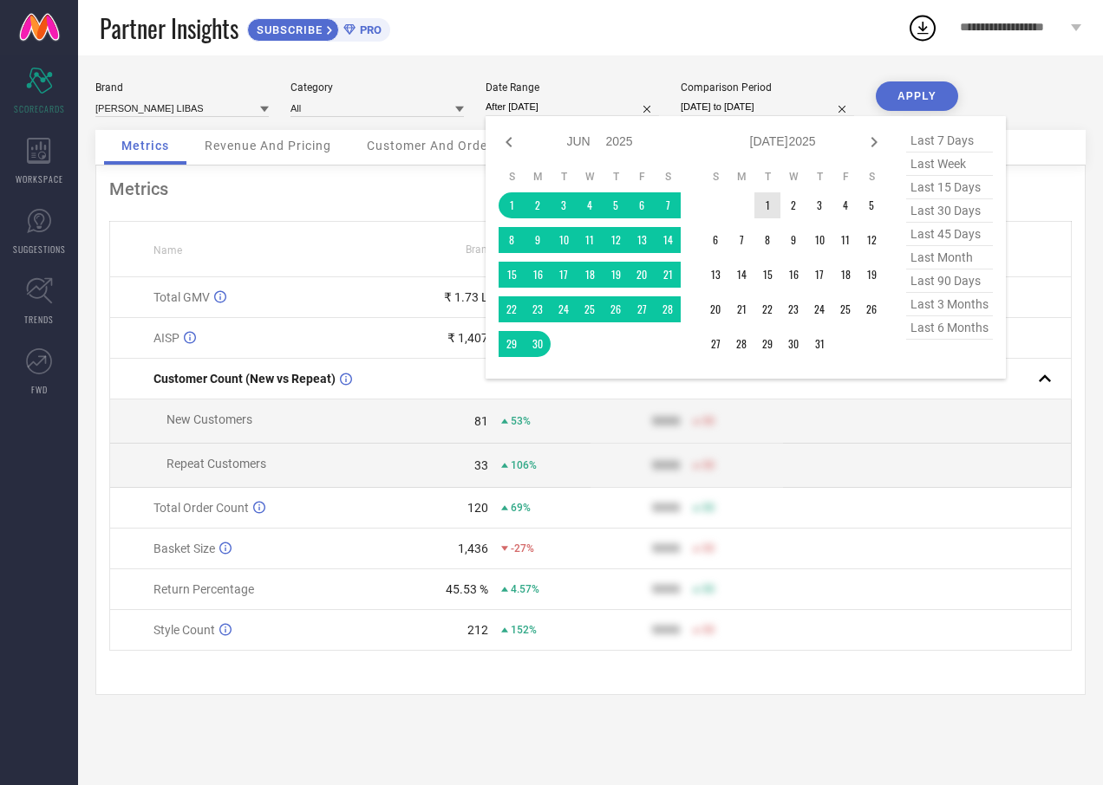
click at [767, 205] on td "1" at bounding box center [767, 205] width 26 height 26
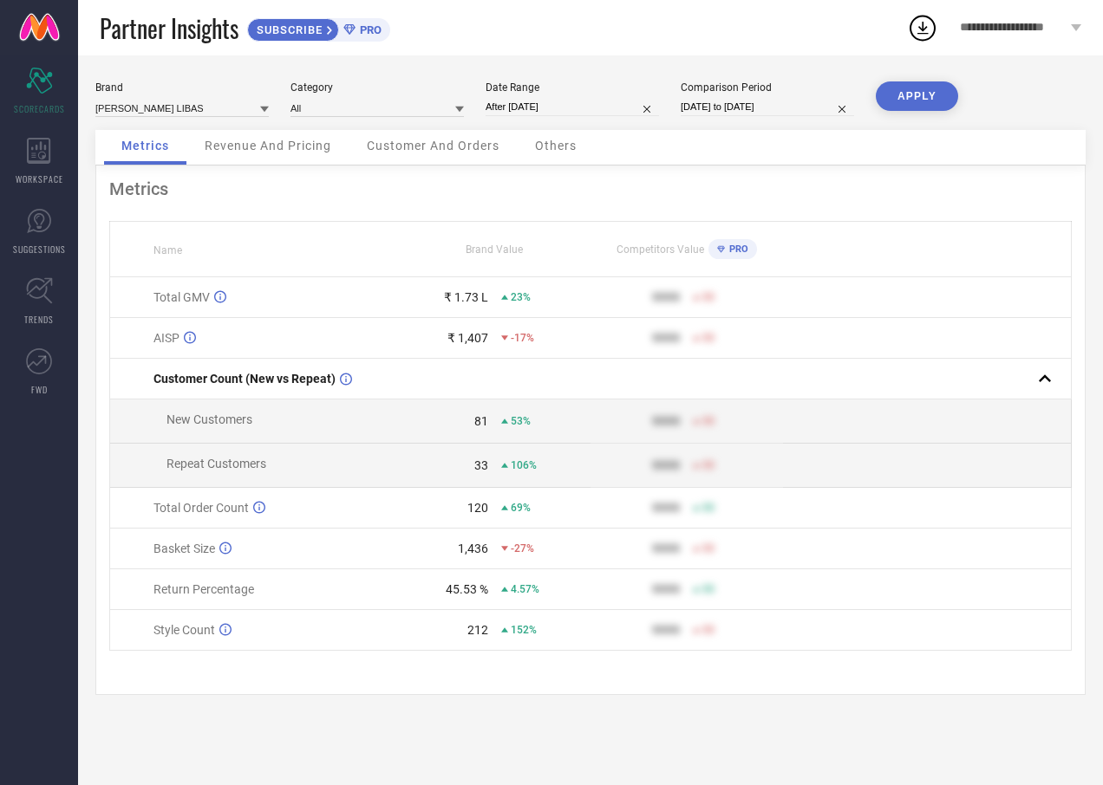
type input "[DATE] to [DATE]"
click at [928, 106] on button "APPLY" at bounding box center [916, 95] width 82 height 29
click at [588, 100] on input "[DATE] to [DATE]" at bounding box center [571, 107] width 173 height 18
select select "6"
select select "2025"
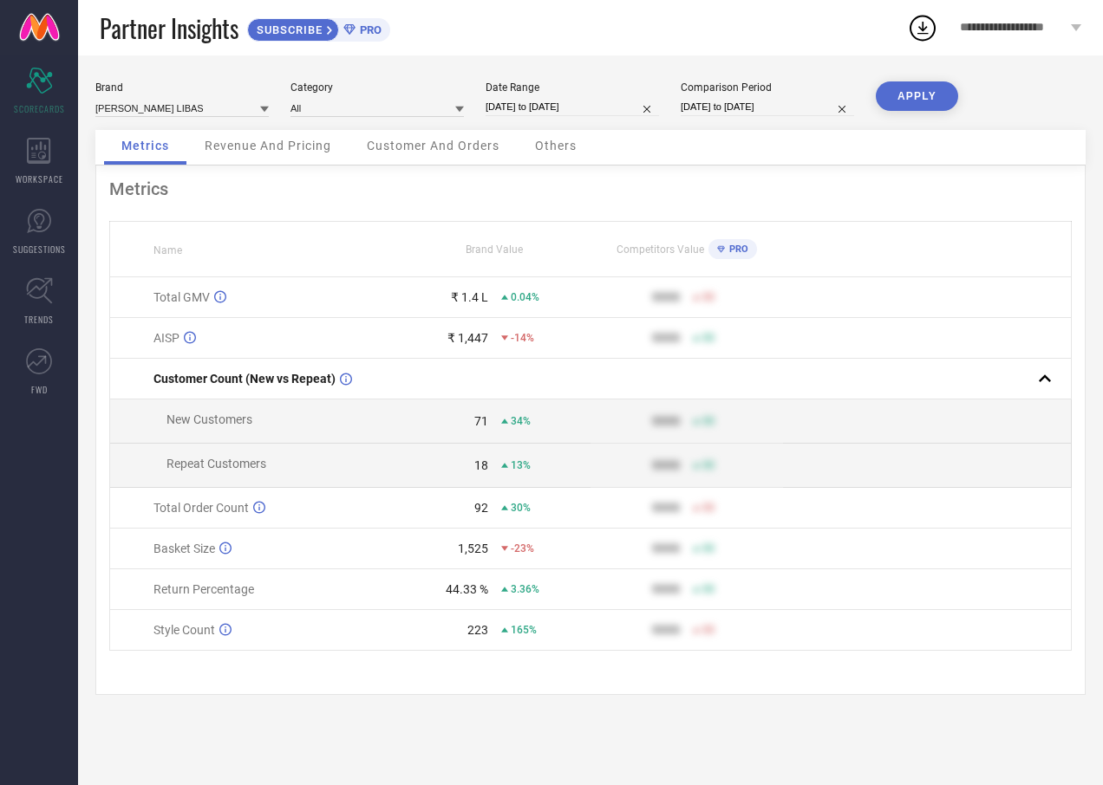
select select "7"
select select "2025"
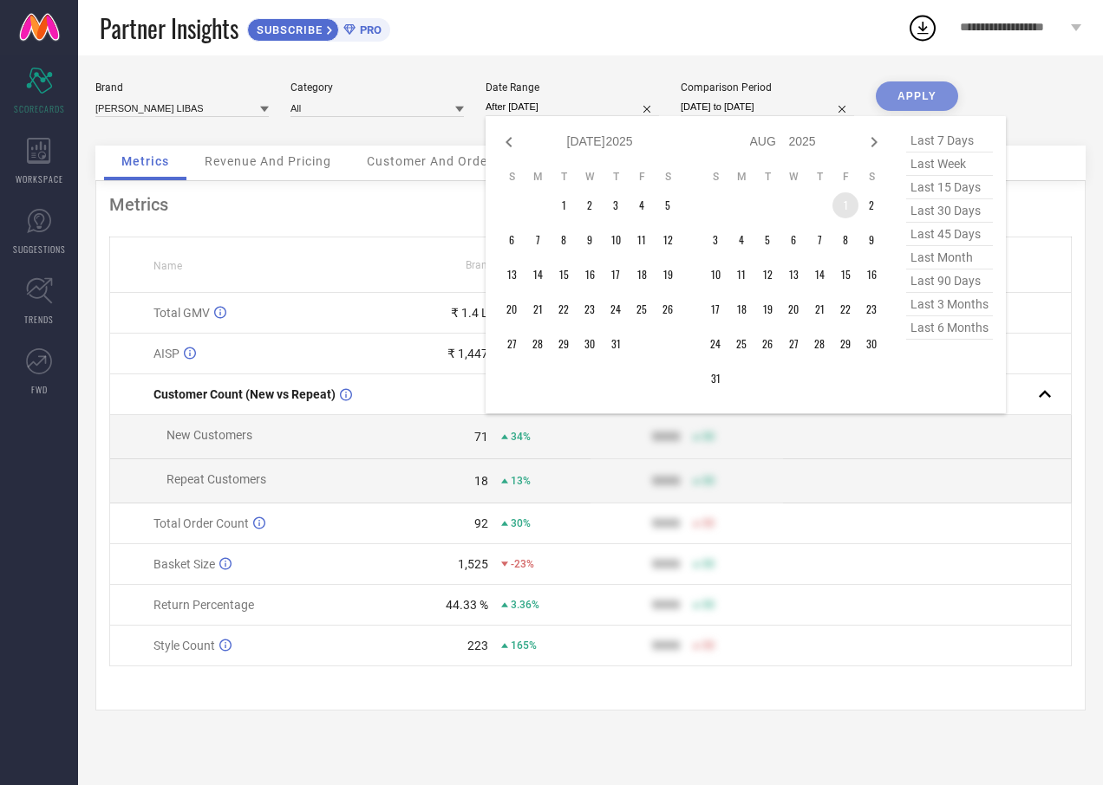
click at [847, 207] on td "1" at bounding box center [845, 205] width 26 height 26
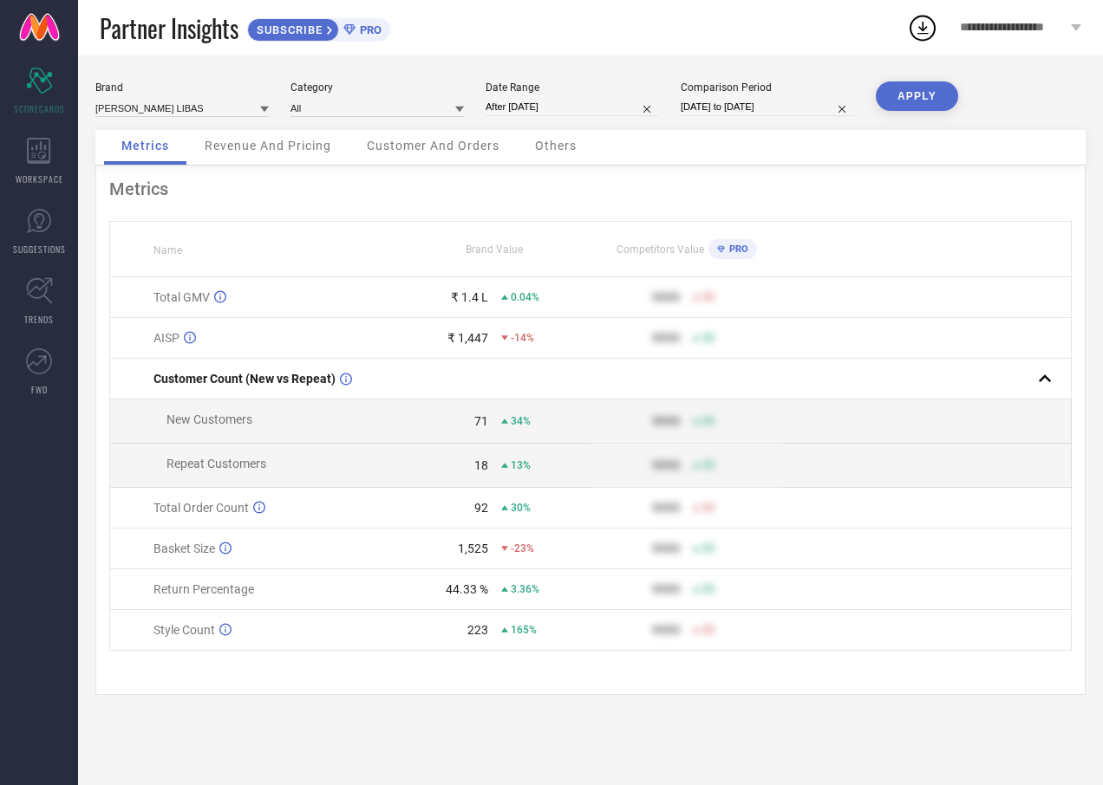
type input "[DATE] to [DATE]"
click at [914, 106] on button "APPLY" at bounding box center [916, 95] width 82 height 29
click at [554, 102] on input "[DATE] to [DATE]" at bounding box center [571, 107] width 173 height 18
select select "7"
select select "2025"
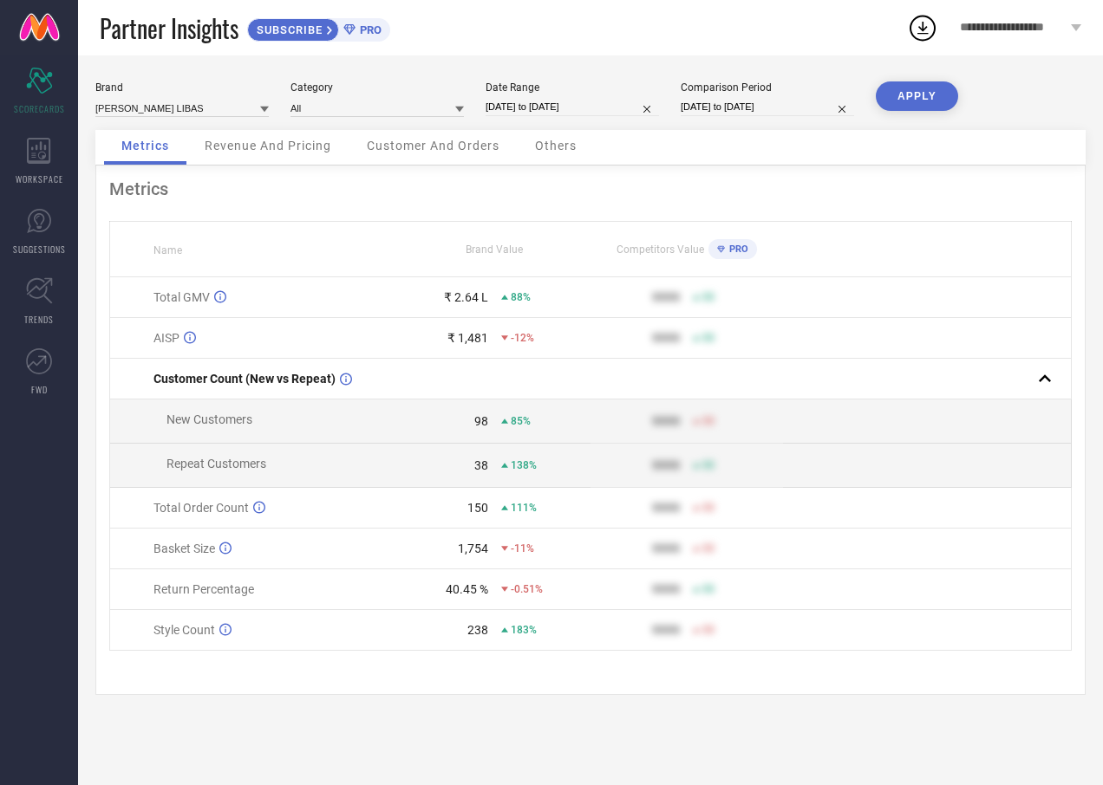
select select "8"
select select "2025"
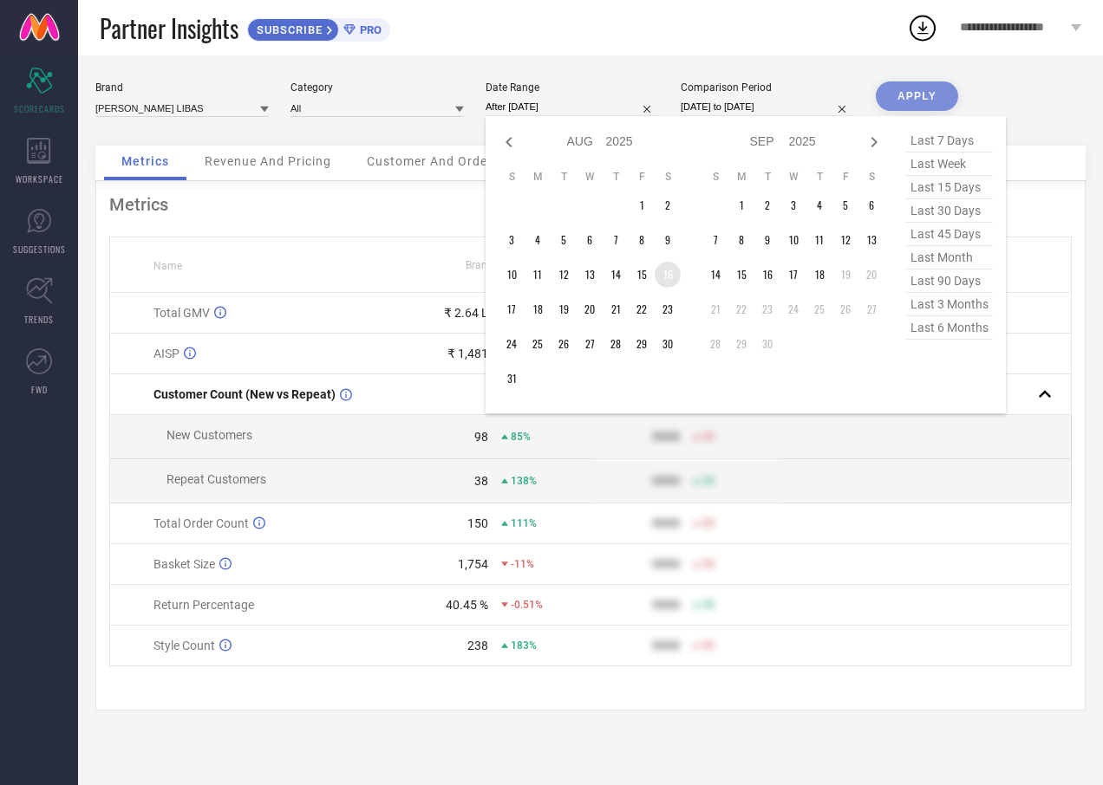
click at [659, 282] on td "16" at bounding box center [667, 275] width 26 height 26
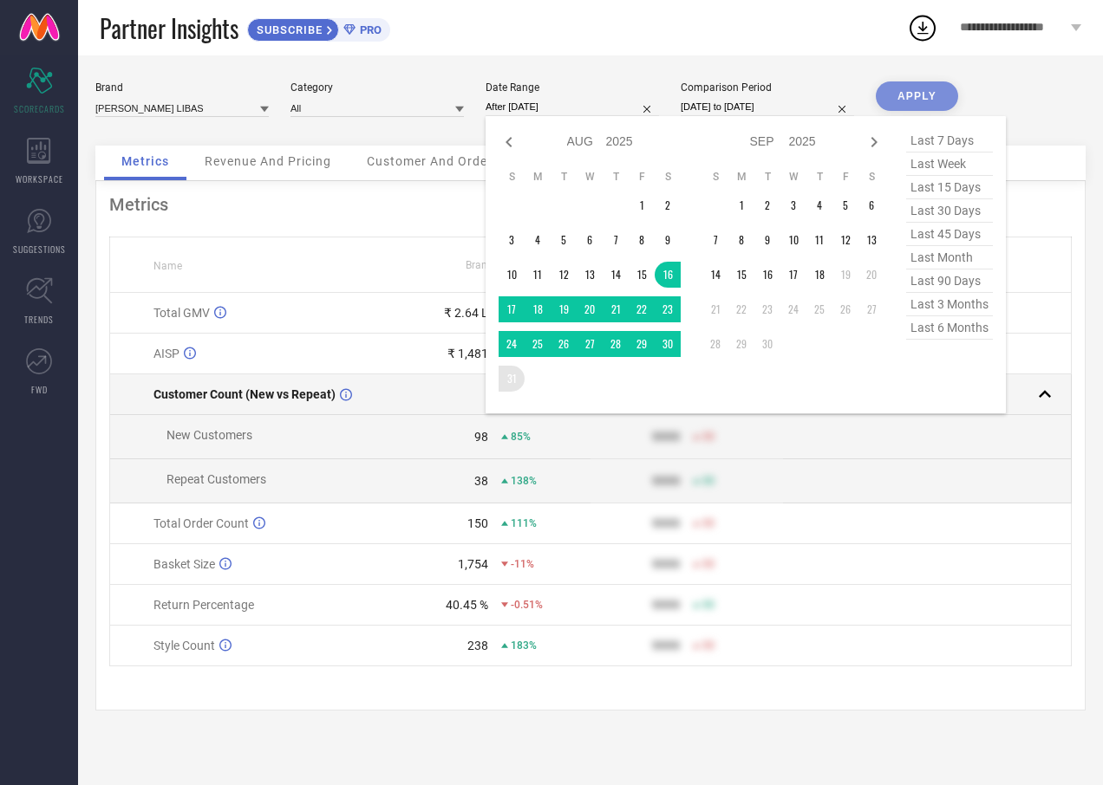
type input "[DATE] to [DATE]"
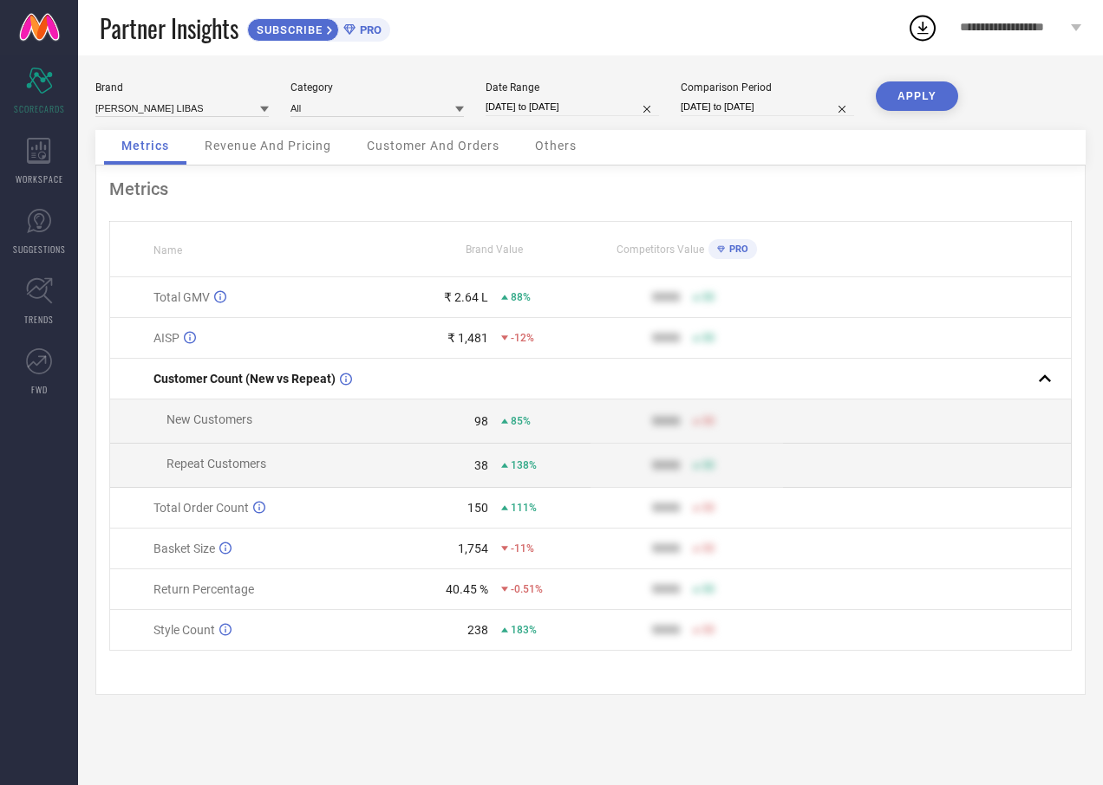
click at [885, 94] on button "APPLY" at bounding box center [916, 95] width 82 height 29
click at [553, 109] on input "[DATE] to [DATE]" at bounding box center [571, 107] width 173 height 18
select select "7"
select select "2025"
select select "8"
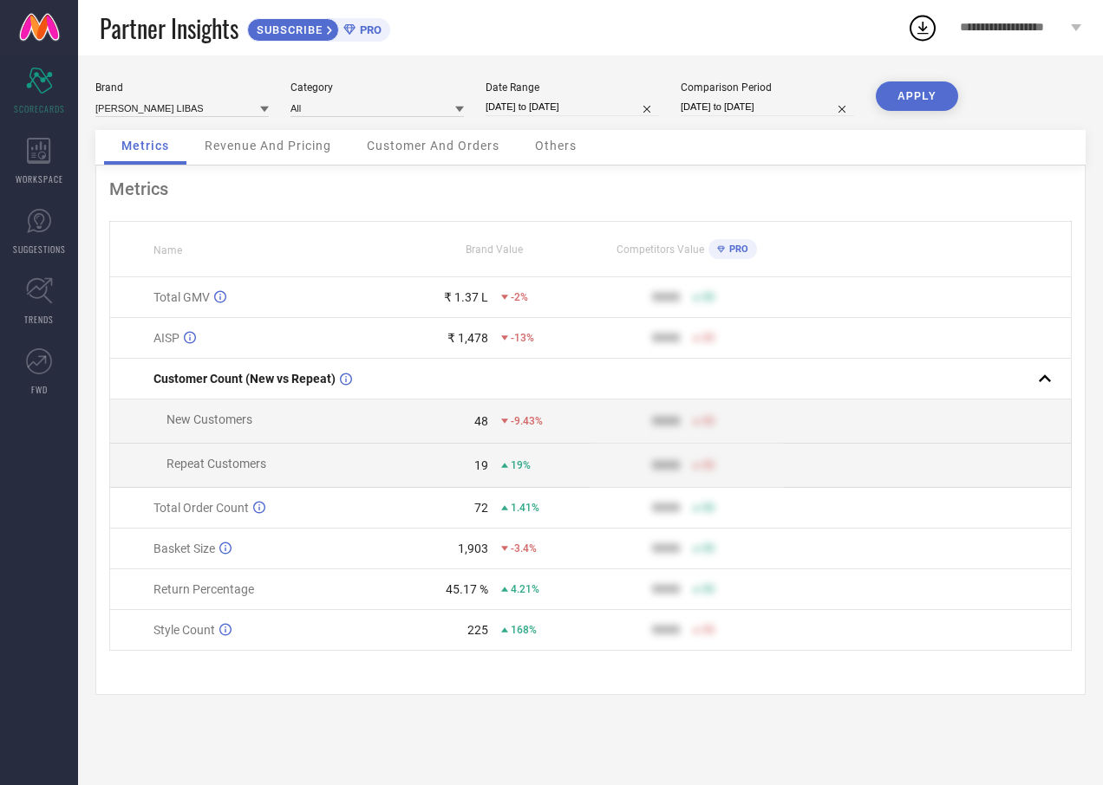
select select "2025"
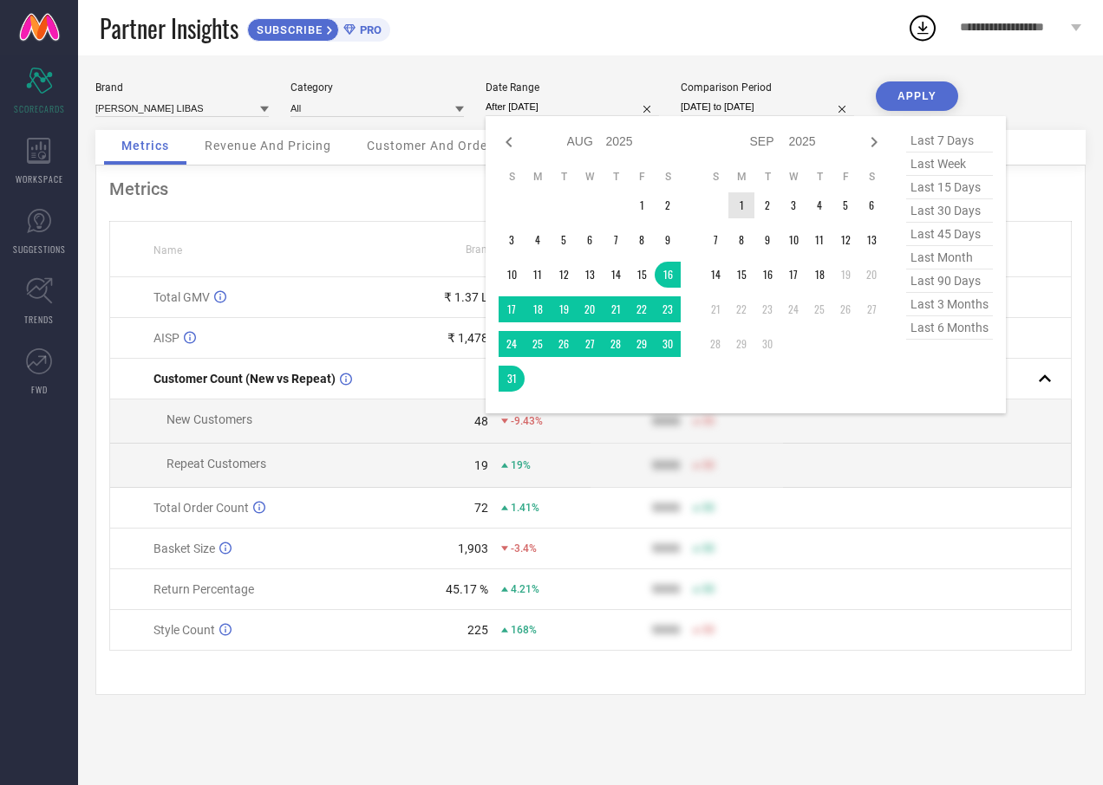
click at [733, 202] on td "1" at bounding box center [741, 205] width 26 height 26
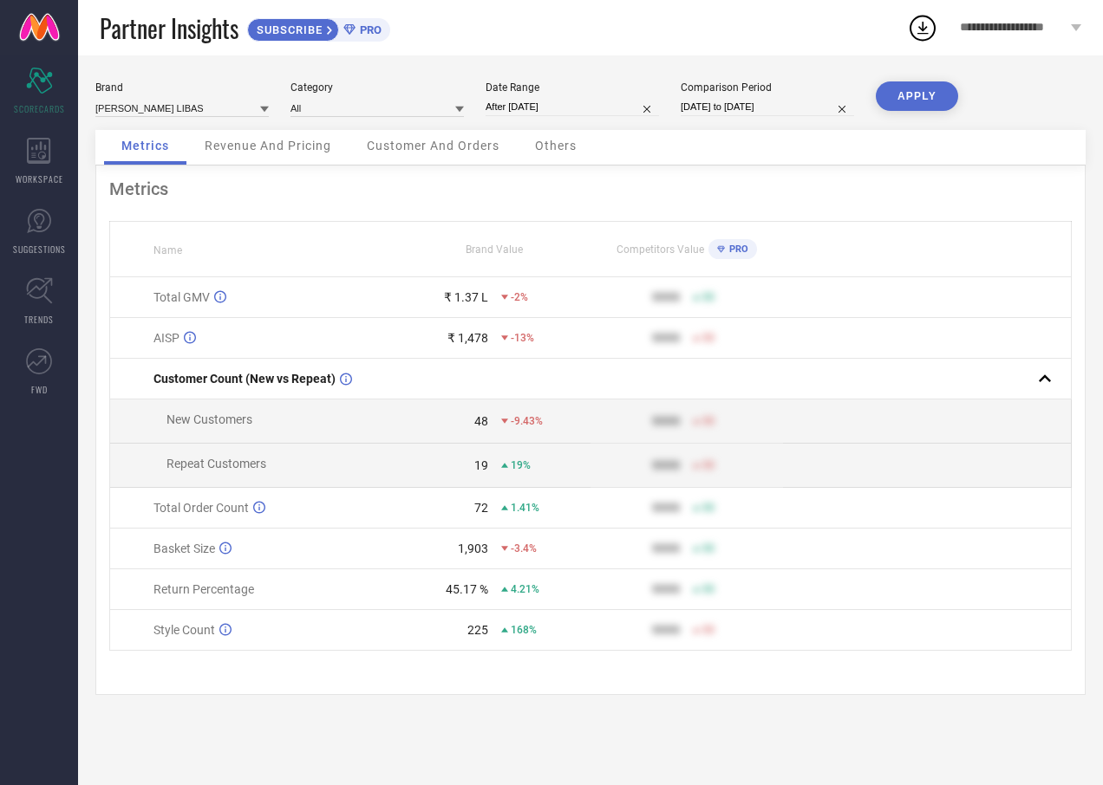
type input "[DATE] to [DATE]"
click at [896, 101] on button "APPLY" at bounding box center [916, 95] width 82 height 29
click at [627, 108] on input "[DATE] to [DATE]" at bounding box center [571, 107] width 173 height 18
select select "8"
select select "2025"
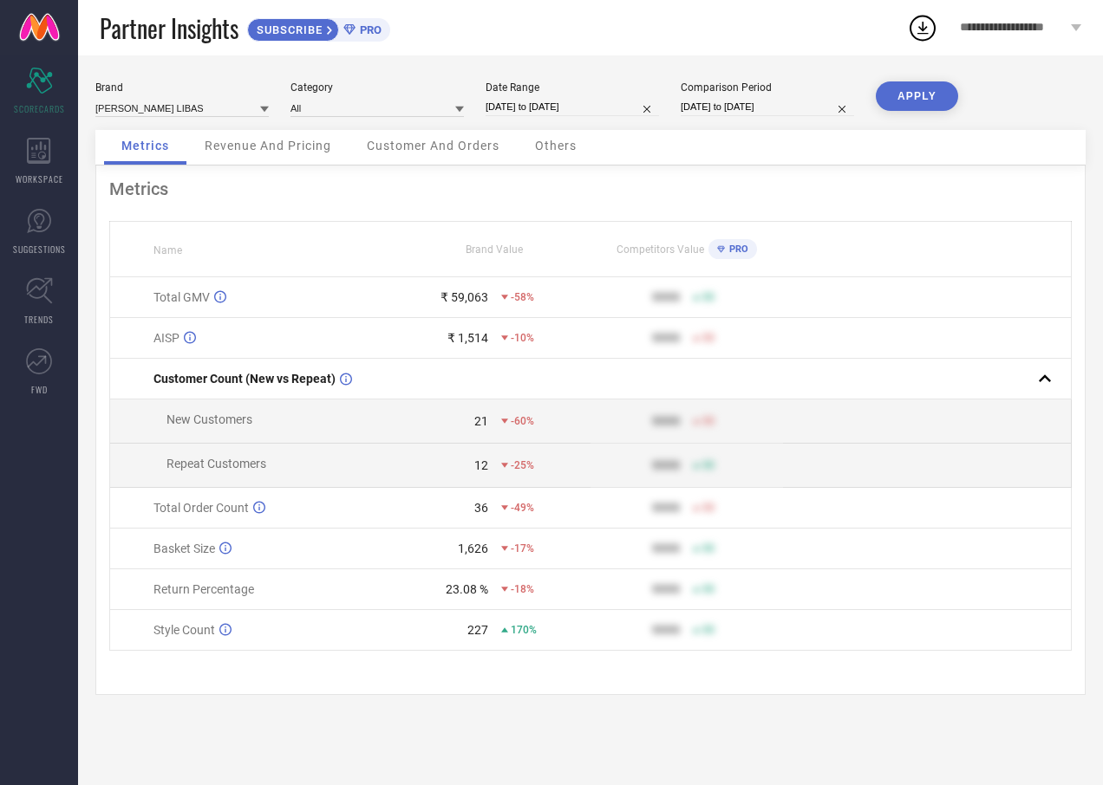
select select "9"
select select "2025"
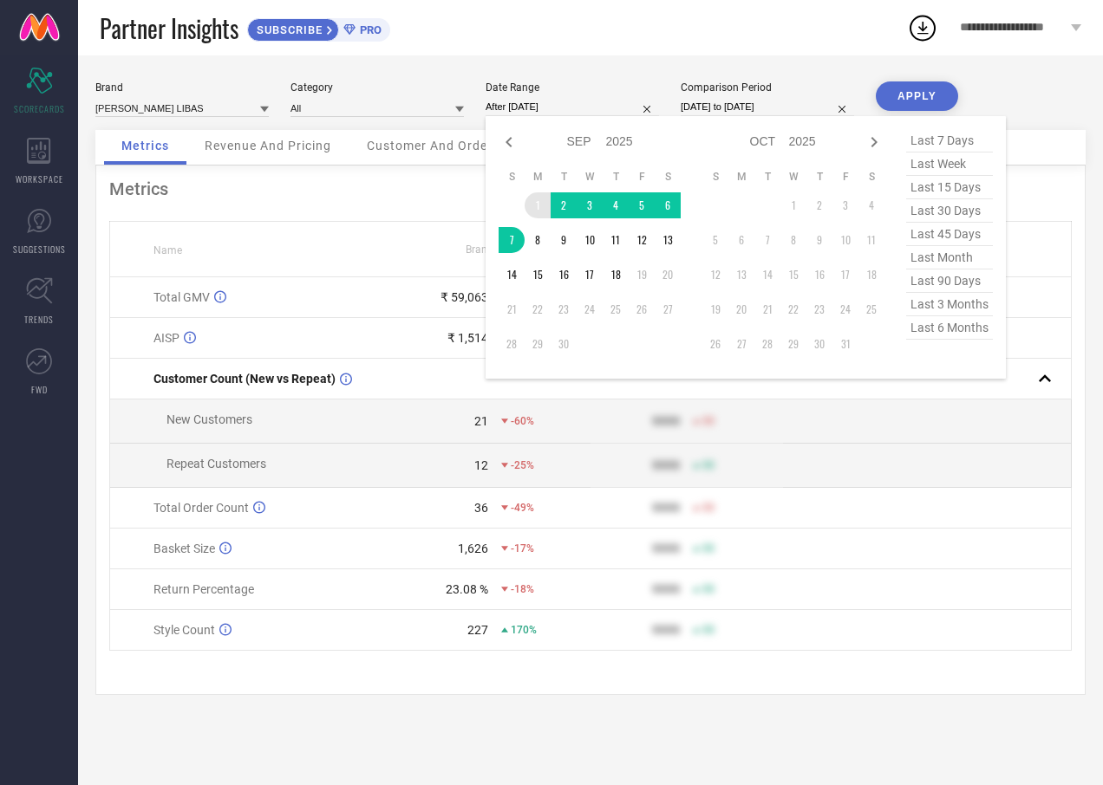
click at [532, 206] on td "1" at bounding box center [537, 205] width 26 height 26
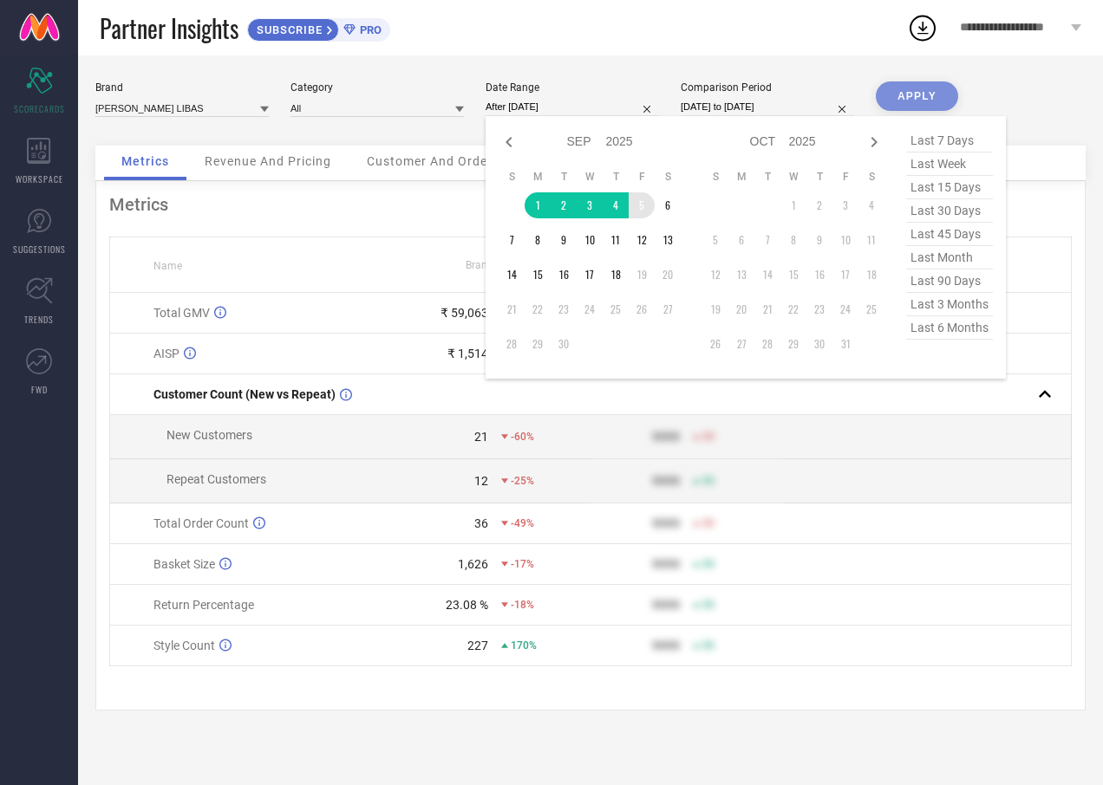
type input "[DATE] to [DATE]"
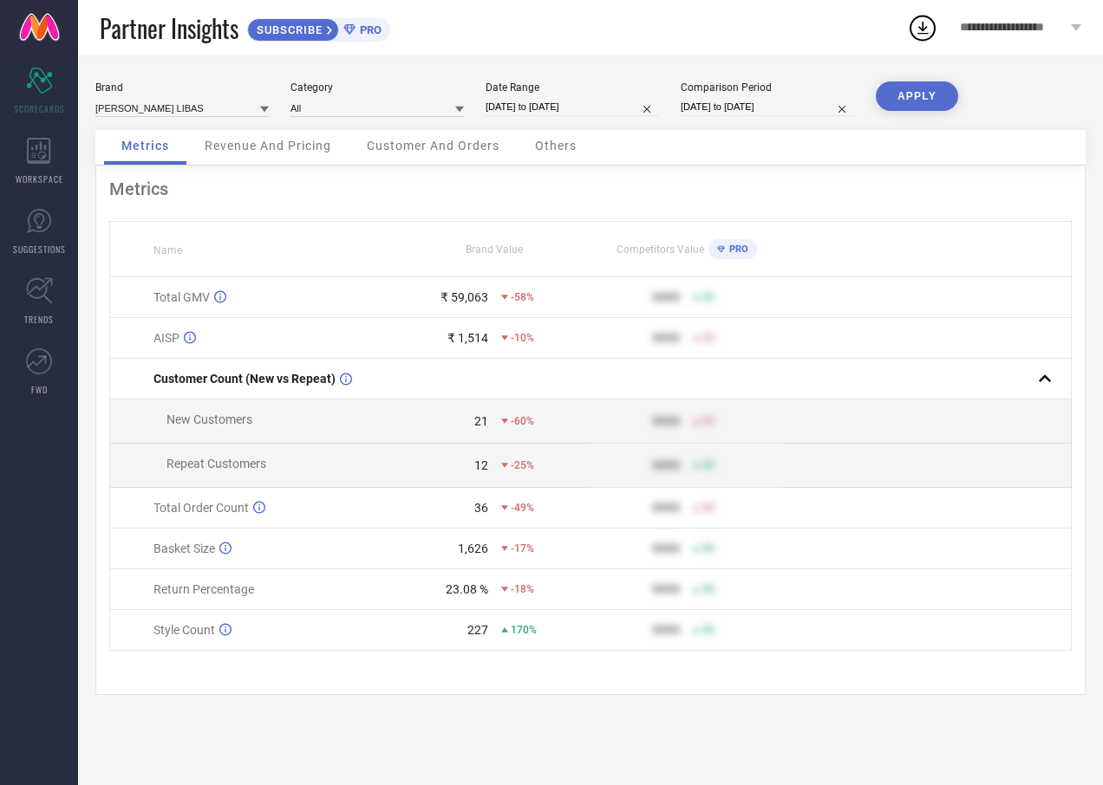
click at [893, 91] on button "APPLY" at bounding box center [916, 95] width 82 height 29
click at [543, 98] on input "[DATE] to [DATE]" at bounding box center [571, 107] width 173 height 18
select select "8"
select select "2025"
select select "9"
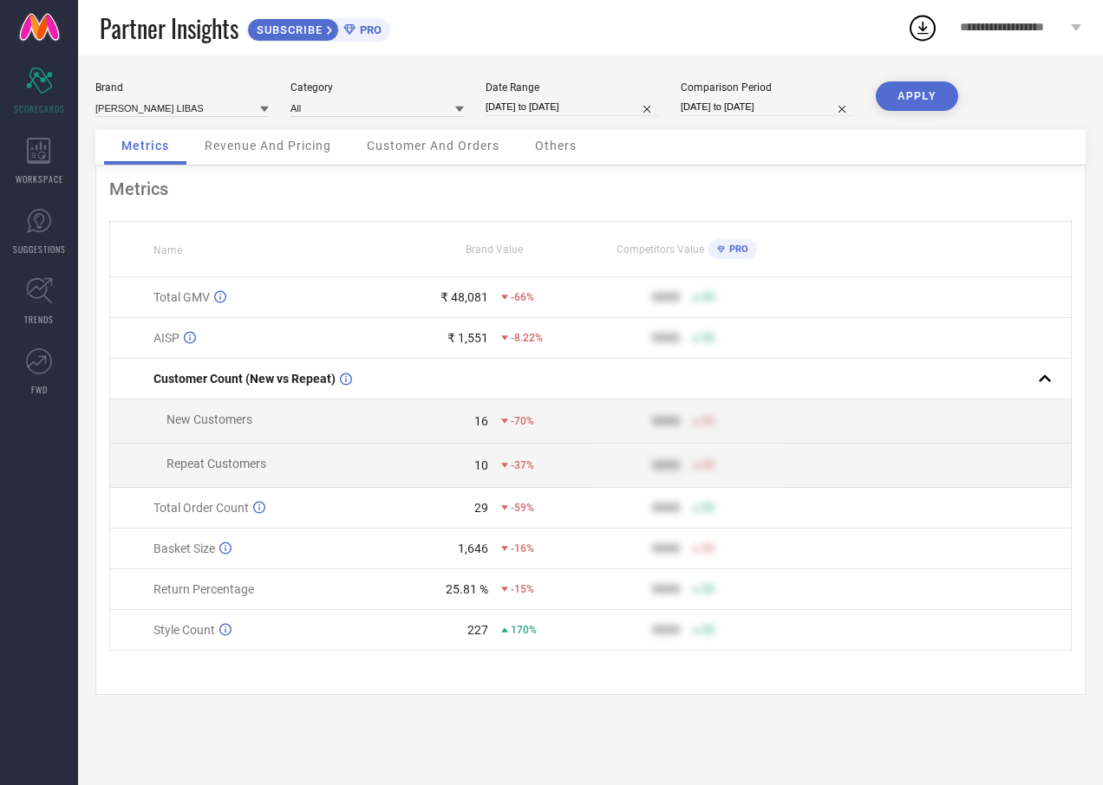
select select "2025"
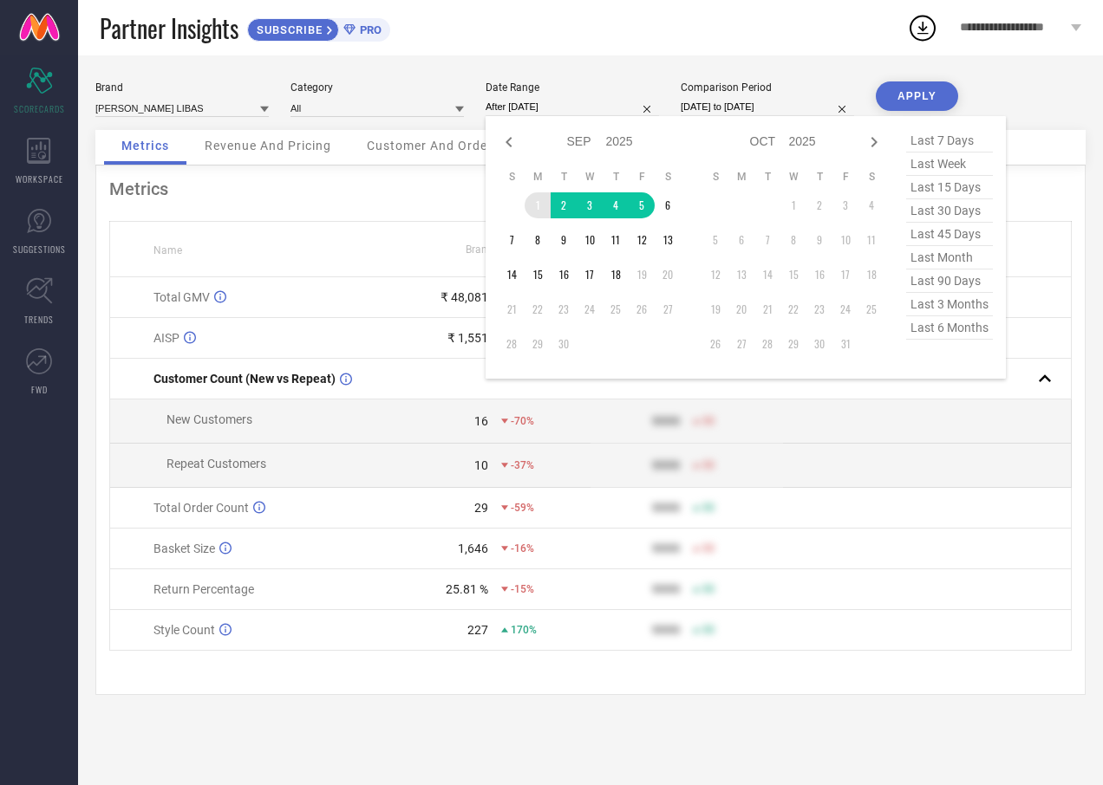
click at [529, 203] on td "1" at bounding box center [537, 205] width 26 height 26
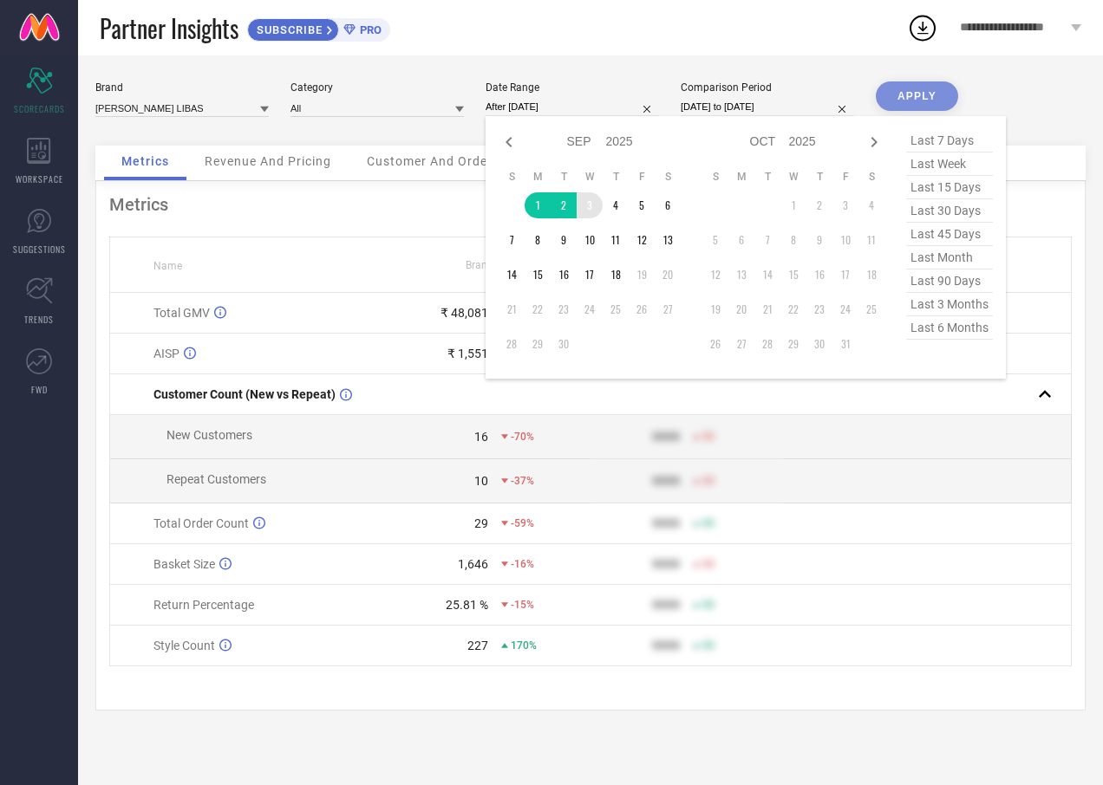
type input "[DATE] to [DATE]"
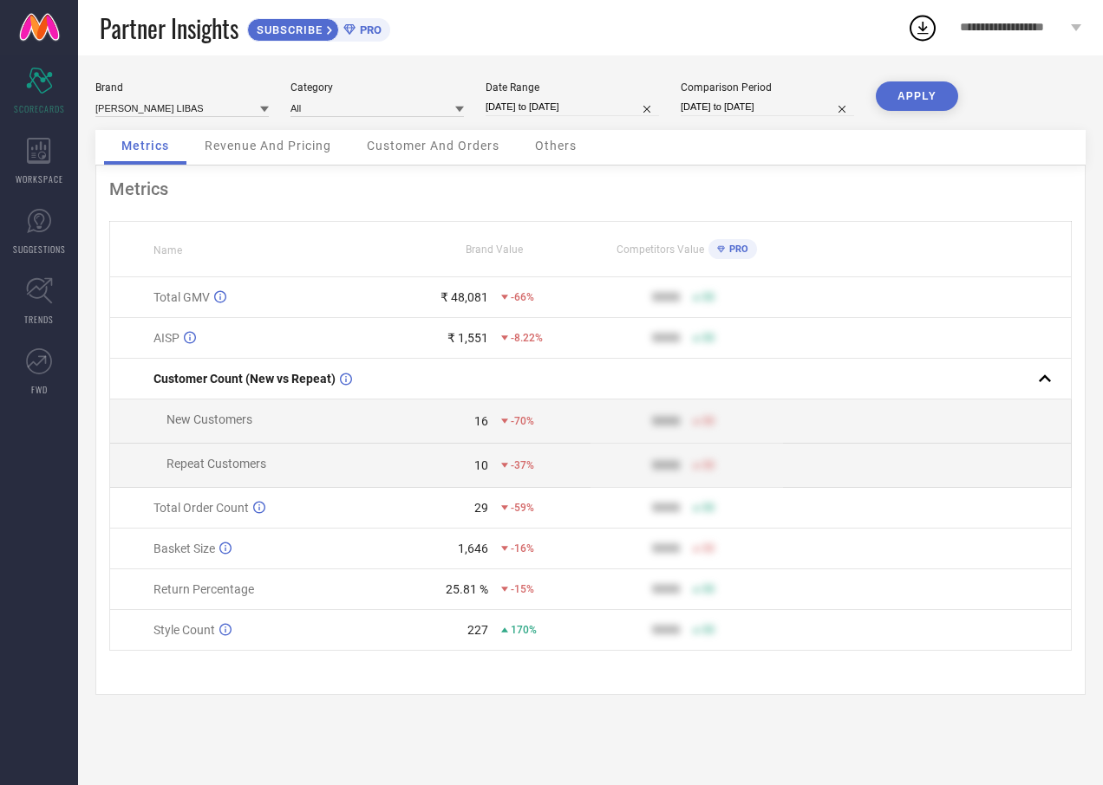
click at [894, 89] on button "APPLY" at bounding box center [916, 95] width 82 height 29
select select "8"
select select "2025"
select select "9"
select select "2025"
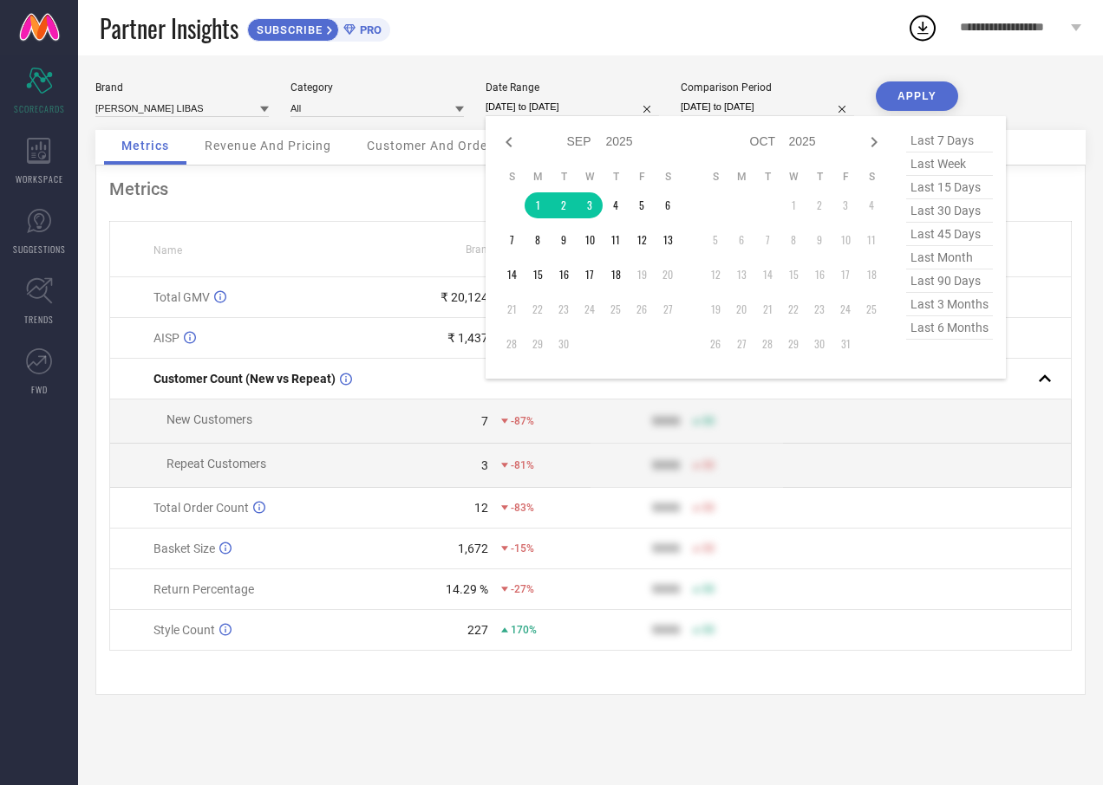
click at [601, 112] on input "[DATE] to [DATE]" at bounding box center [571, 107] width 173 height 18
click at [533, 202] on td "1" at bounding box center [537, 205] width 26 height 26
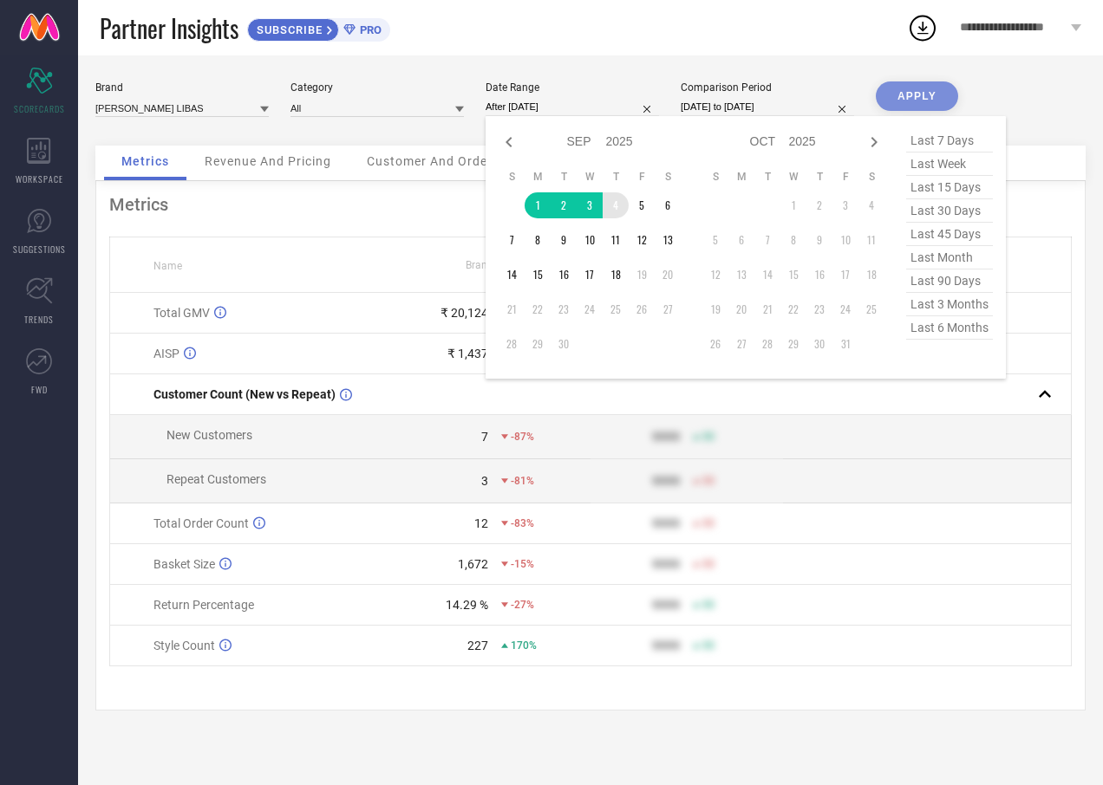
type input "[DATE] to [DATE]"
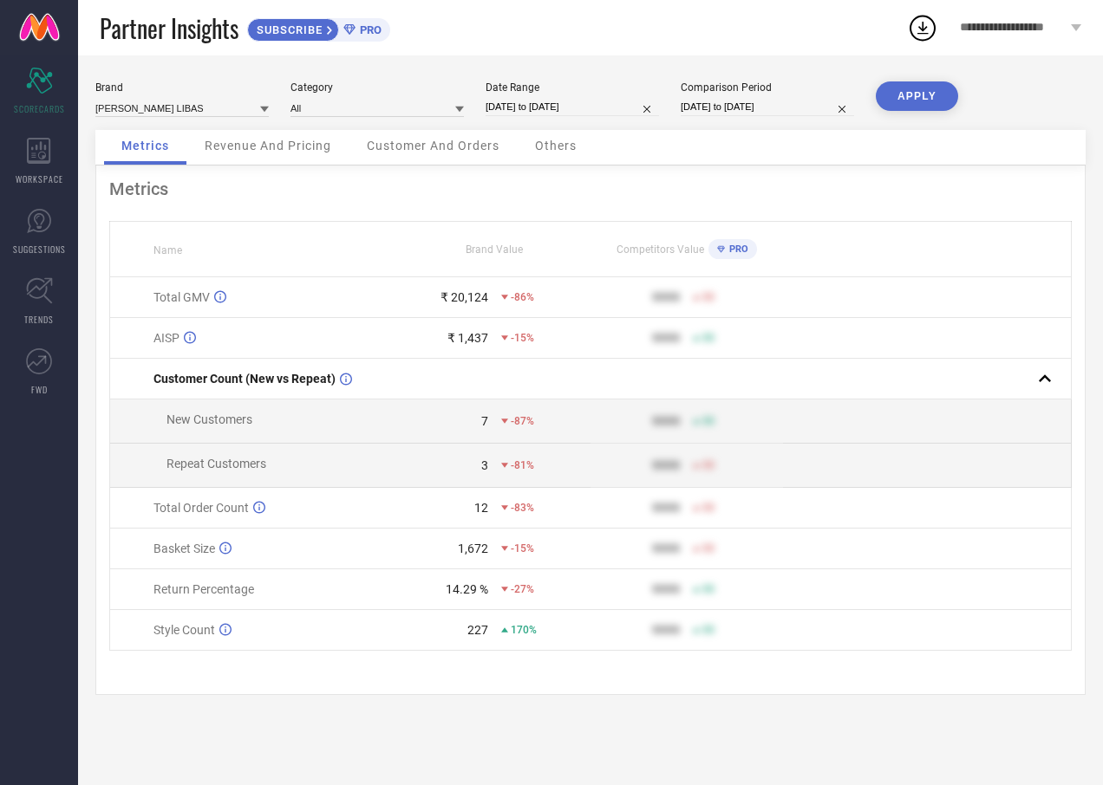
click at [921, 89] on button "APPLY" at bounding box center [916, 95] width 82 height 29
click at [576, 106] on input "[DATE] to [DATE]" at bounding box center [571, 107] width 173 height 18
select select "8"
select select "2025"
select select "9"
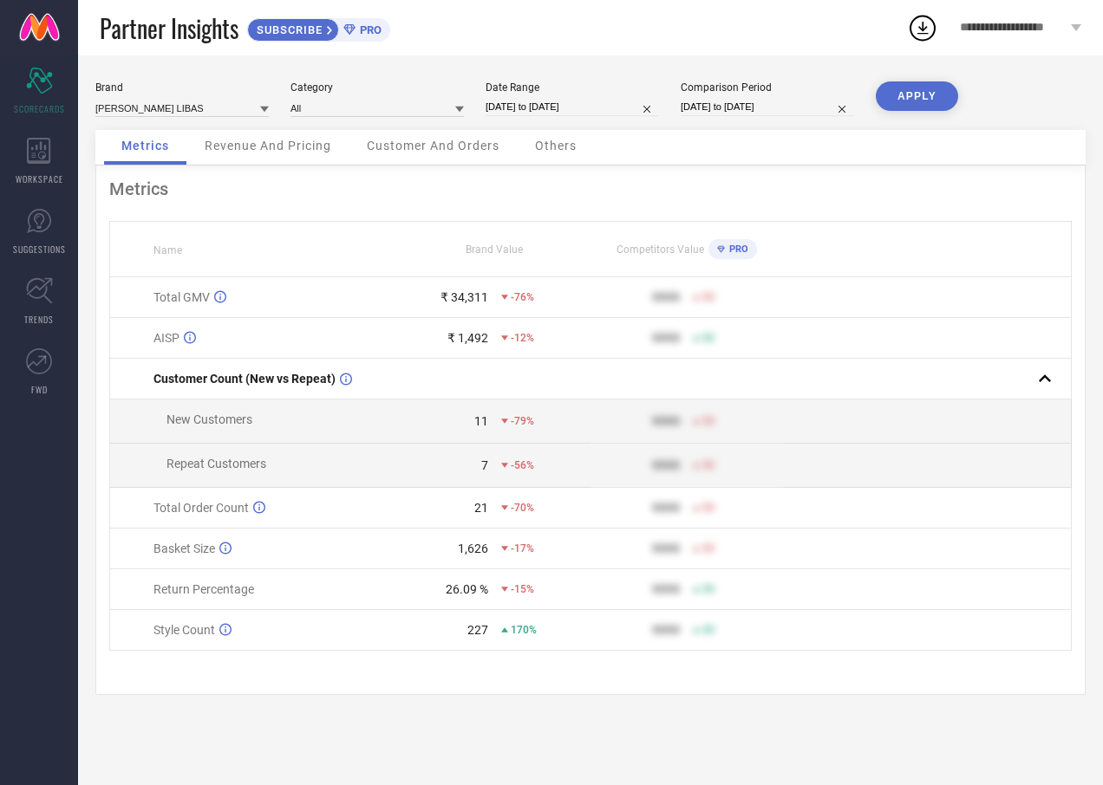
select select "2025"
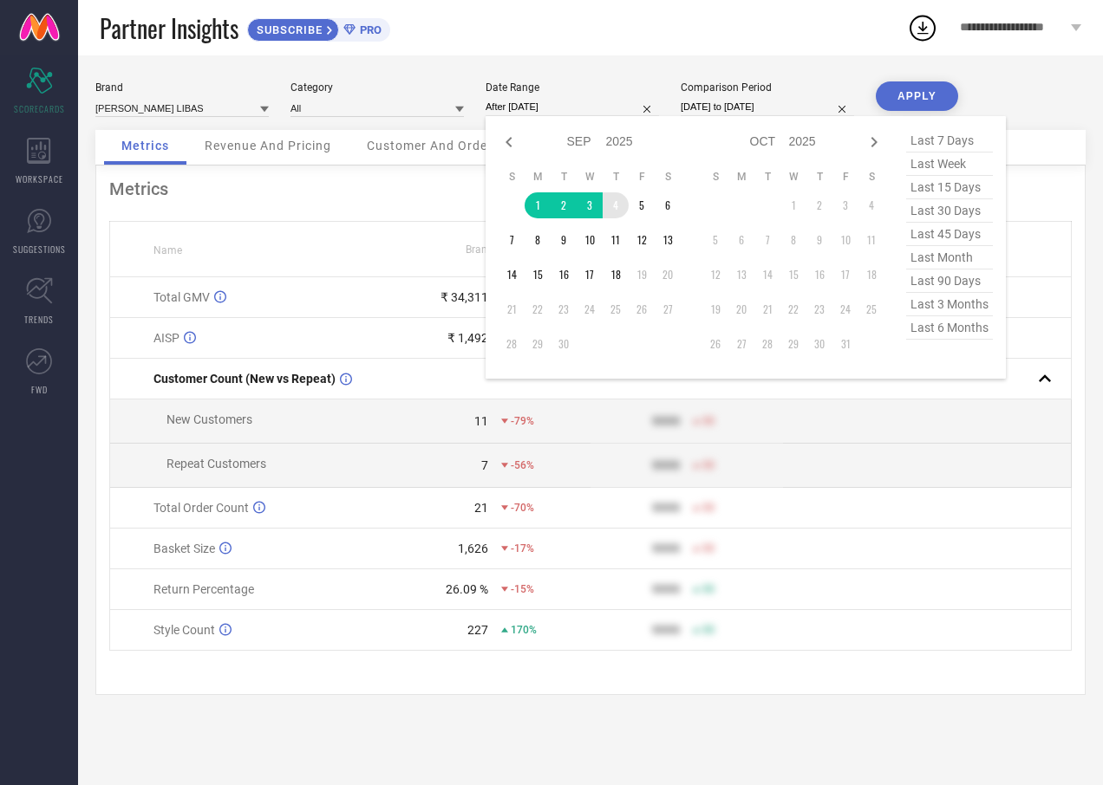
click at [620, 195] on td "4" at bounding box center [615, 205] width 26 height 26
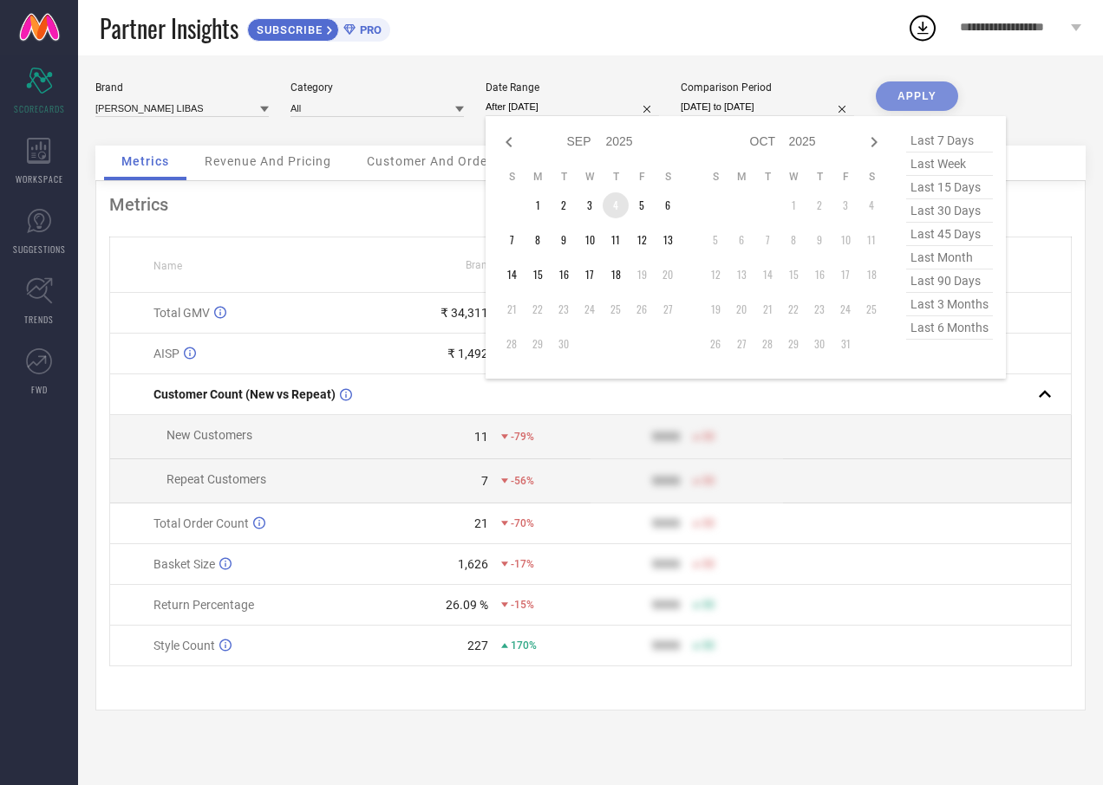
type input "[DATE] to [DATE]"
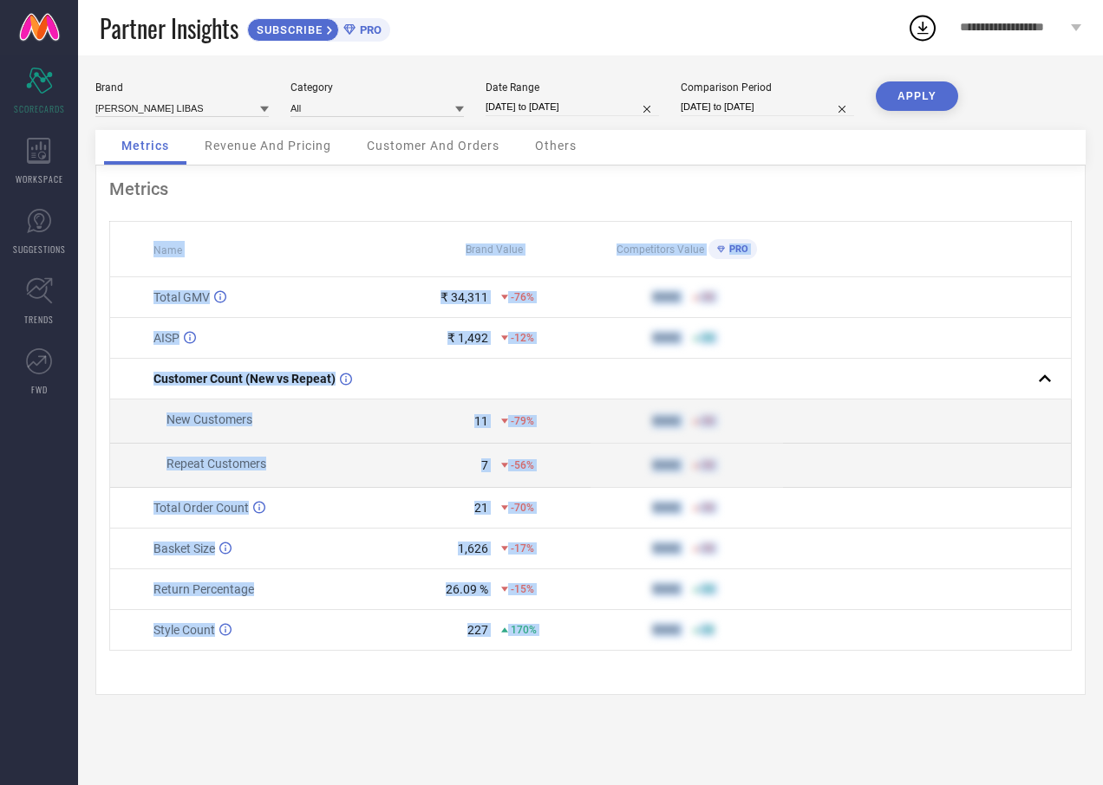
click at [621, 207] on div "Metrics Name Brand Value Competitors Value PRO Total GMV ₹ 34,311 -76% 9999 50 …" at bounding box center [590, 431] width 990 height 530
click at [919, 108] on button "APPLY" at bounding box center [916, 95] width 82 height 29
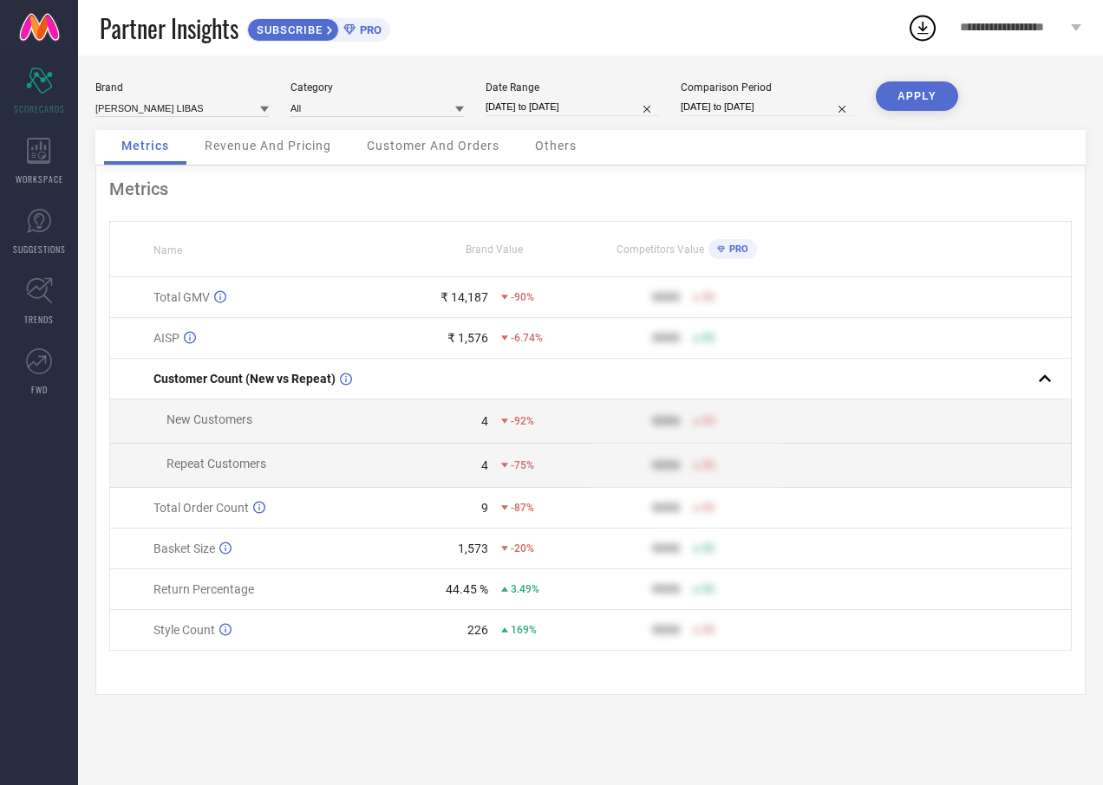
click at [575, 101] on input "[DATE] to [DATE]" at bounding box center [571, 107] width 173 height 18
select select "8"
select select "2025"
select select "9"
select select "2025"
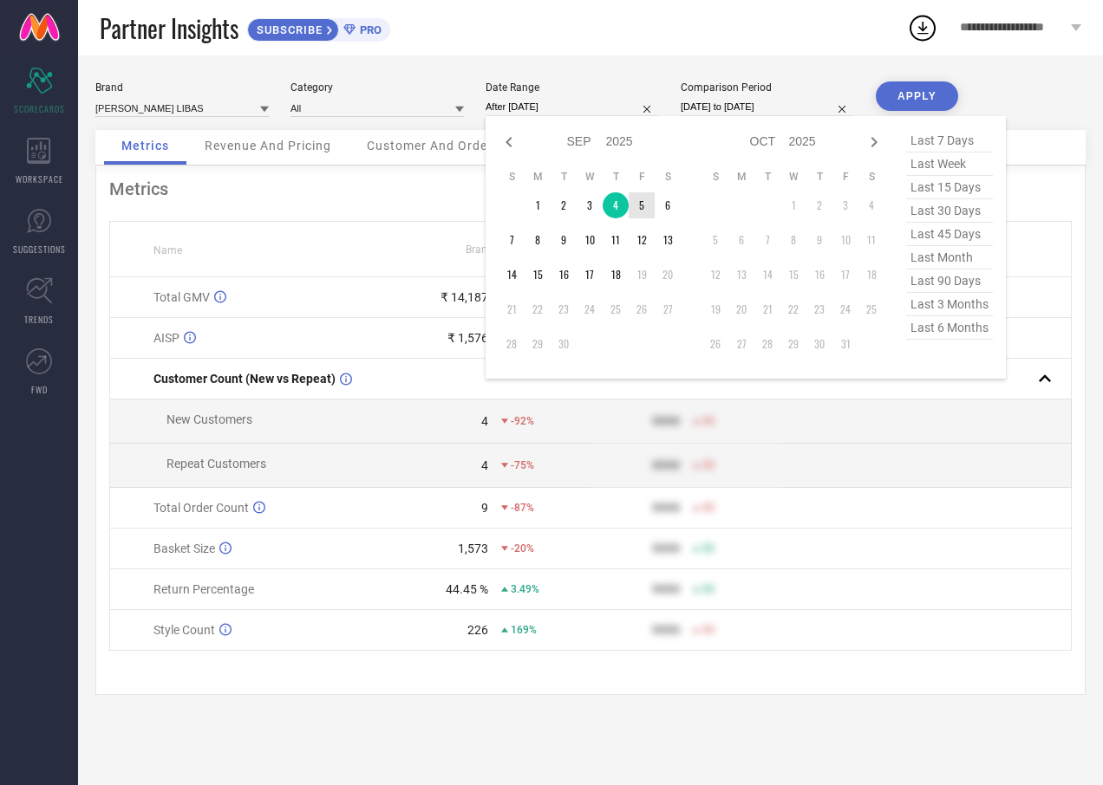
click at [640, 196] on td "5" at bounding box center [641, 205] width 26 height 26
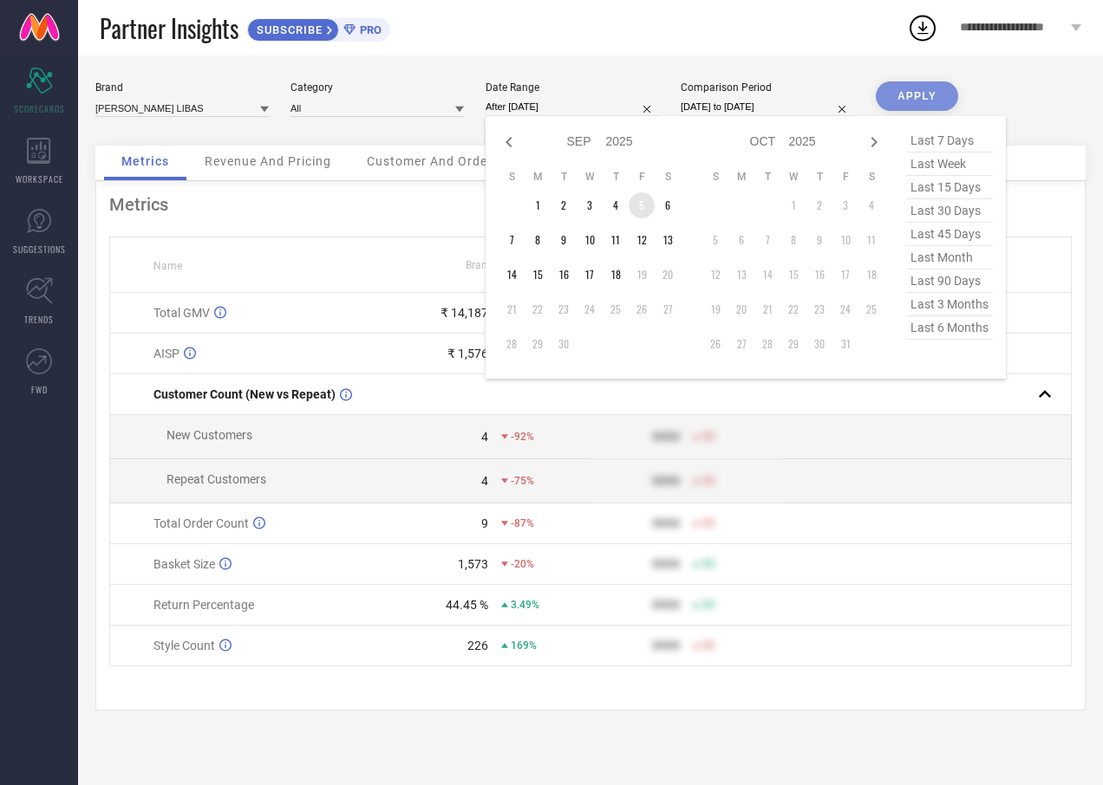
type input "[DATE] to [DATE]"
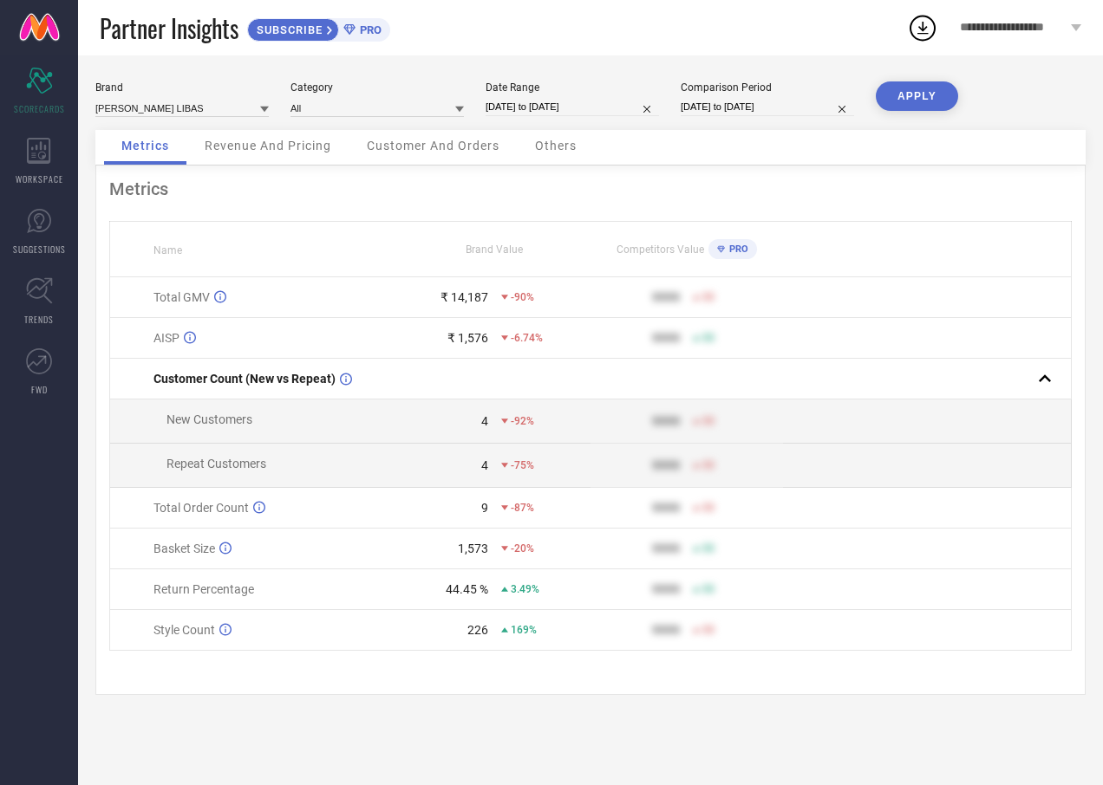
click at [890, 97] on button "APPLY" at bounding box center [916, 95] width 82 height 29
select select "8"
select select "2025"
select select "9"
select select "2025"
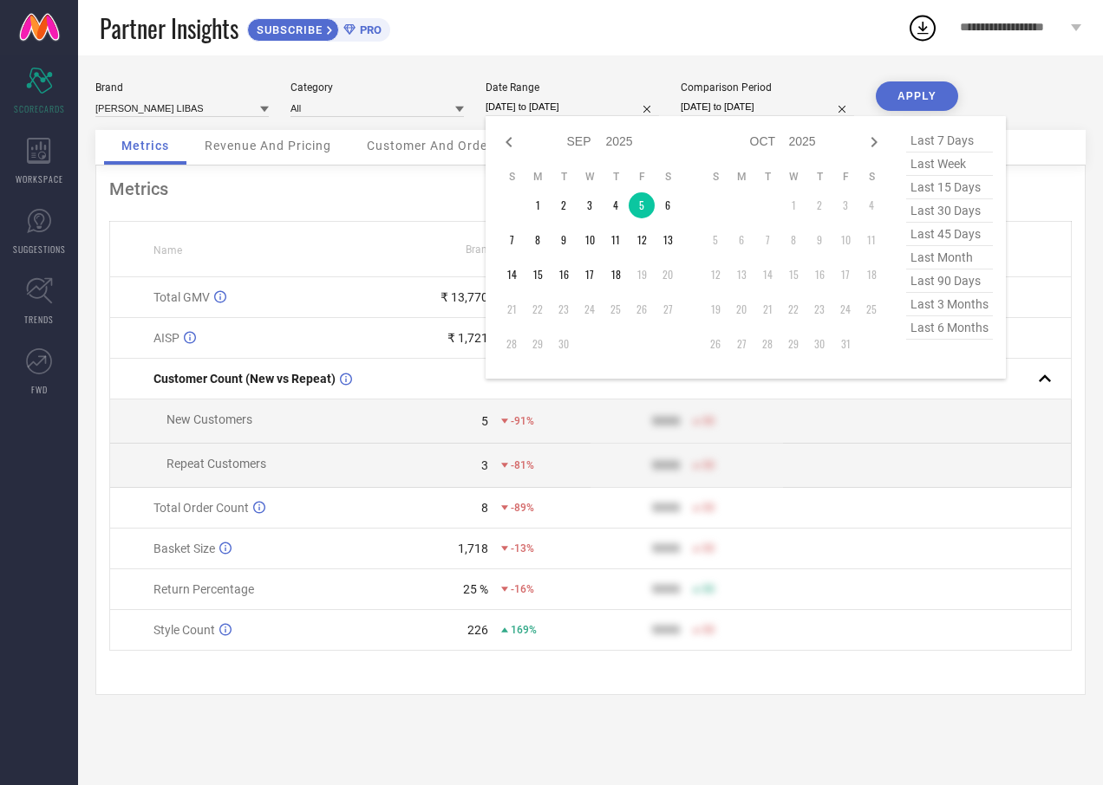
click at [579, 110] on input "[DATE] to [DATE]" at bounding box center [571, 107] width 173 height 18
click at [666, 208] on td "6" at bounding box center [667, 205] width 26 height 26
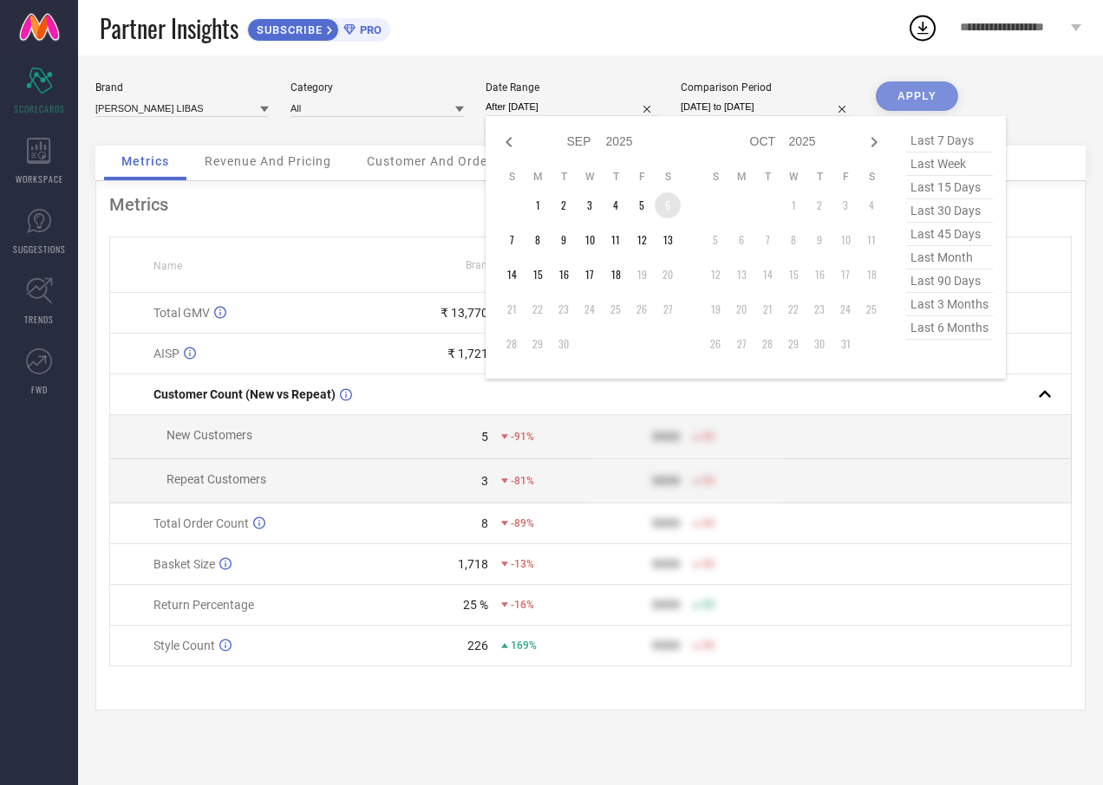
type input "[DATE] to [DATE]"
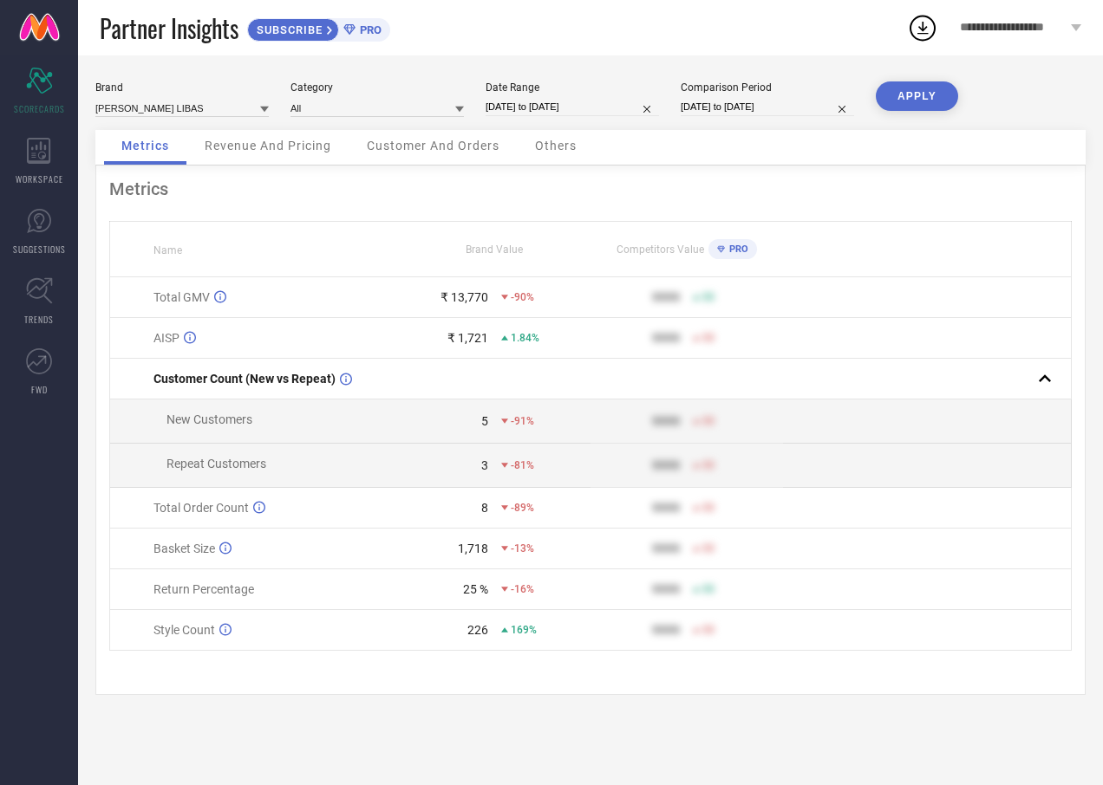
click at [907, 92] on button "APPLY" at bounding box center [916, 95] width 82 height 29
click at [539, 97] on div "Date Range [DATE] to [DATE]" at bounding box center [571, 99] width 173 height 36
click at [567, 112] on input "[DATE] to [DATE]" at bounding box center [571, 107] width 173 height 18
select select "8"
select select "2025"
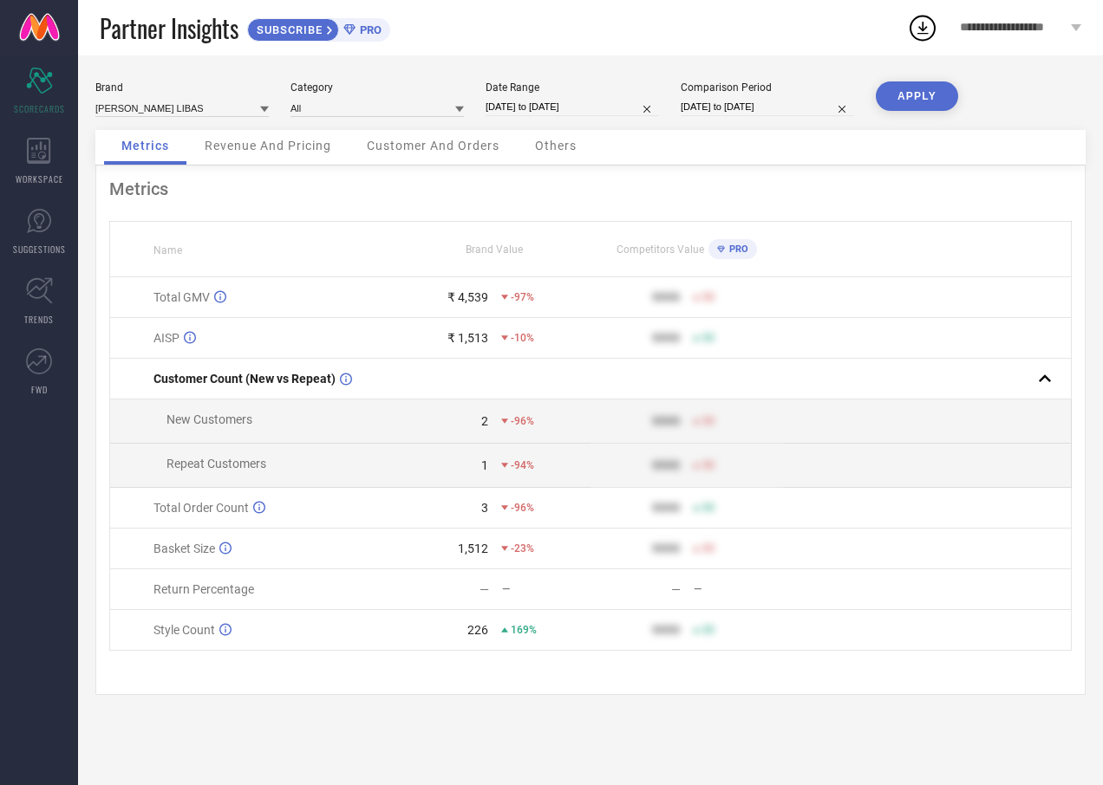
select select "9"
select select "2025"
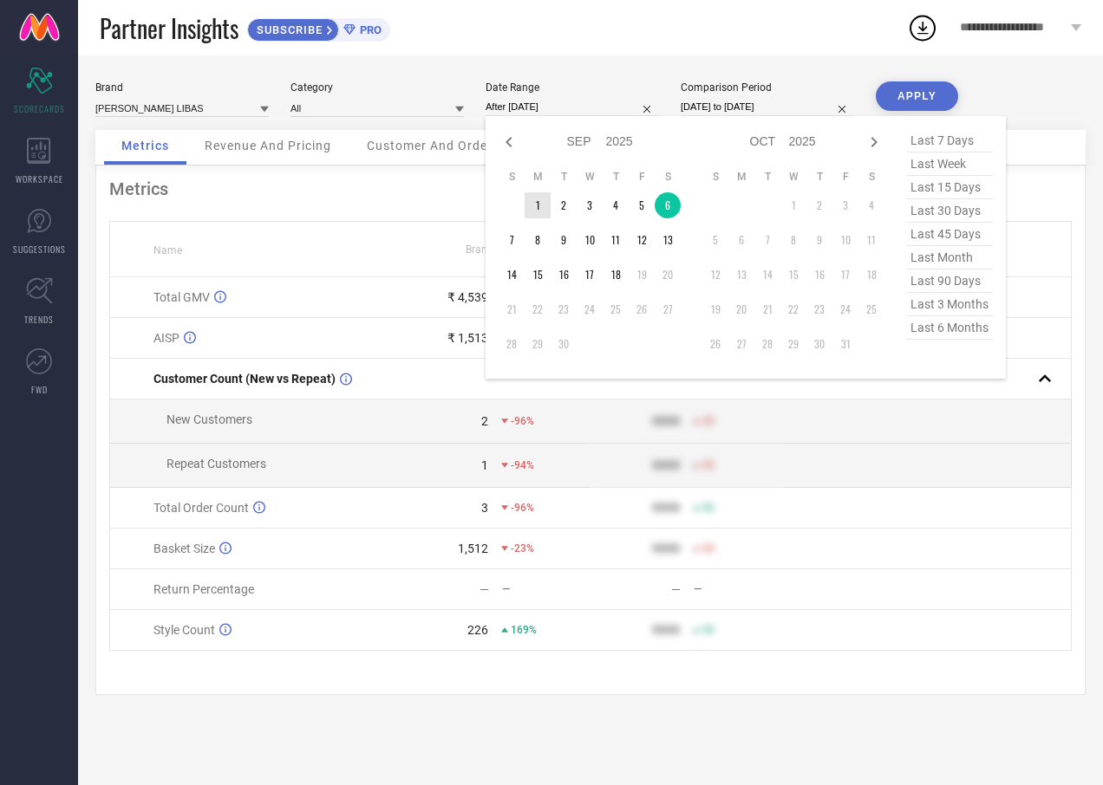
click at [525, 205] on td "1" at bounding box center [537, 205] width 26 height 26
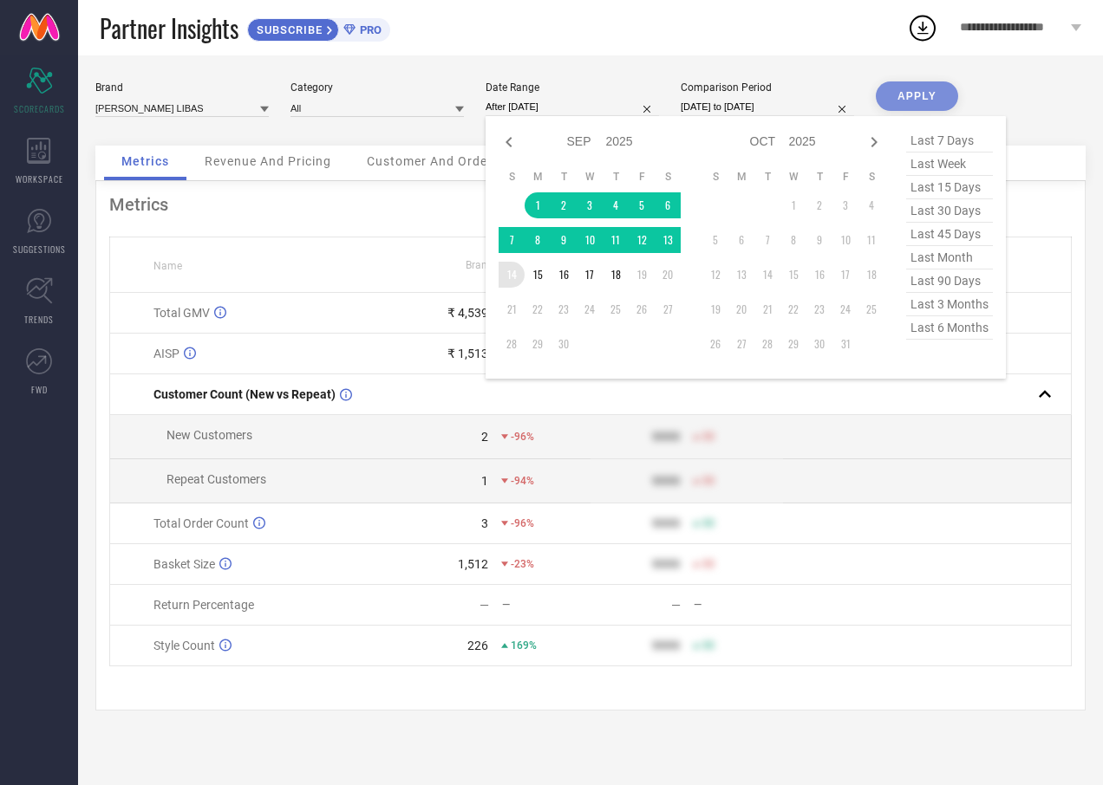
type input "[DATE] to [DATE]"
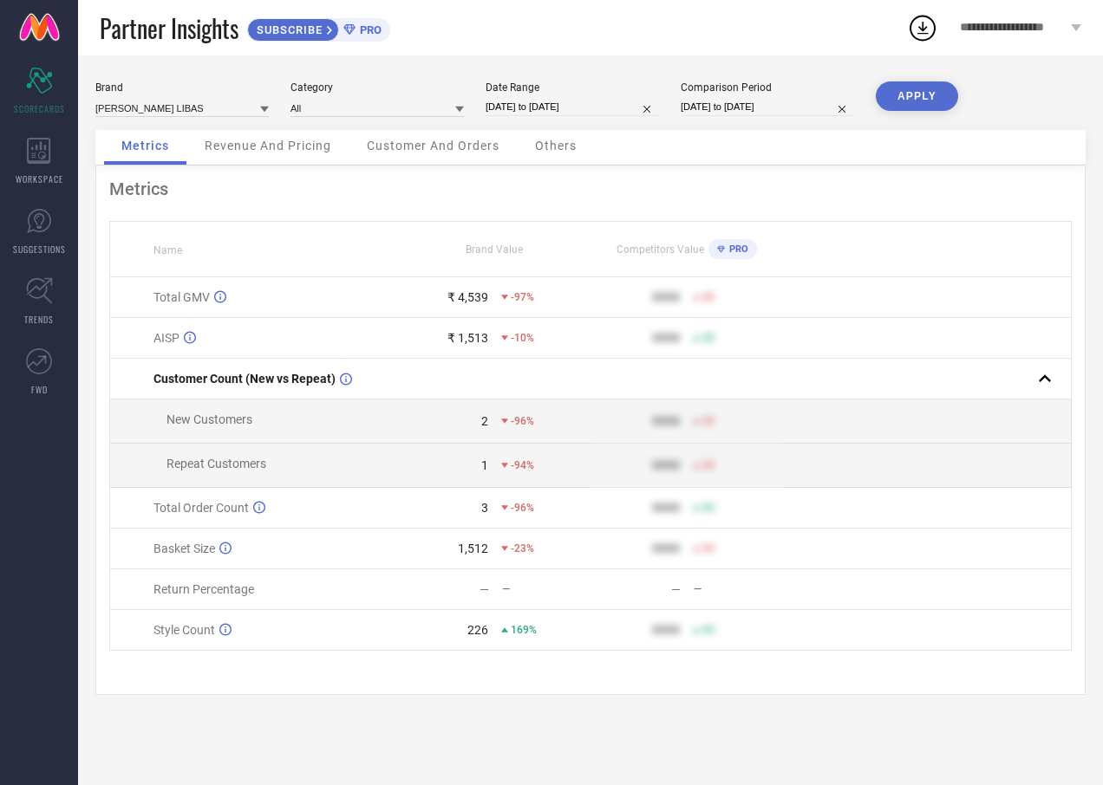
click at [916, 92] on button "APPLY" at bounding box center [916, 95] width 82 height 29
click at [177, 39] on span "Partner Insights" at bounding box center [169, 28] width 139 height 36
drag, startPoint x: 267, startPoint y: 150, endPoint x: 284, endPoint y: 153, distance: 17.5
click at [266, 149] on span "Revenue And Pricing" at bounding box center [268, 146] width 127 height 14
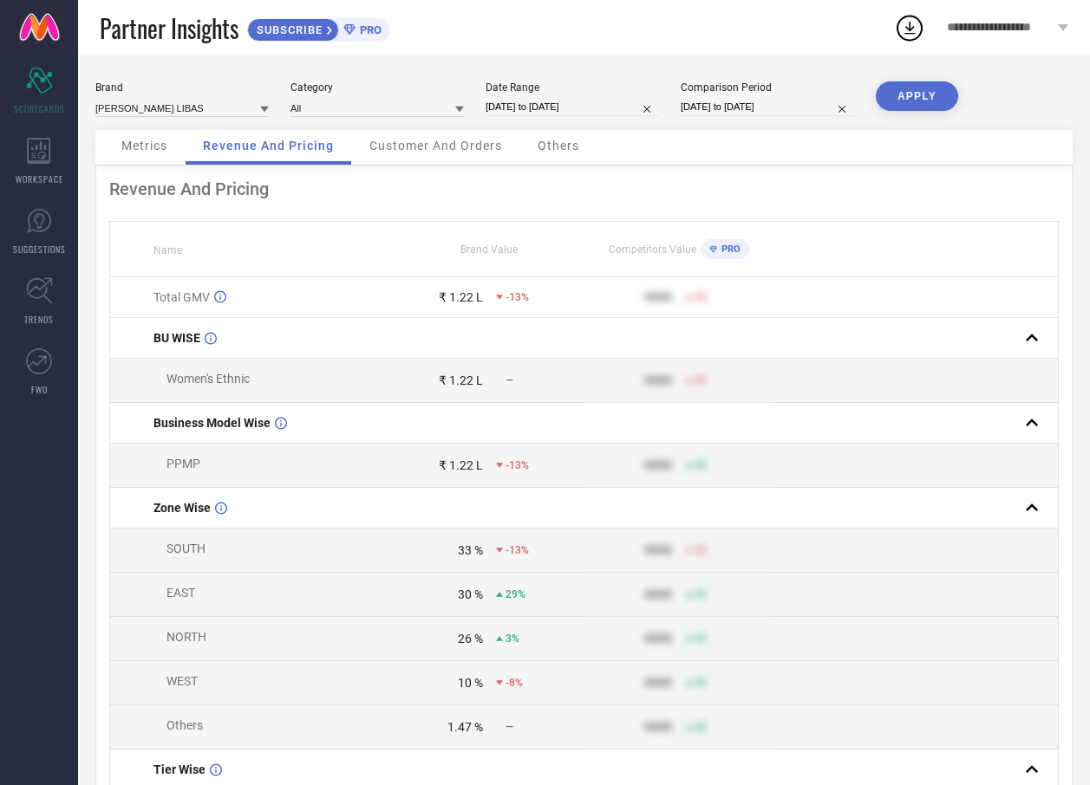
click at [419, 161] on div "Customer And Orders" at bounding box center [435, 147] width 167 height 35
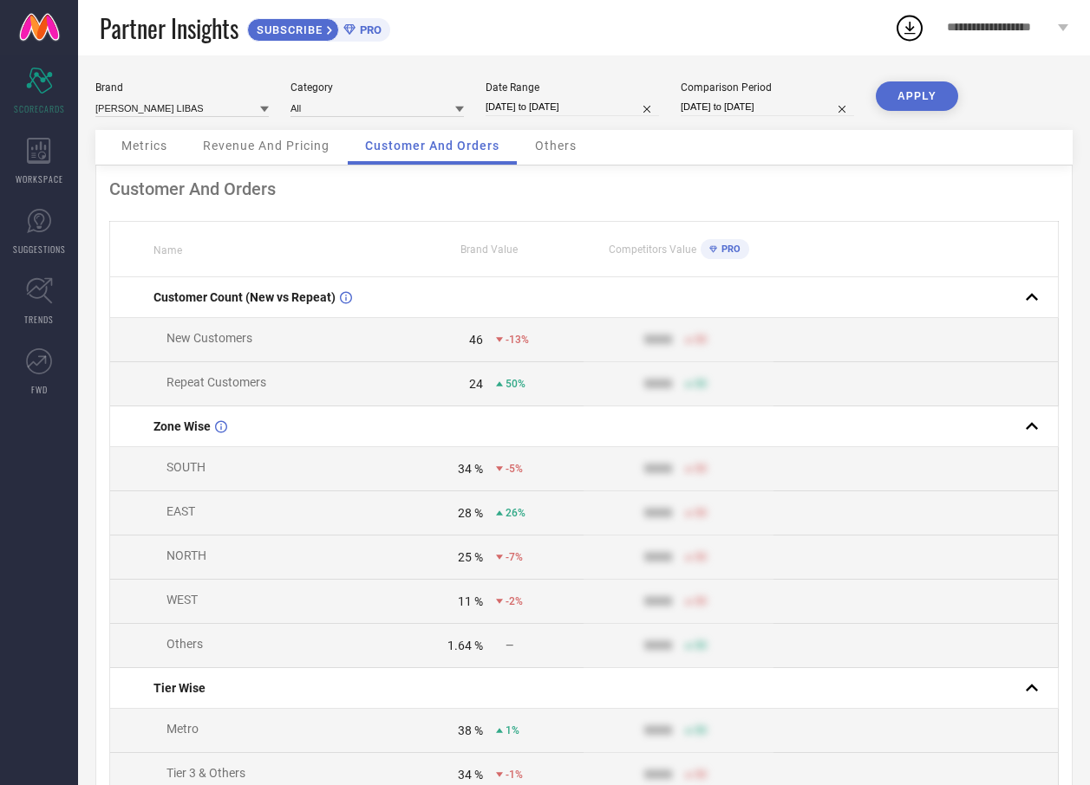
click at [546, 146] on span "Others" at bounding box center [556, 146] width 42 height 14
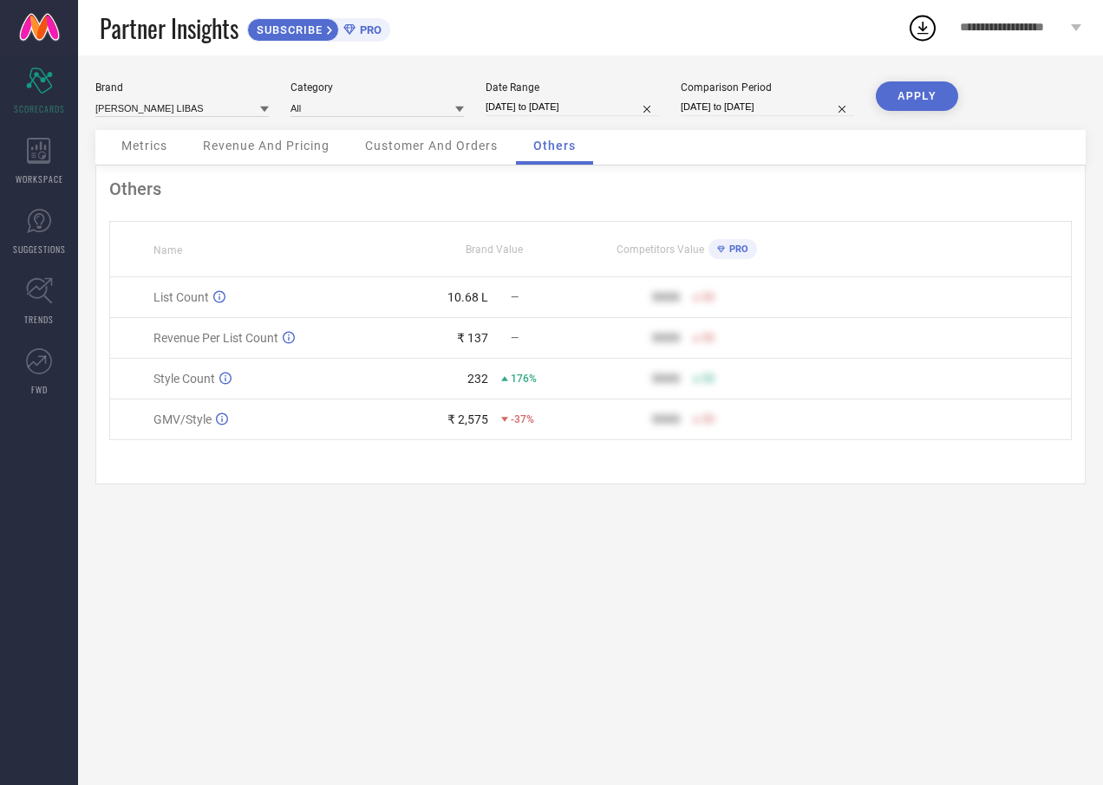
click at [498, 417] on div "₹ 2,575 -37%" at bounding box center [494, 420] width 191 height 14
click at [454, 426] on div "₹ 2,575" at bounding box center [467, 420] width 41 height 14
